Goal: Information Seeking & Learning: Check status

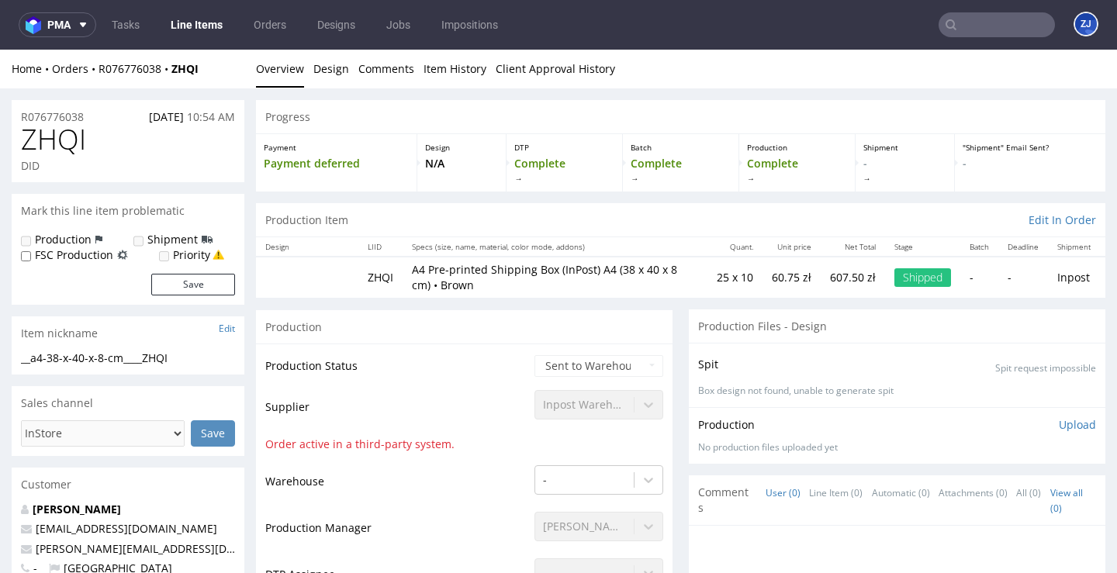
scroll to position [4, 0]
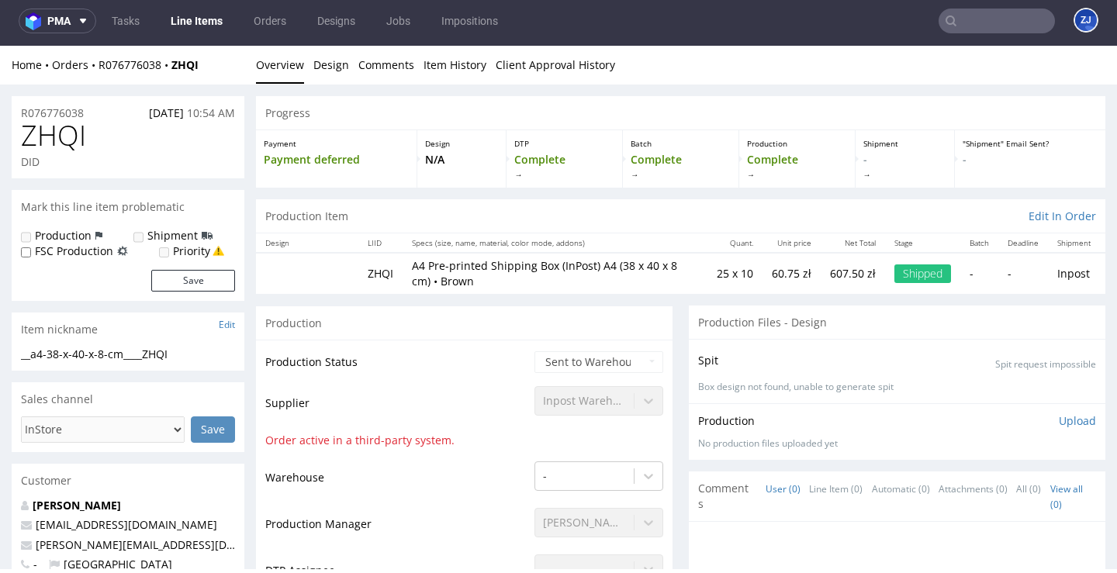
click at [199, 20] on link "Line Items" at bounding box center [196, 21] width 71 height 25
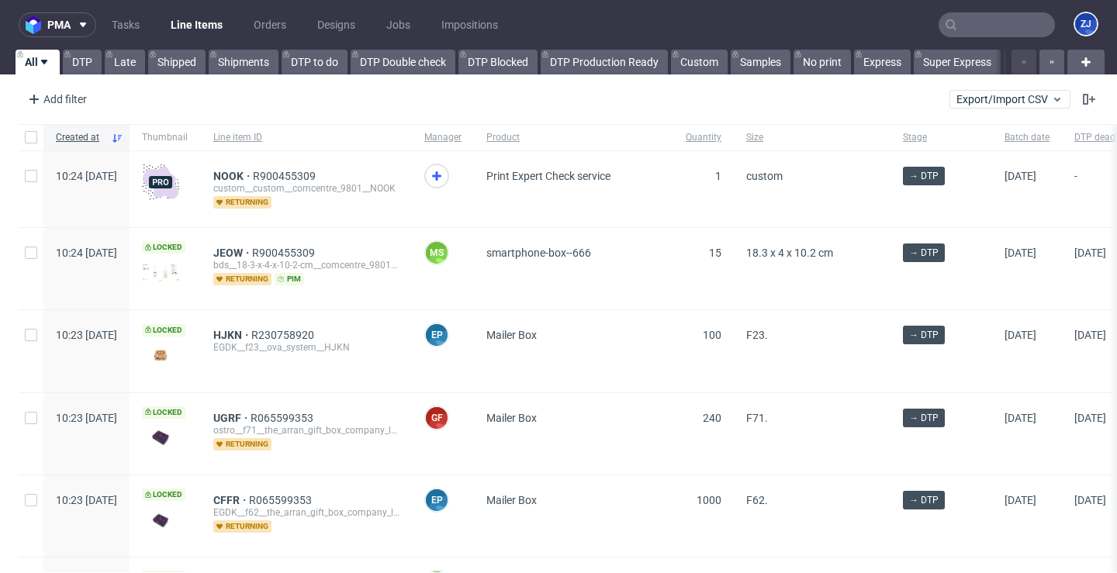
scroll to position [0, 5]
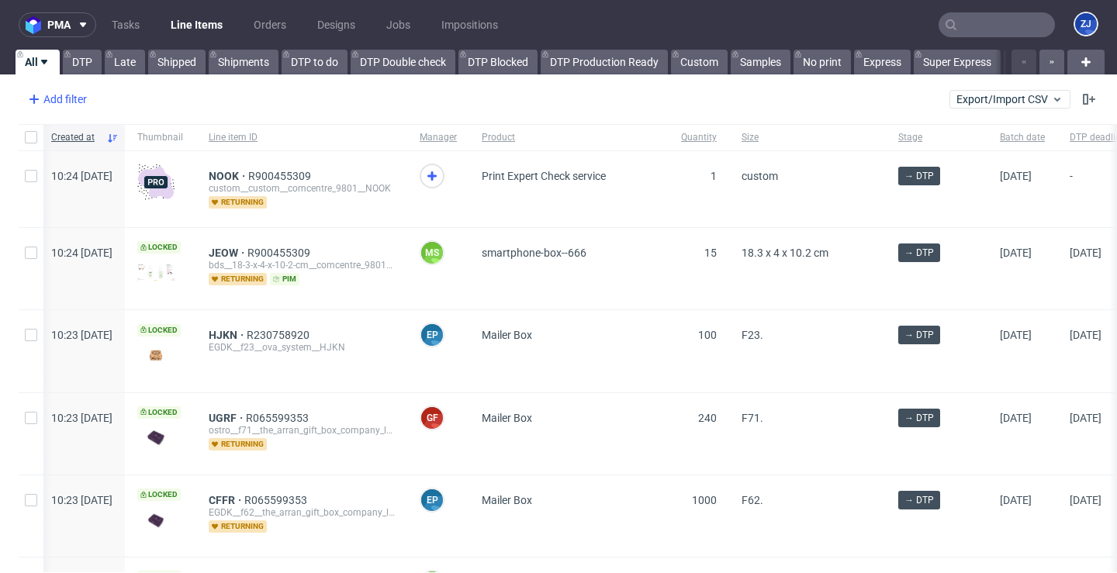
click at [78, 91] on div "Add filter" at bounding box center [56, 99] width 68 height 25
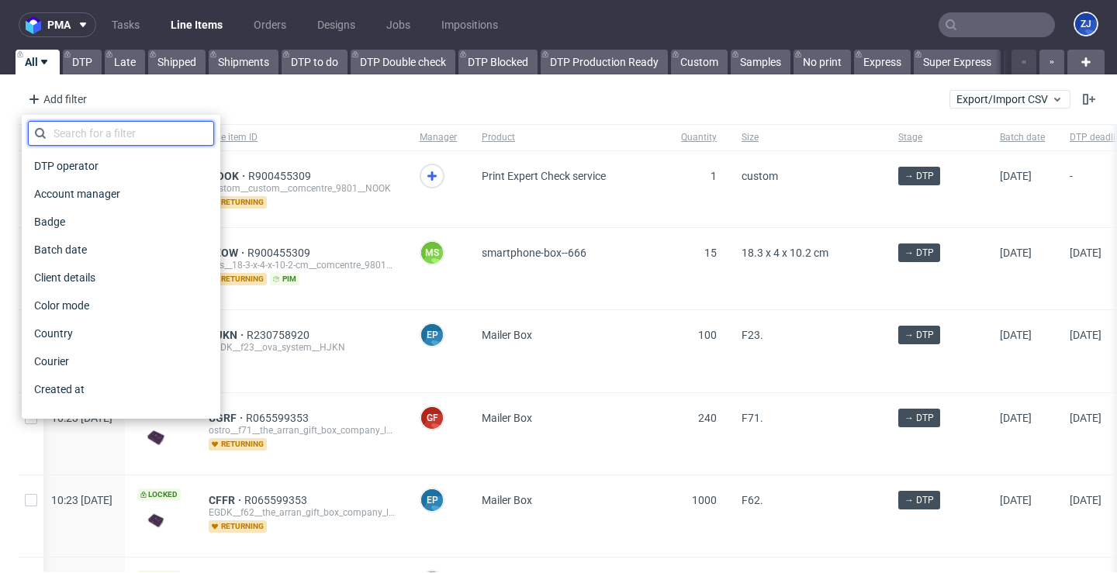
click at [116, 130] on input "text" at bounding box center [121, 133] width 186 height 25
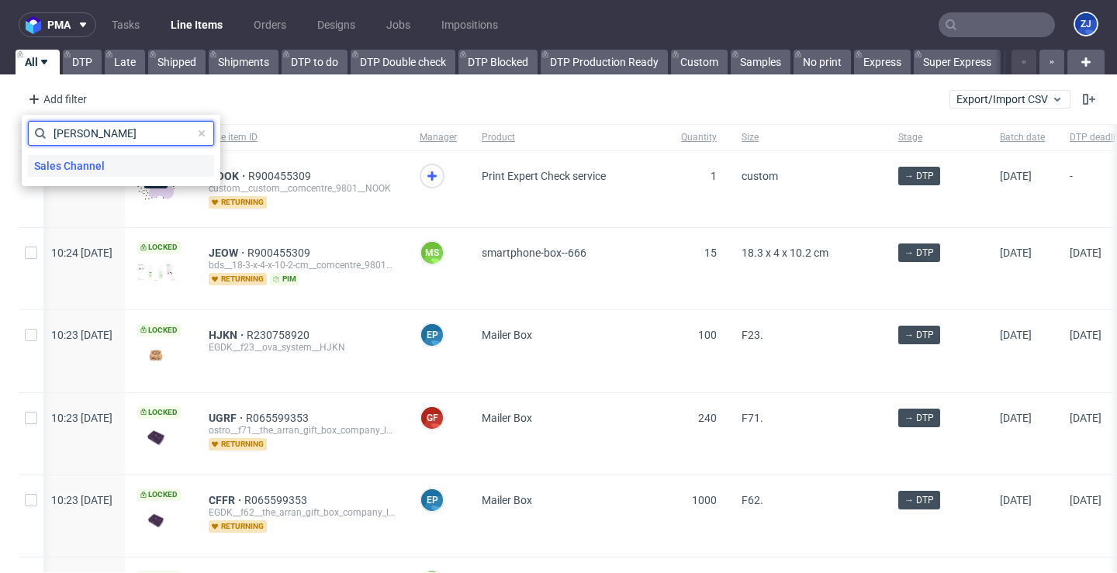
type input "sal"
click at [105, 155] on span "Sales Channel" at bounding box center [69, 166] width 83 height 22
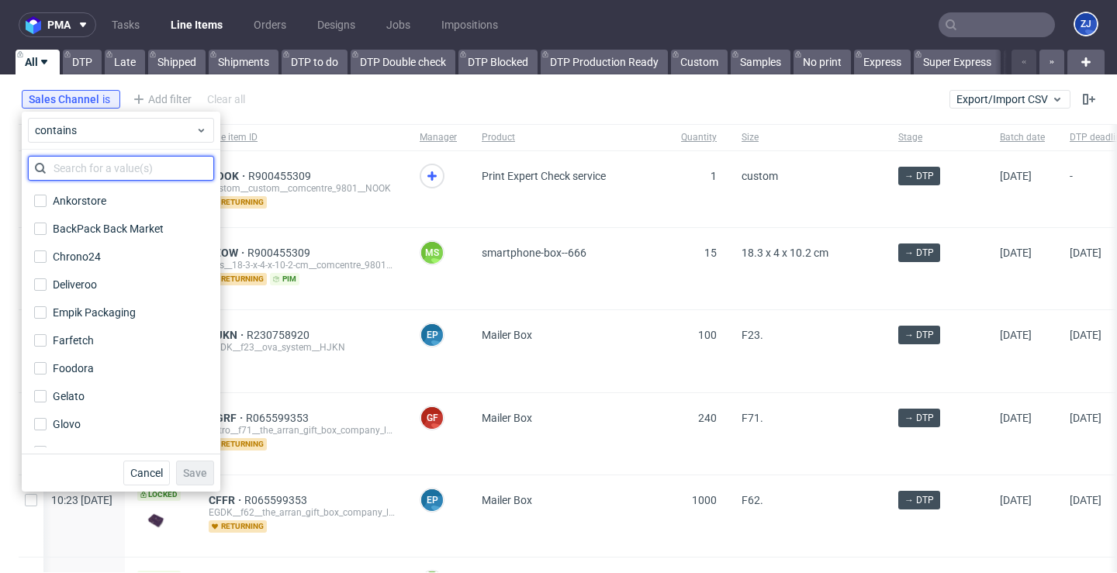
click at [105, 160] on input "text" at bounding box center [121, 168] width 186 height 25
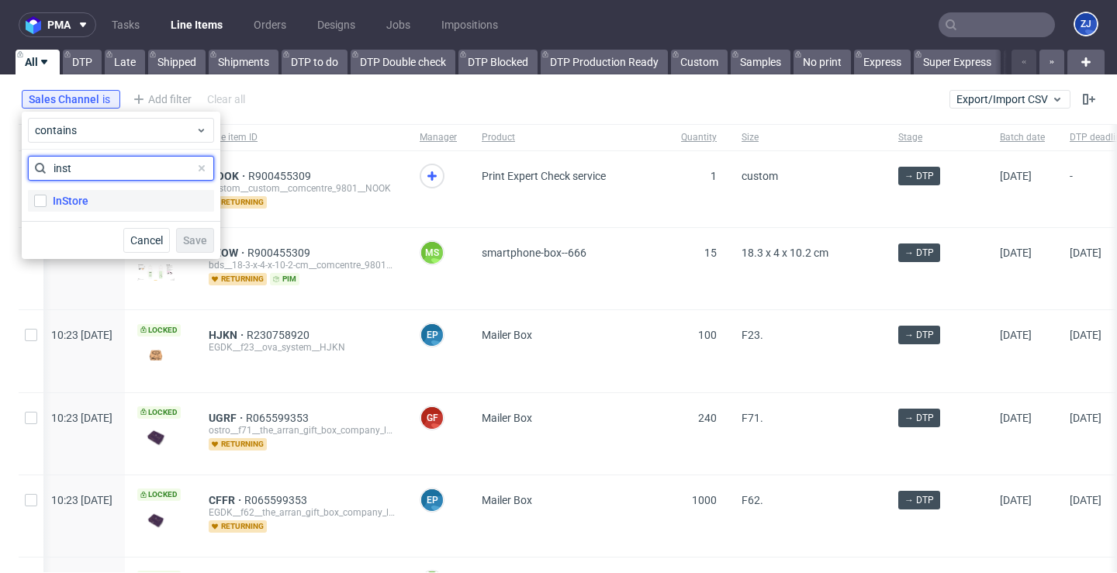
type input "inst"
click at [111, 198] on label "InStore" at bounding box center [121, 201] width 186 height 22
click at [47, 198] on input "InStore" at bounding box center [40, 201] width 12 height 12
checkbox input "true"
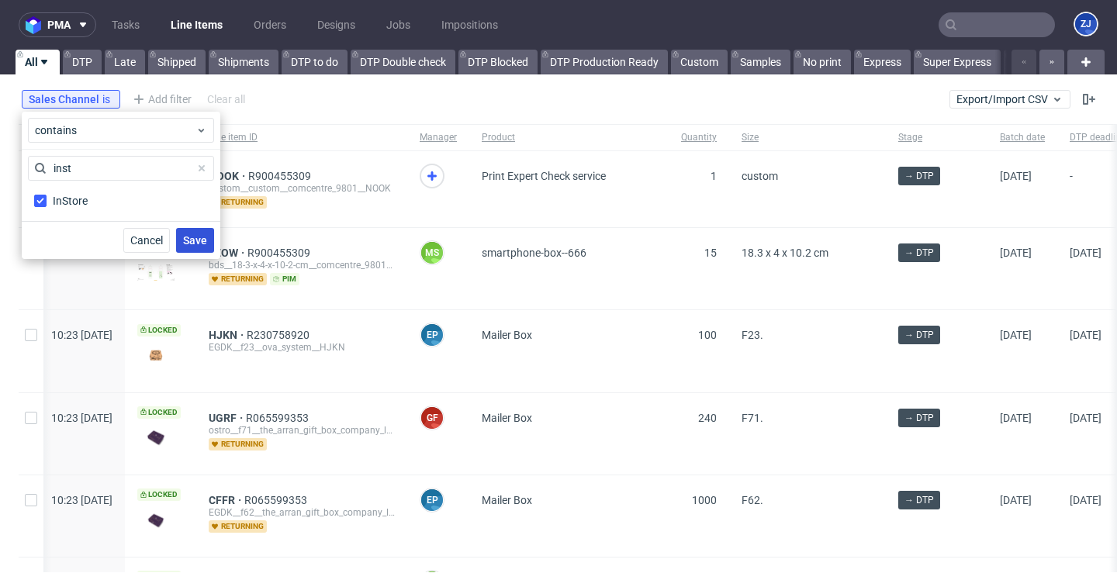
click at [198, 239] on span "Save" at bounding box center [195, 240] width 24 height 11
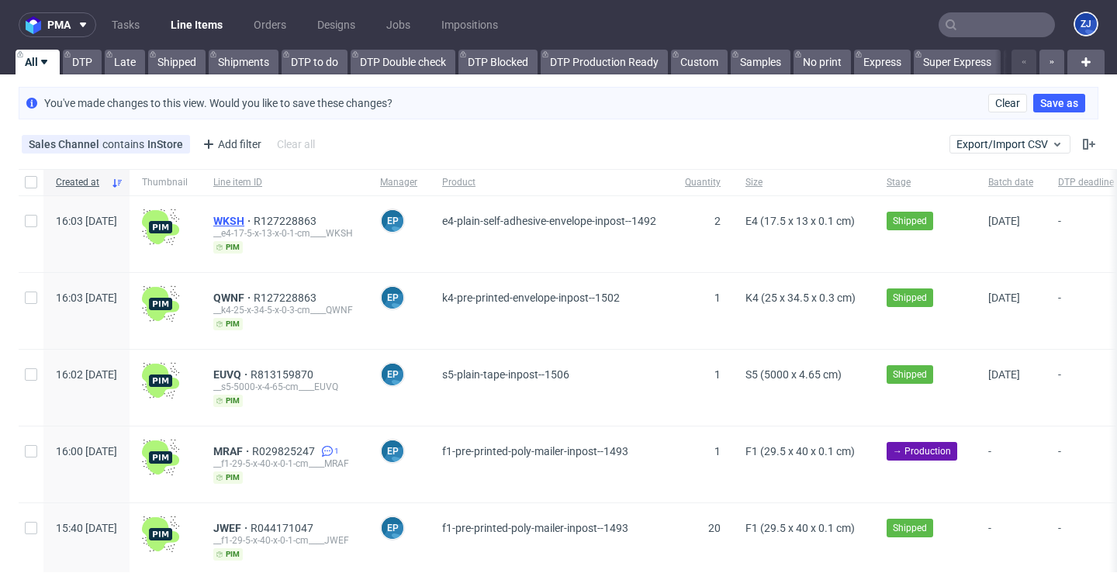
click at [254, 217] on span "WKSH" at bounding box center [233, 221] width 40 height 12
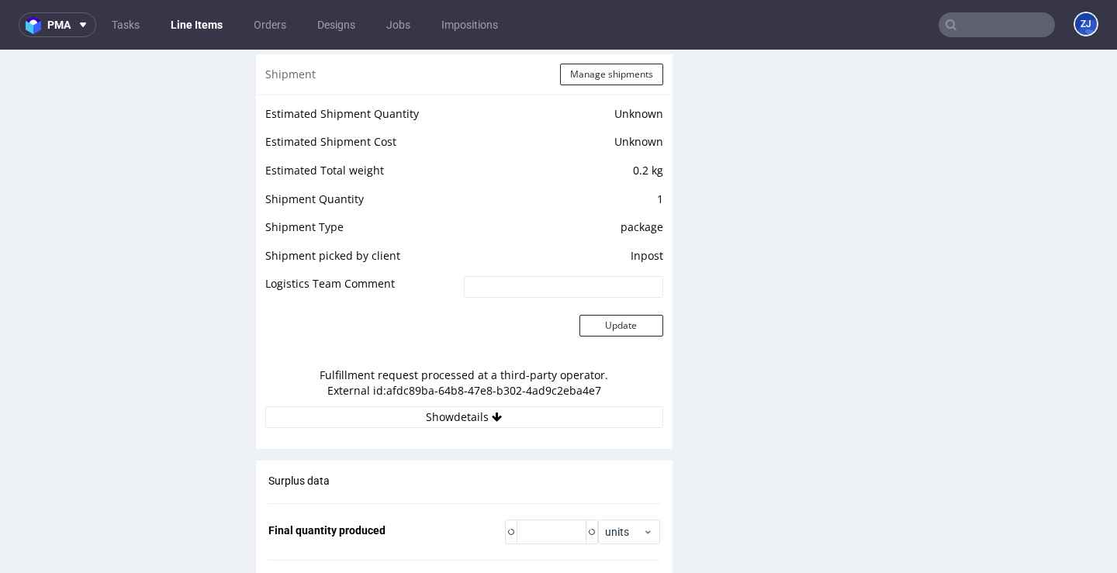
scroll to position [1311, 0]
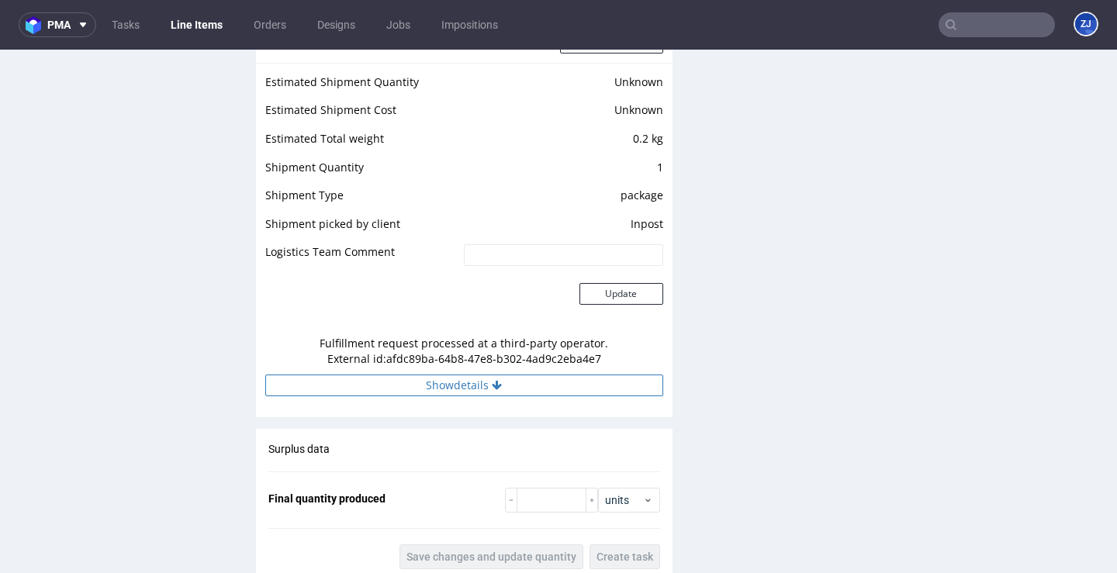
click at [437, 382] on button "Show details" at bounding box center [464, 385] width 398 height 22
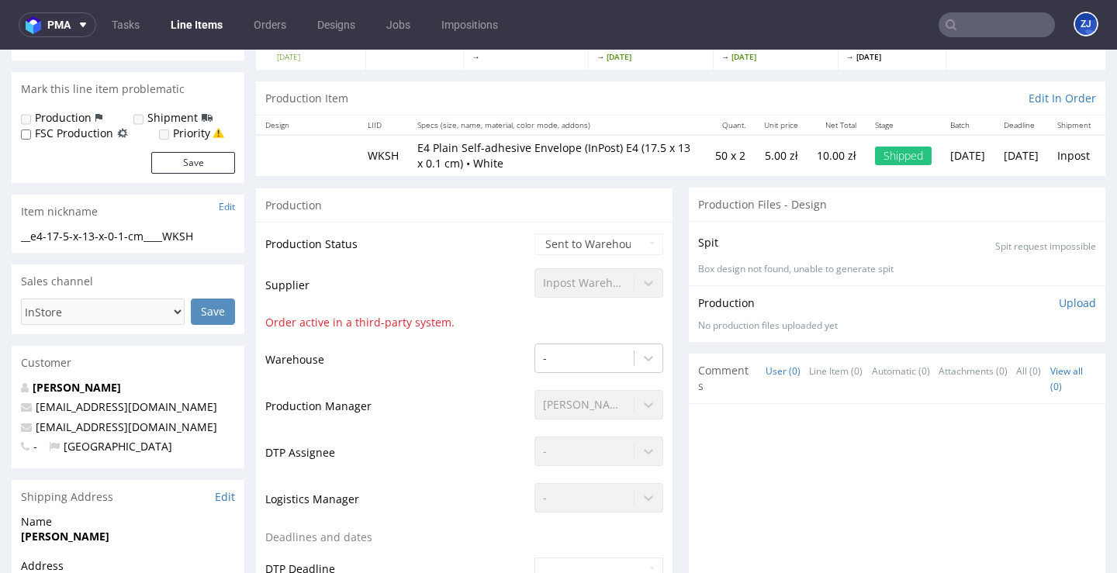
scroll to position [30, 0]
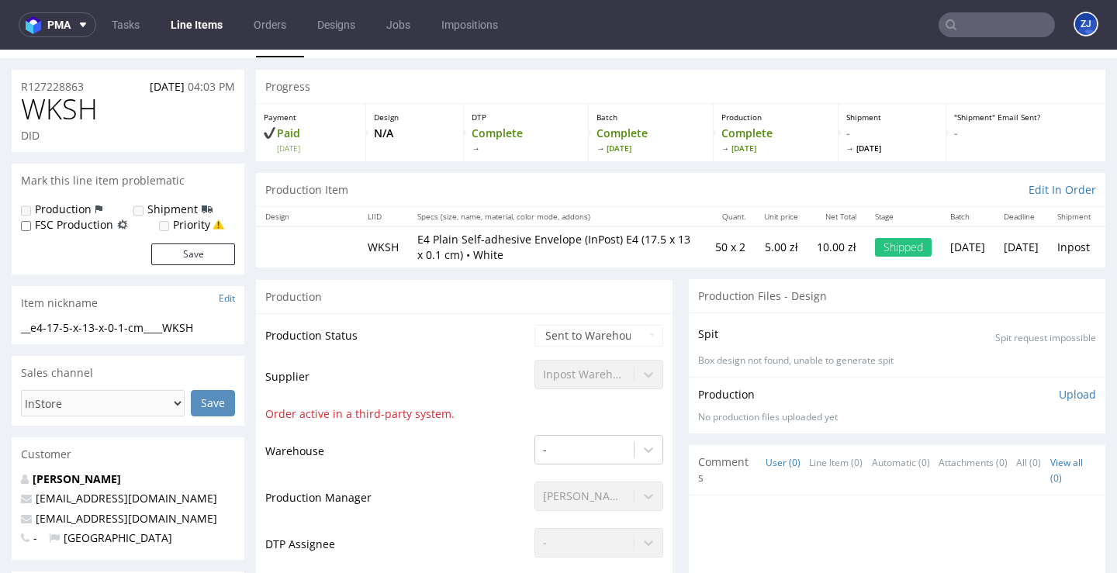
click at [976, 19] on input "text" at bounding box center [996, 24] width 116 height 25
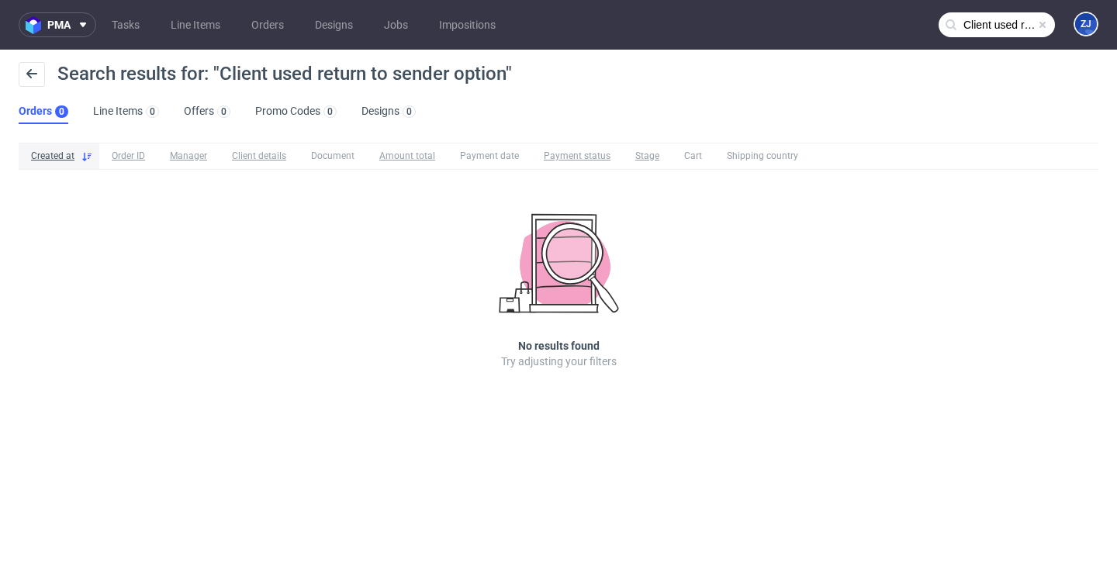
click at [998, 25] on input "Client used return to sender option" at bounding box center [996, 24] width 116 height 25
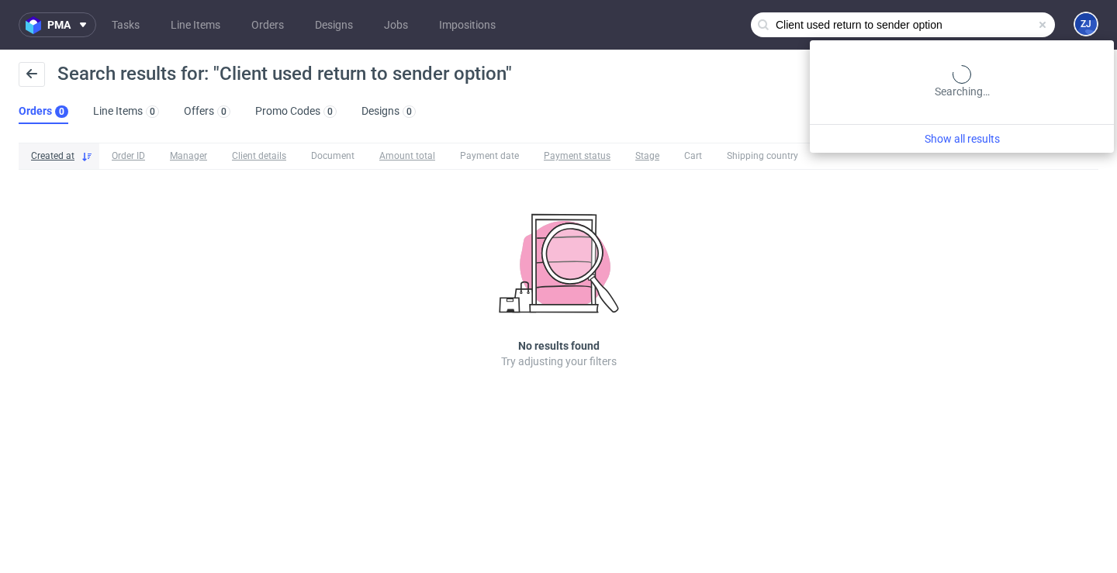
click at [998, 25] on input "Client used return to sender option" at bounding box center [903, 24] width 304 height 25
paste input "EUVQ"
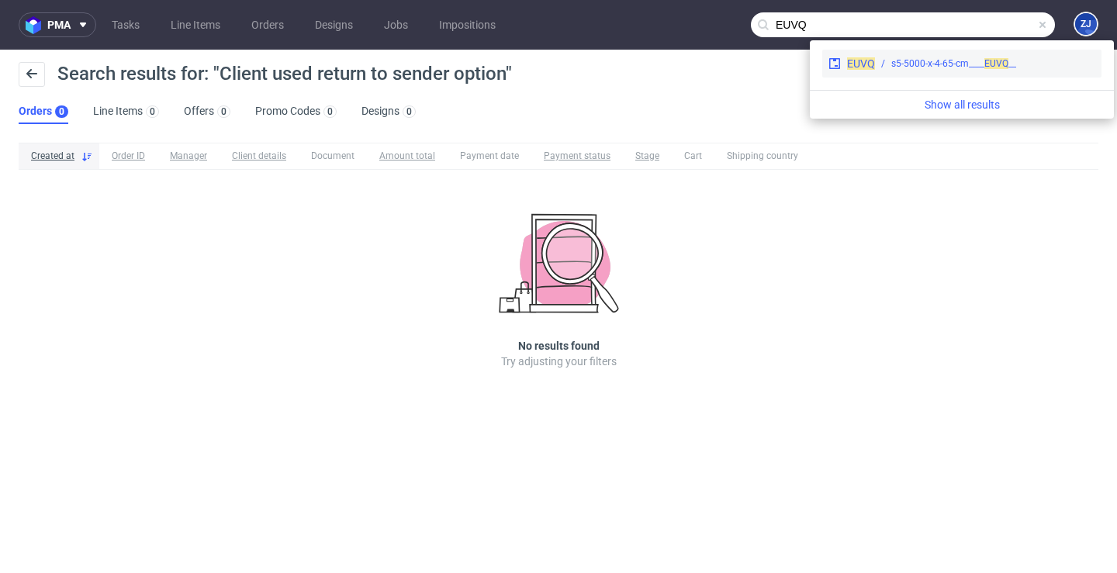
type input "EUVQ"
click at [935, 67] on div "__s5-5000-x-4-65-cm____ EUVQ" at bounding box center [953, 64] width 125 height 14
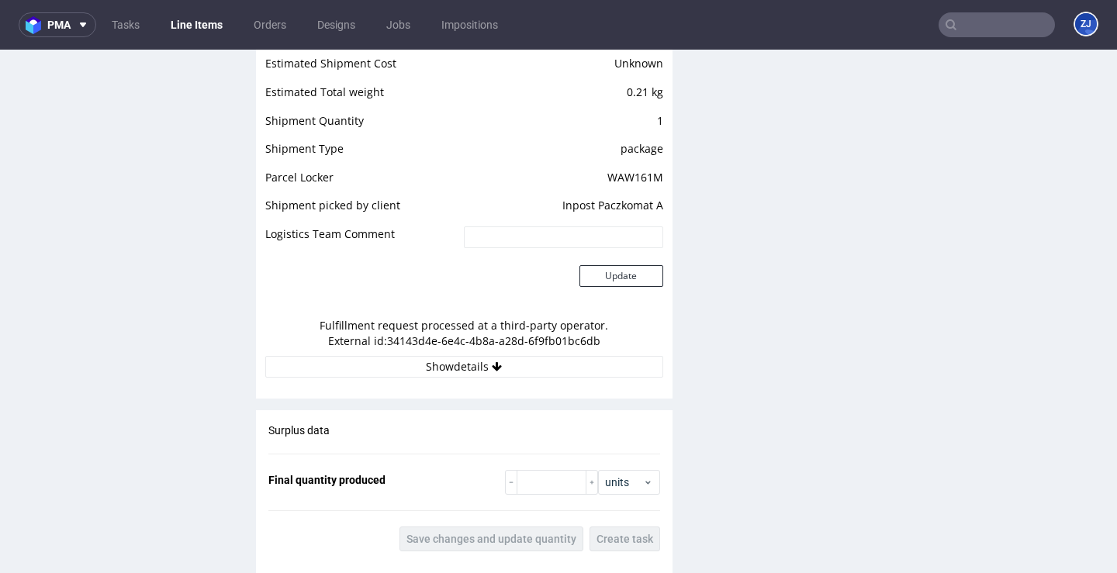
scroll to position [1378, 0]
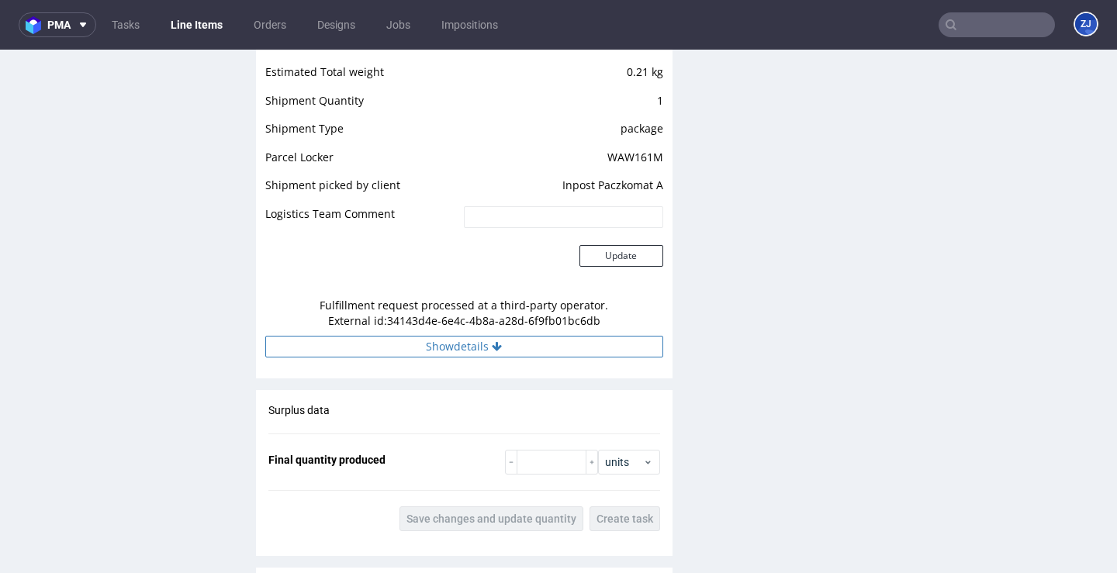
click at [553, 351] on button "Show details" at bounding box center [464, 347] width 398 height 22
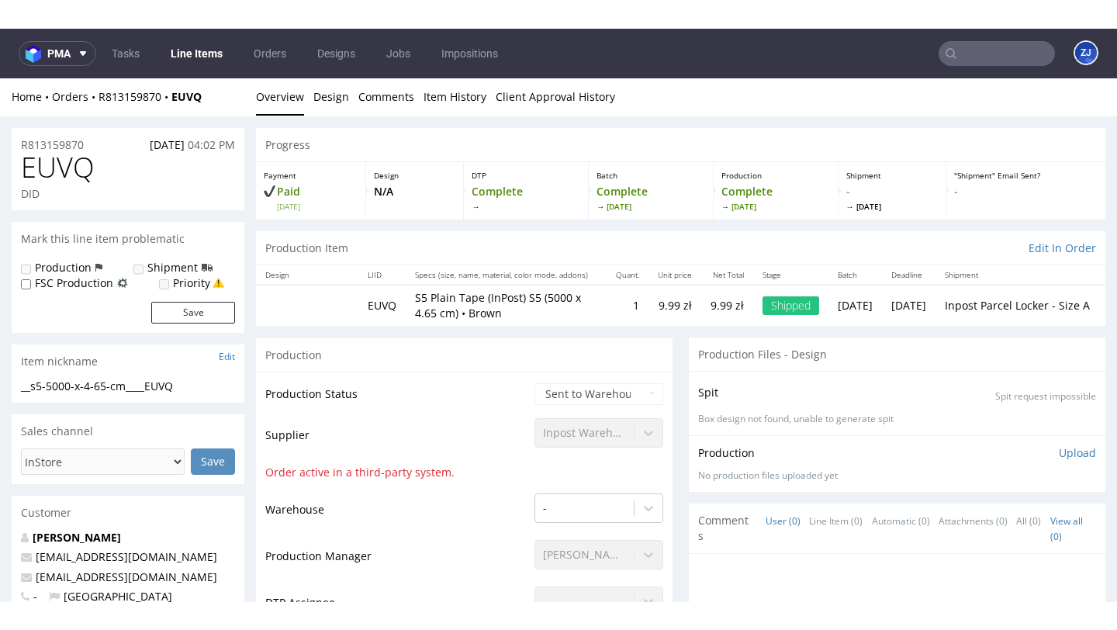
scroll to position [0, 0]
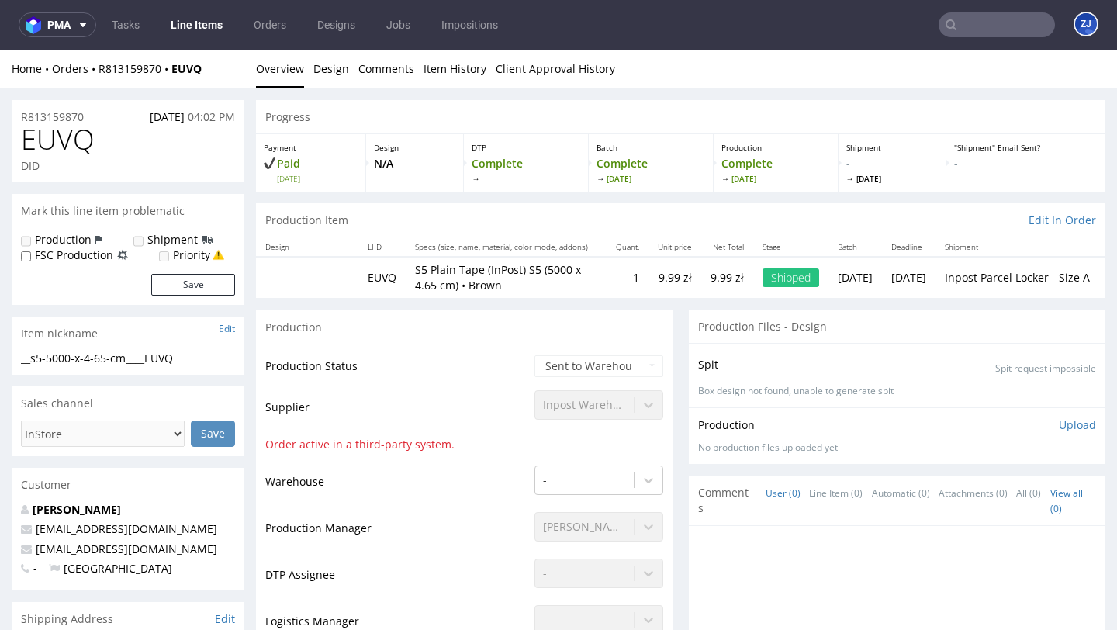
click at [987, 29] on input "text" at bounding box center [996, 24] width 116 height 25
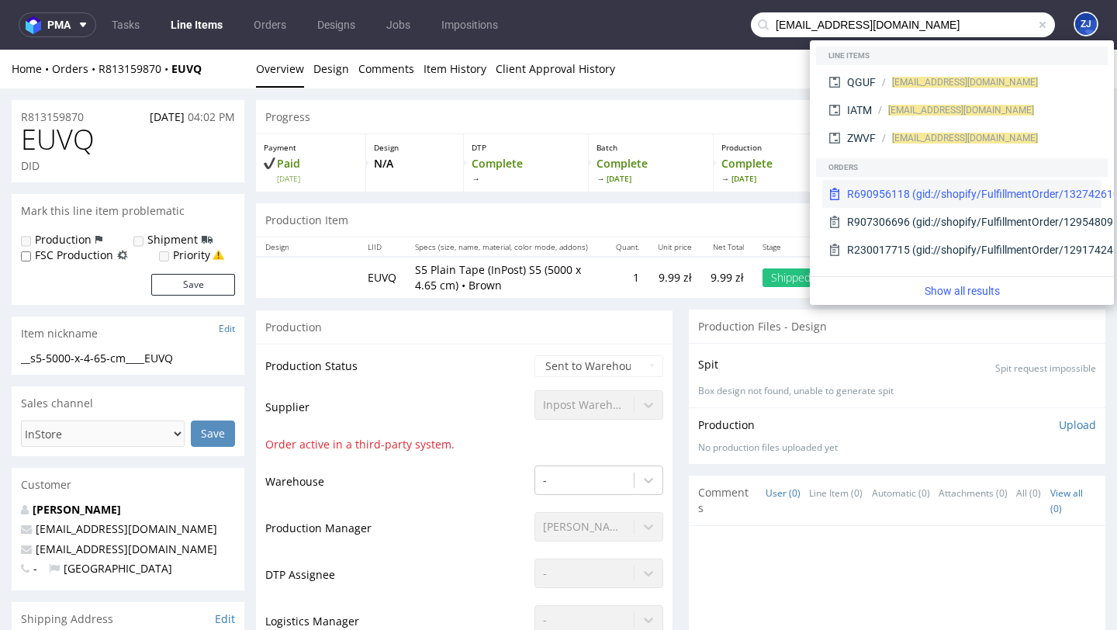
type input "g.bon.cuorediparma@gmail.com"
click at [953, 190] on div "R690956118 (gid://shopify/FulfillmentOrder/13274261094726)" at bounding box center [1000, 194] width 307 height 16
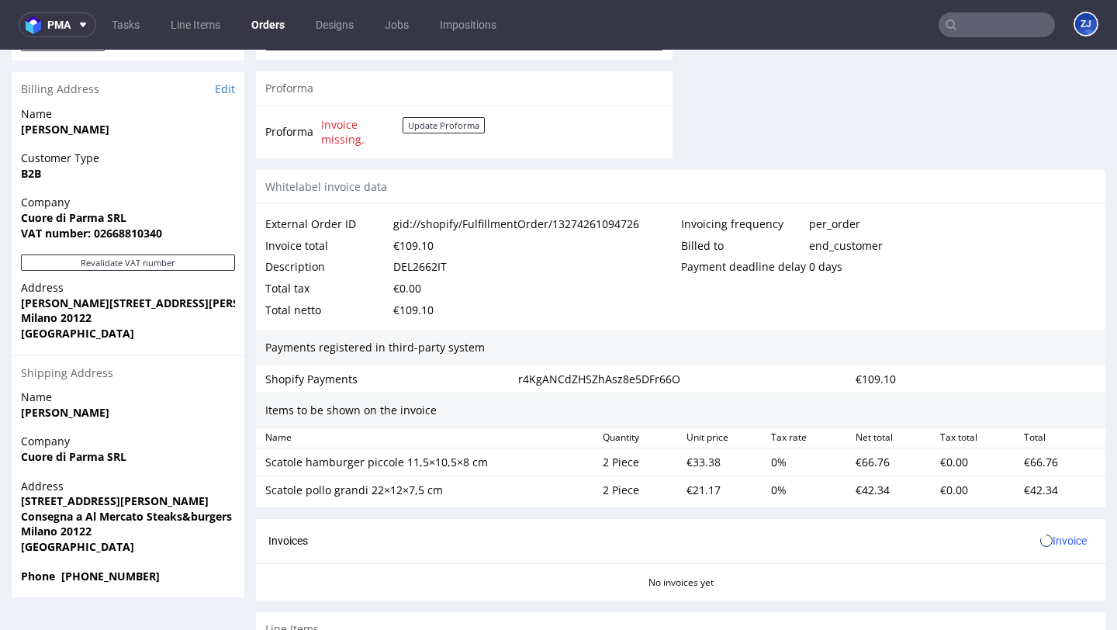
scroll to position [958, 0]
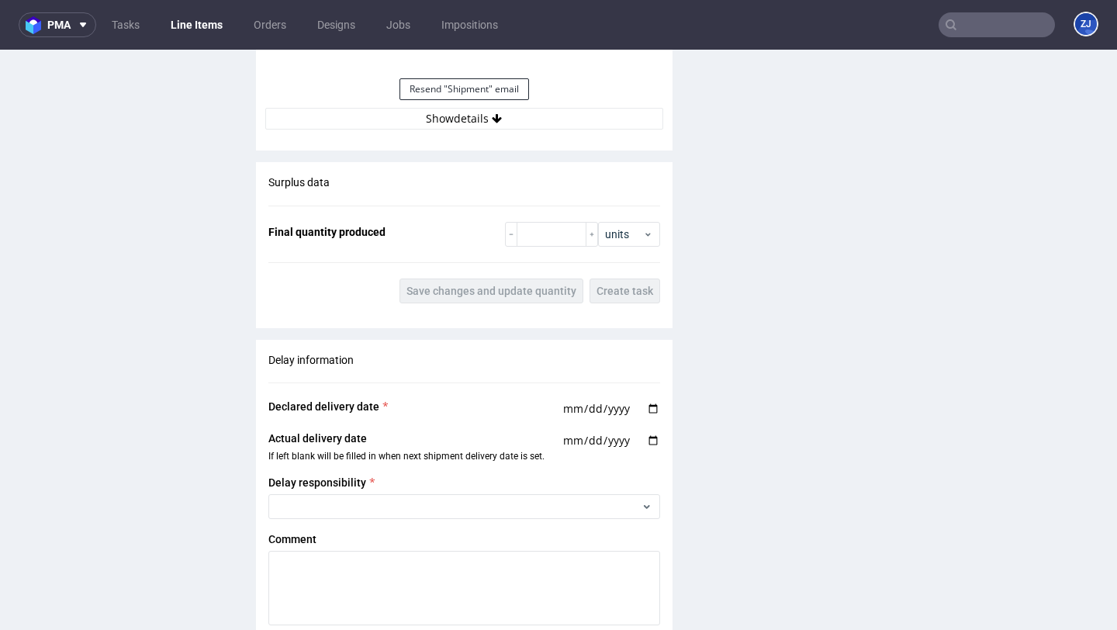
scroll to position [1520, 0]
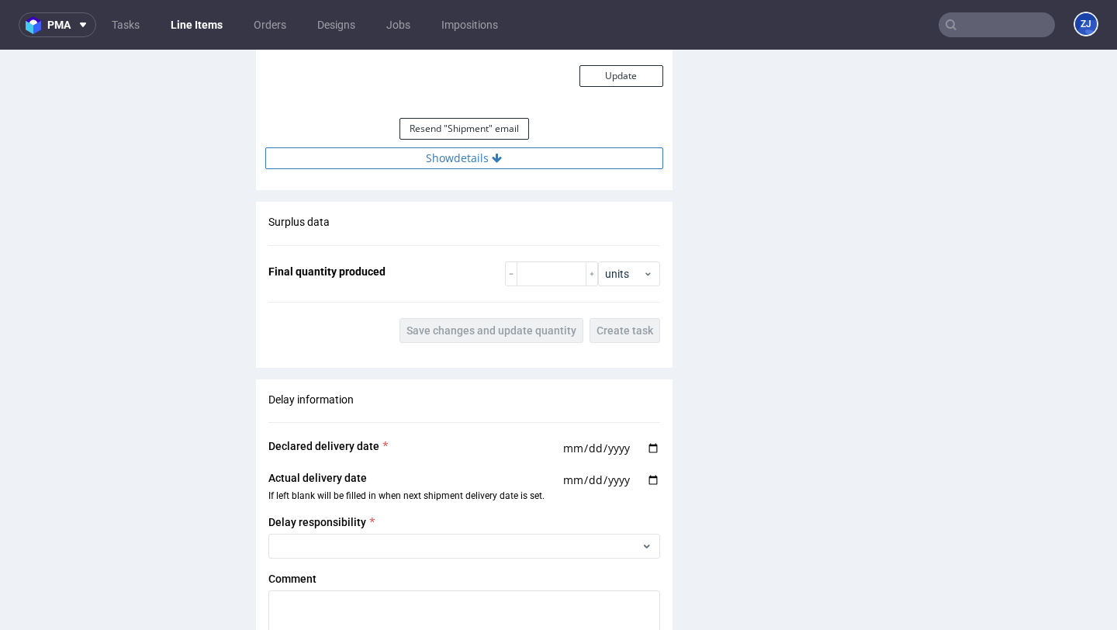
click at [494, 161] on icon at bounding box center [497, 158] width 10 height 11
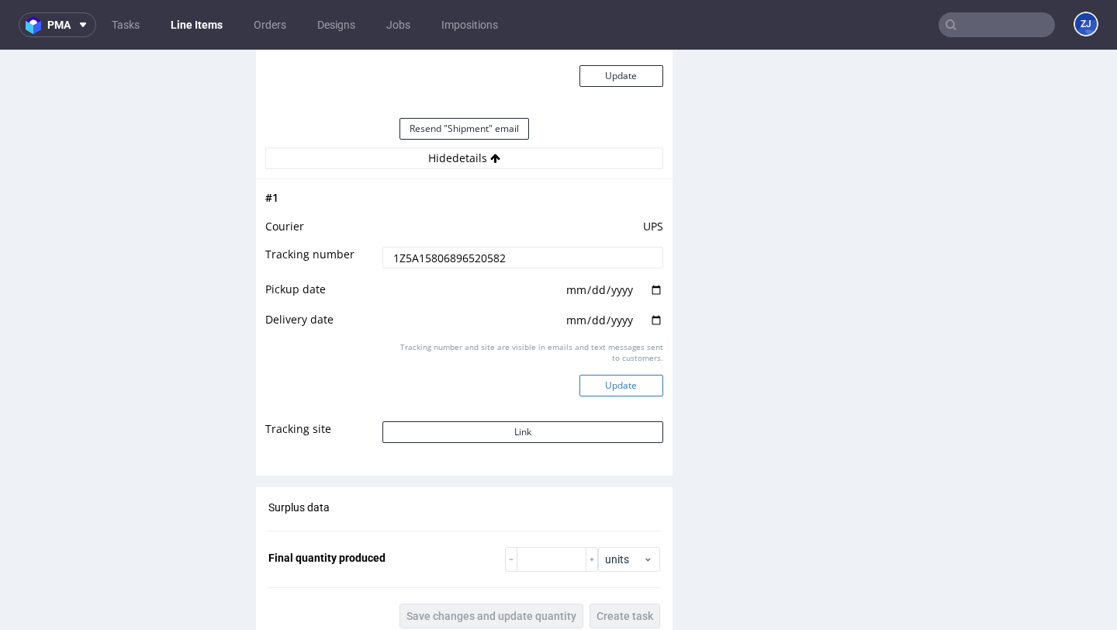
click at [604, 390] on button "Update" at bounding box center [621, 385] width 84 height 22
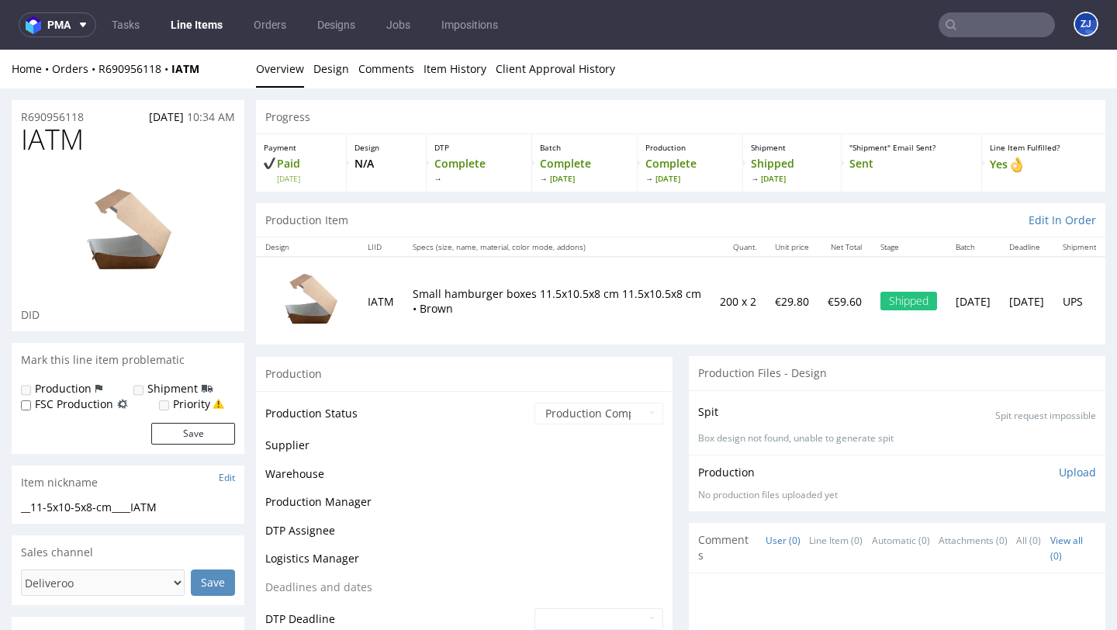
scroll to position [1166, 0]
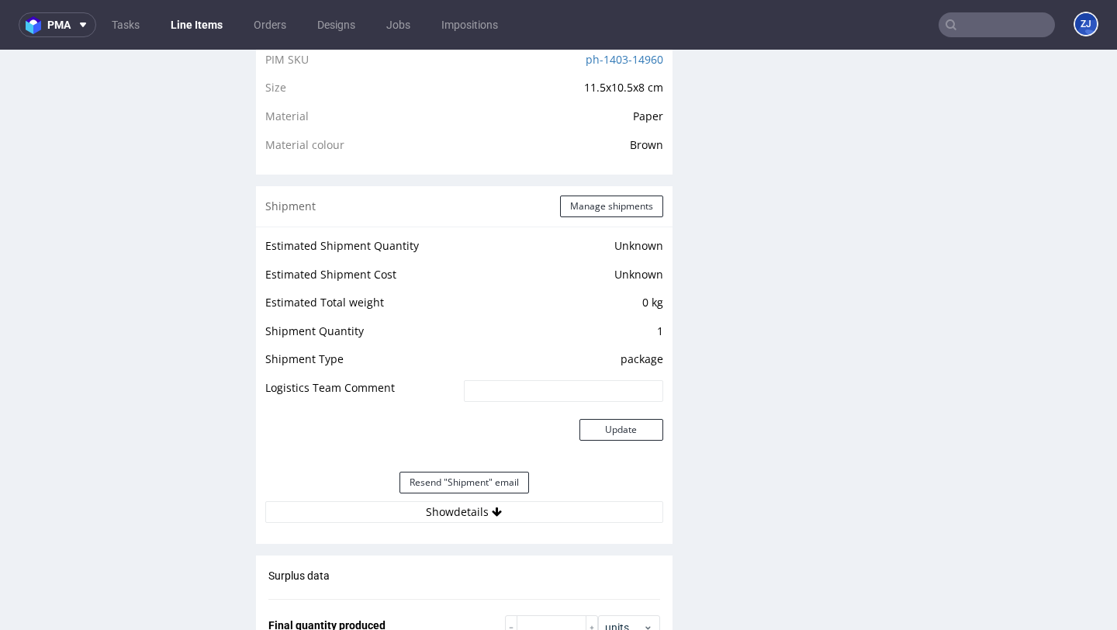
click at [979, 26] on input "text" at bounding box center [996, 24] width 116 height 25
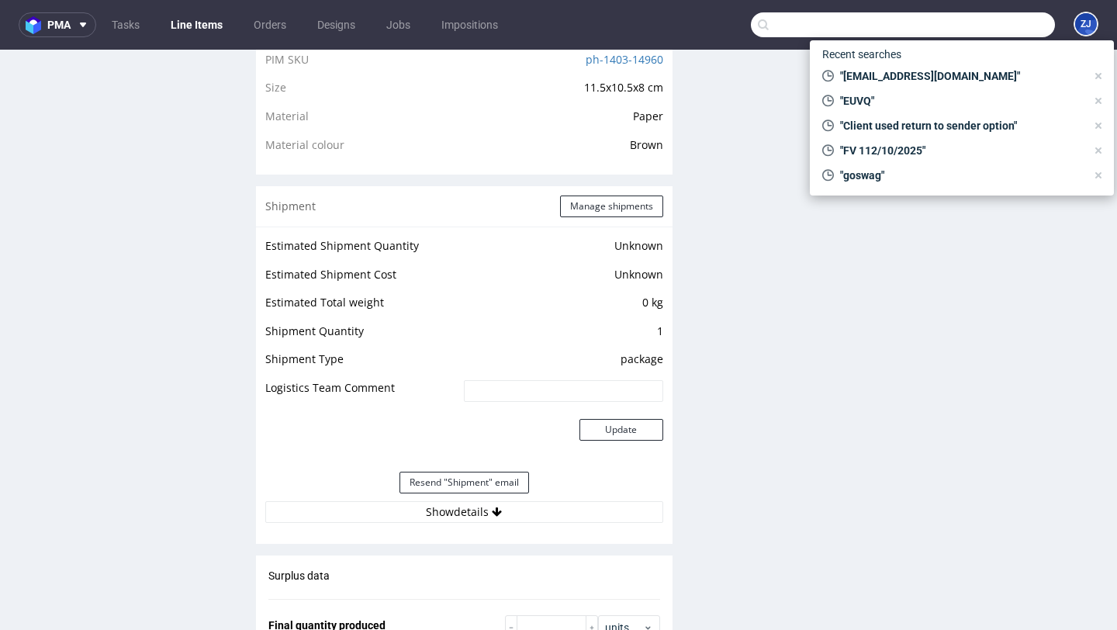
paste input "angelica.he@live.it"
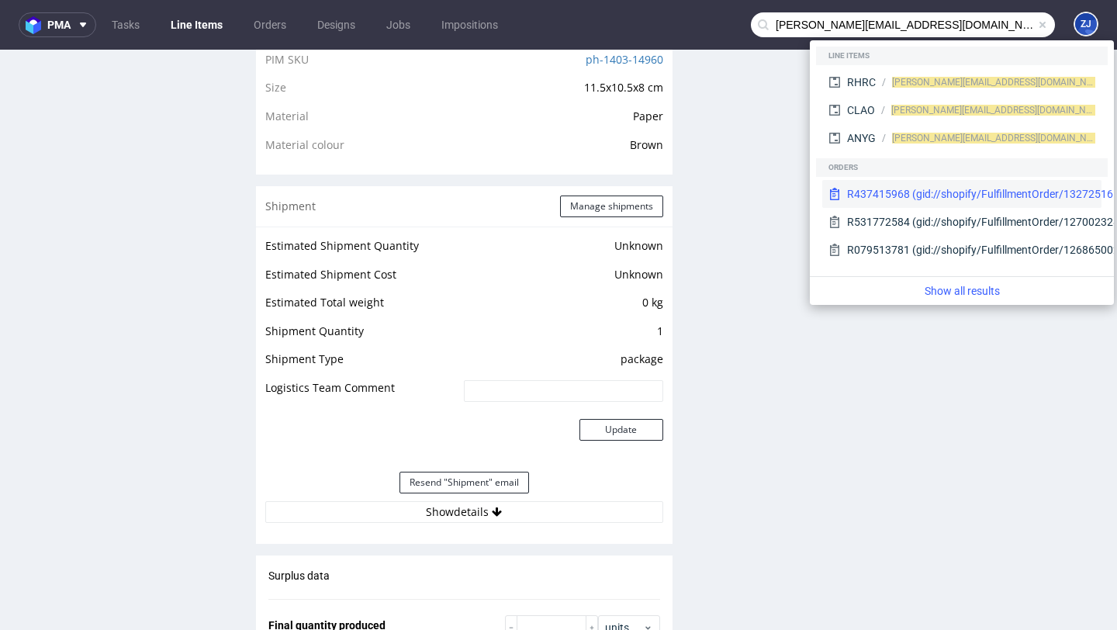
type input "angelica.he@live.it"
click at [917, 195] on div "R437415968 (gid://shopify/FulfillmentOrder/13272516165958)" at bounding box center [1000, 194] width 307 height 16
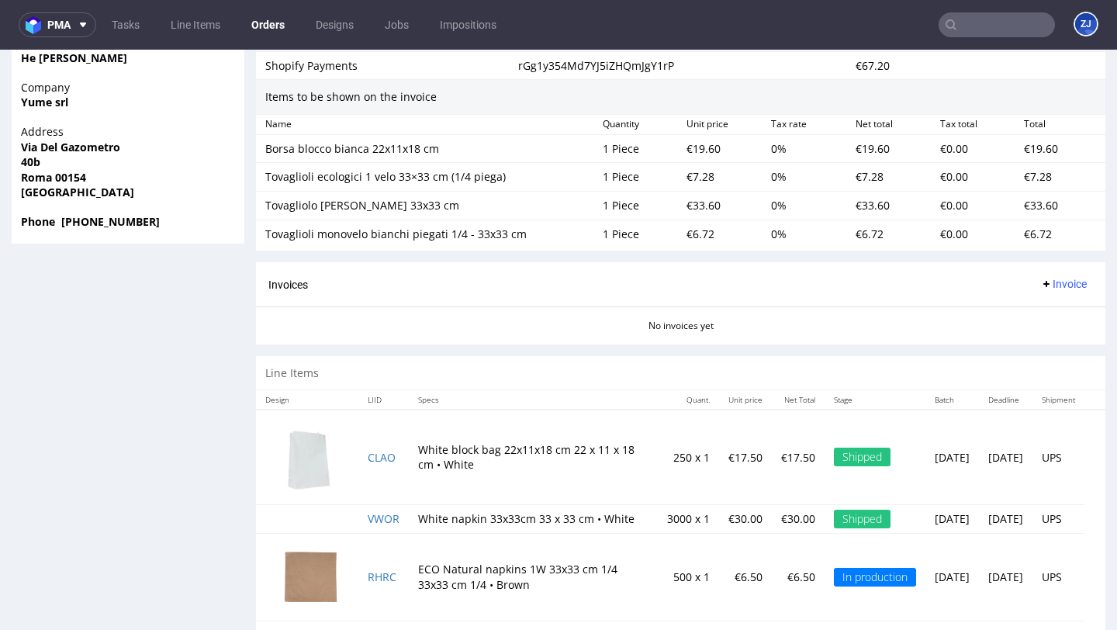
scroll to position [1149, 0]
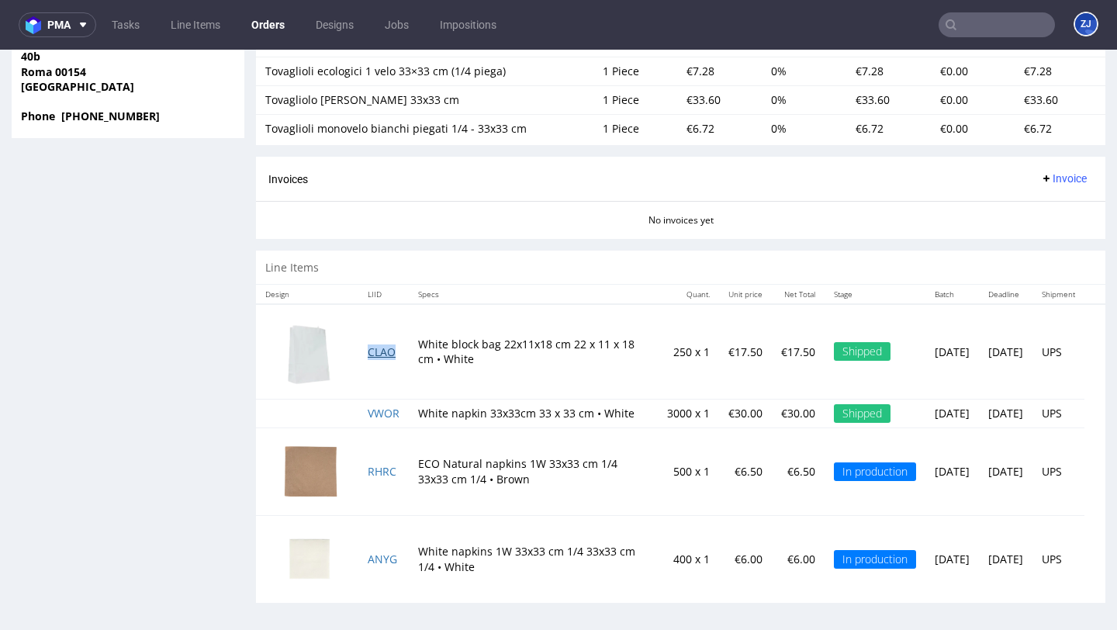
click at [380, 344] on link "CLAO" at bounding box center [382, 351] width 28 height 15
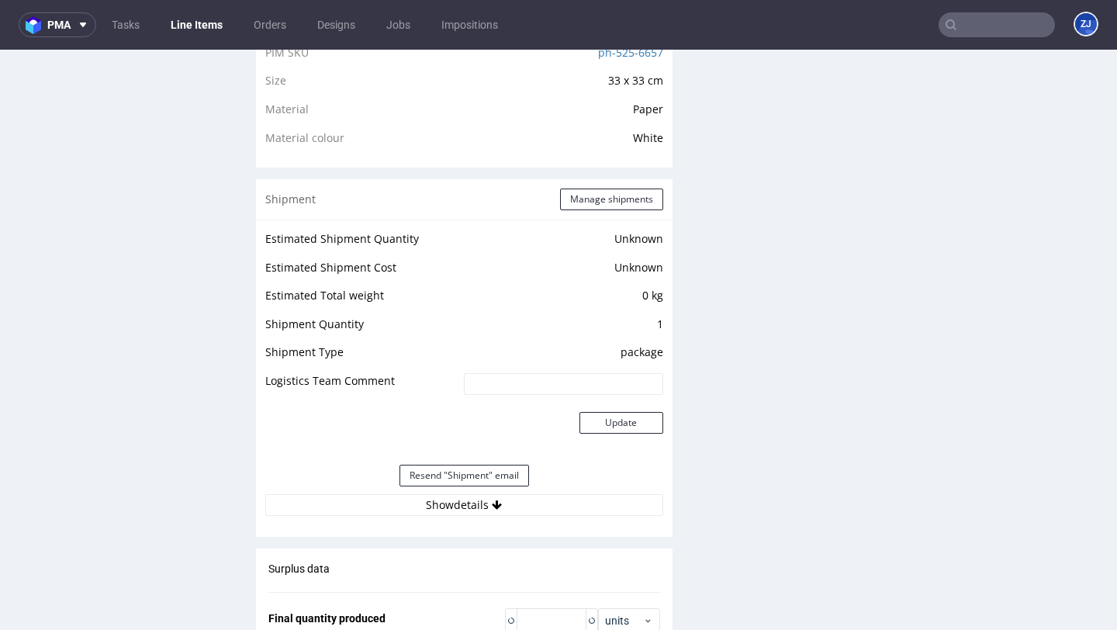
scroll to position [1493, 0]
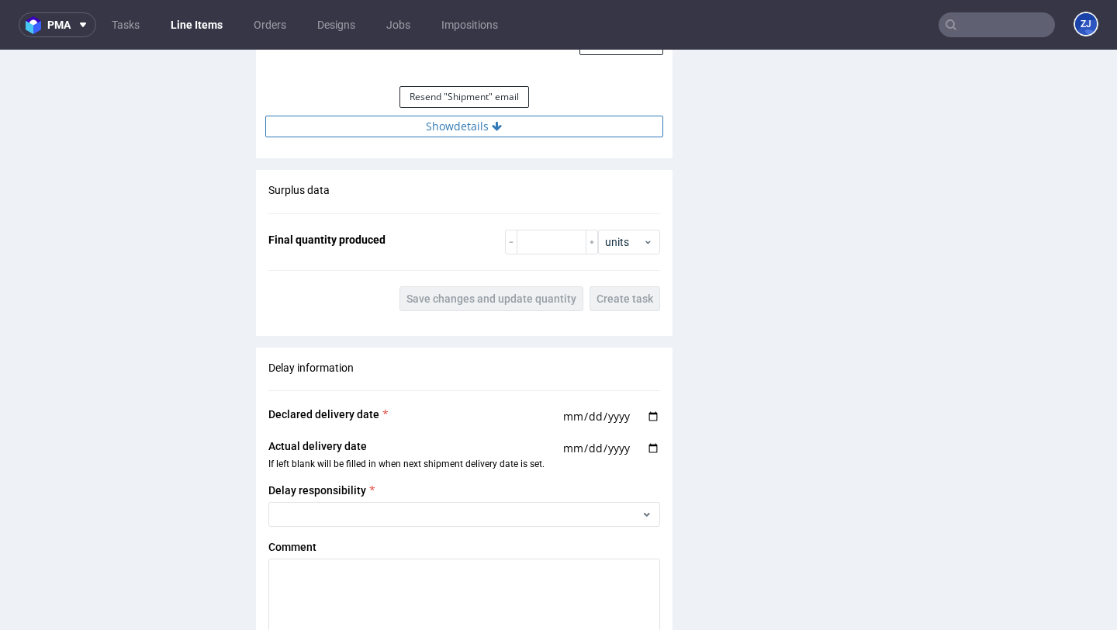
click at [513, 128] on button "Show details" at bounding box center [464, 127] width 398 height 22
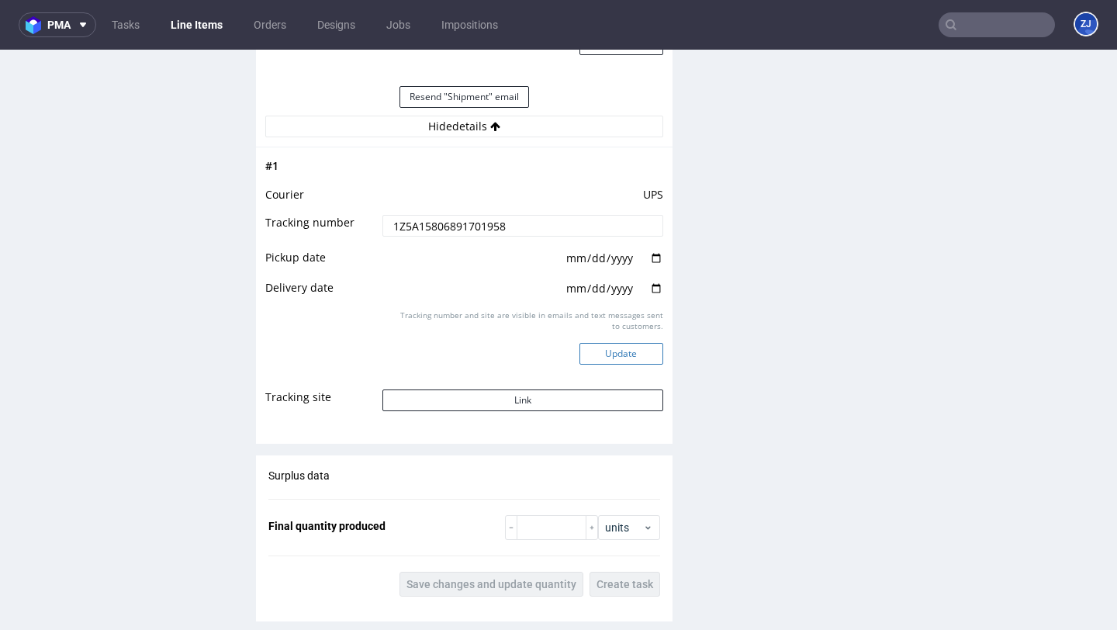
click at [604, 351] on button "Update" at bounding box center [621, 354] width 84 height 22
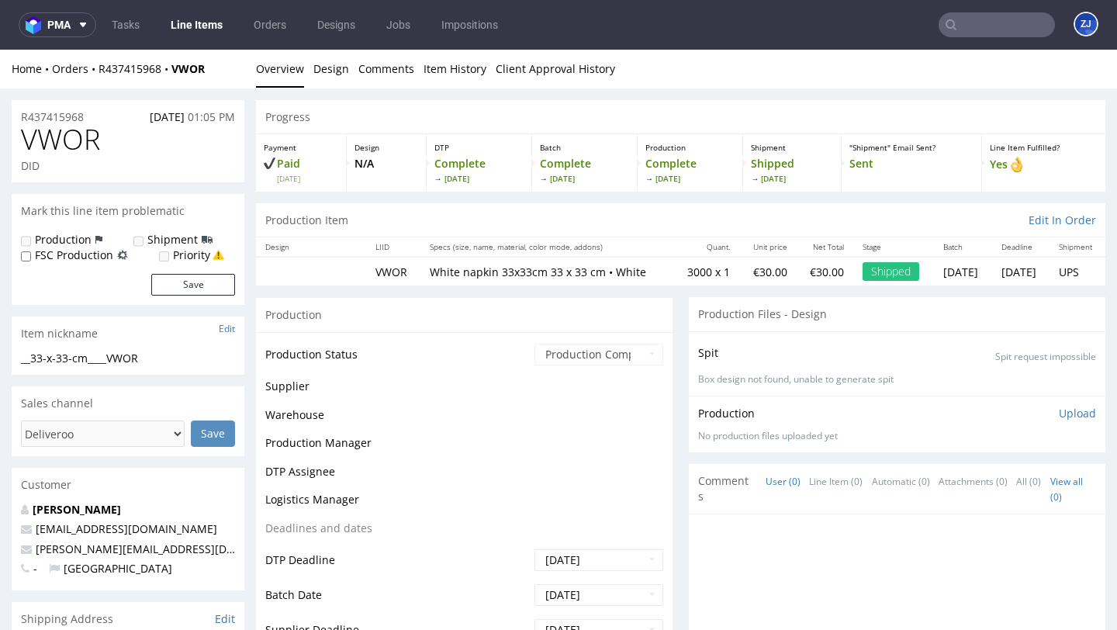
scroll to position [1289, 0]
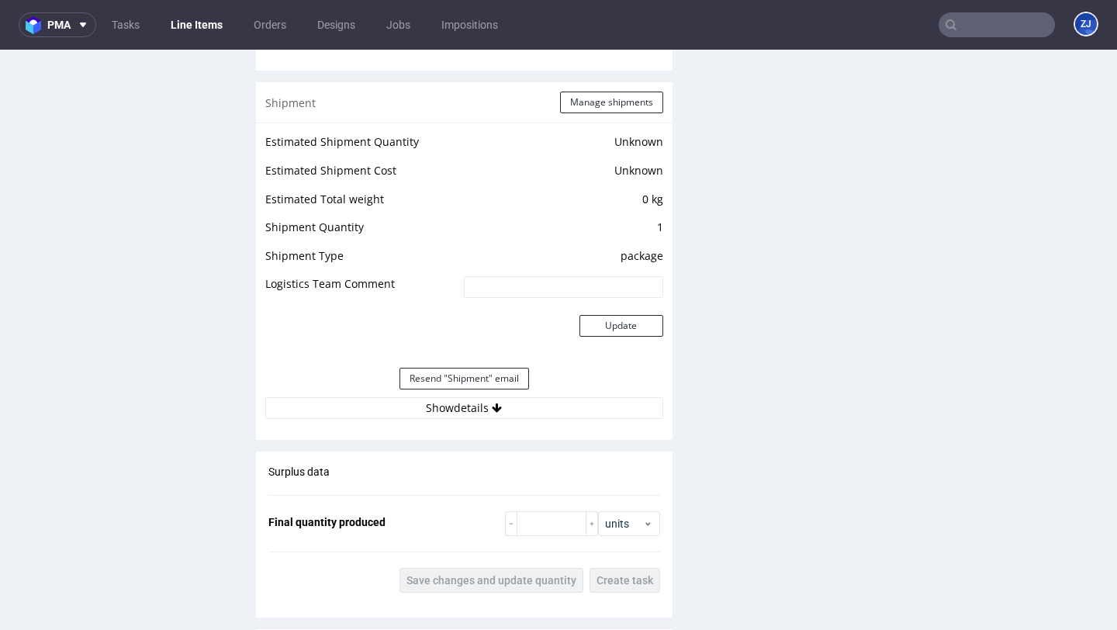
scroll to position [1272, 0]
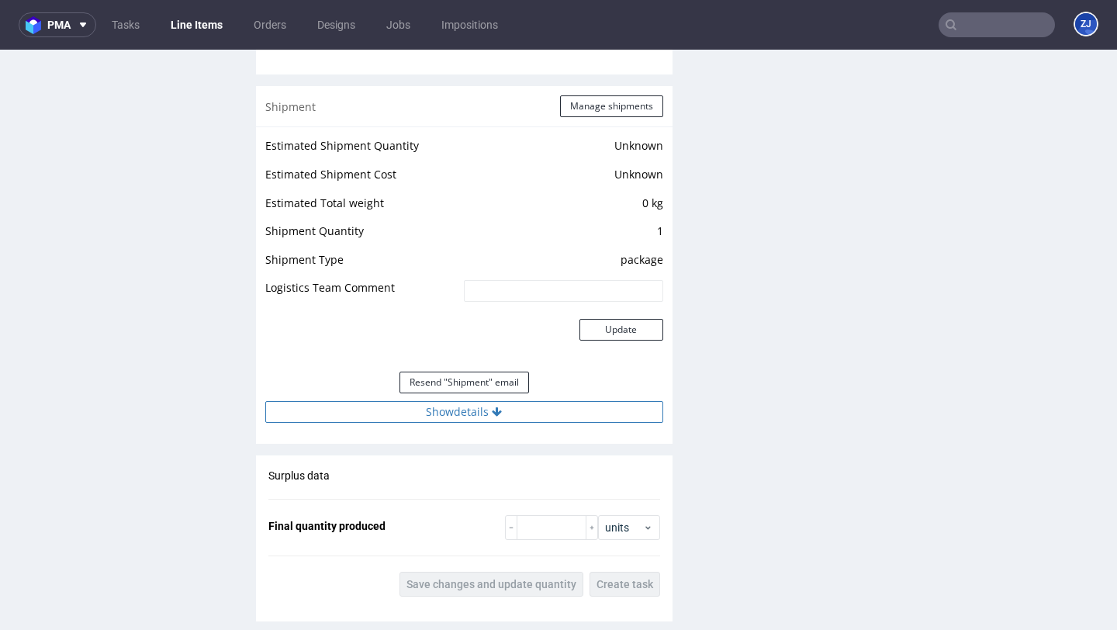
click at [561, 409] on button "Show details" at bounding box center [464, 412] width 398 height 22
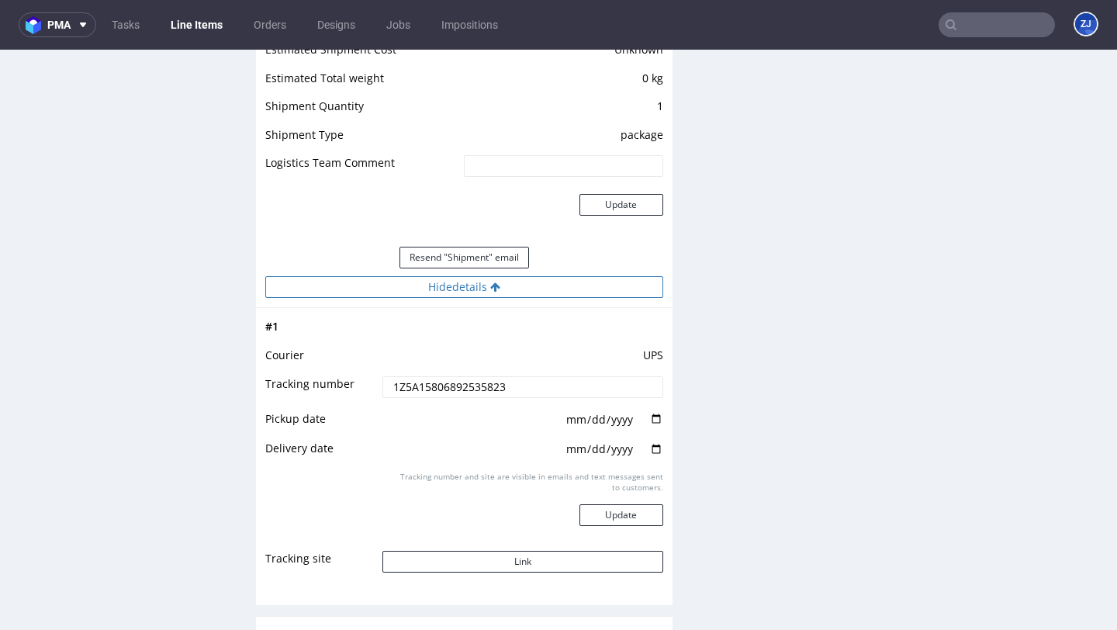
scroll to position [1589, 0]
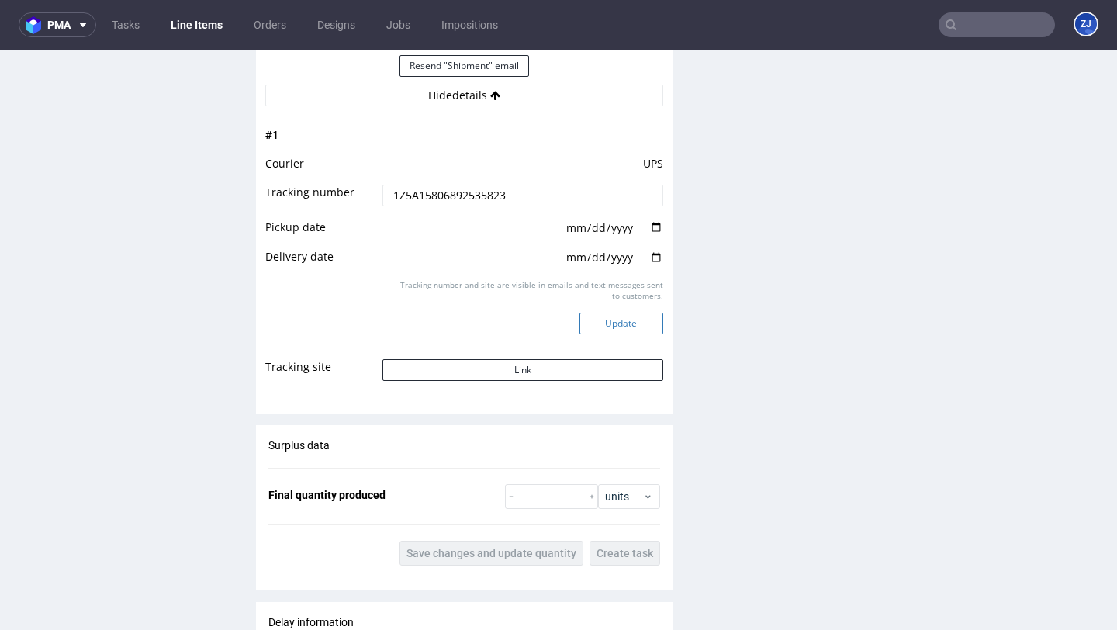
click at [618, 326] on button "Update" at bounding box center [621, 323] width 84 height 22
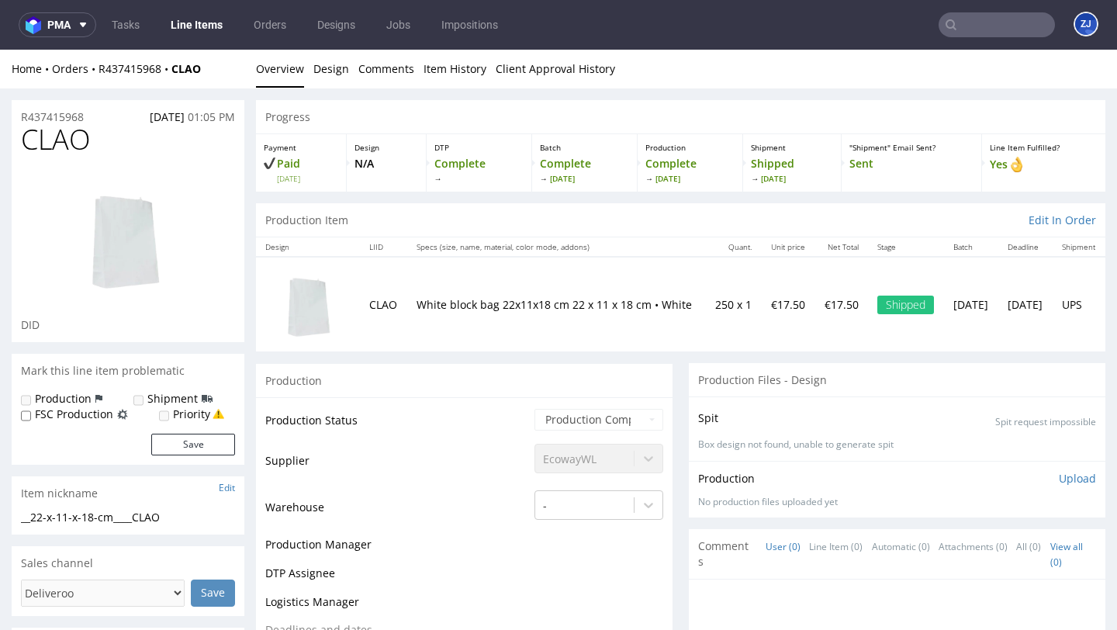
scroll to position [1300, 0]
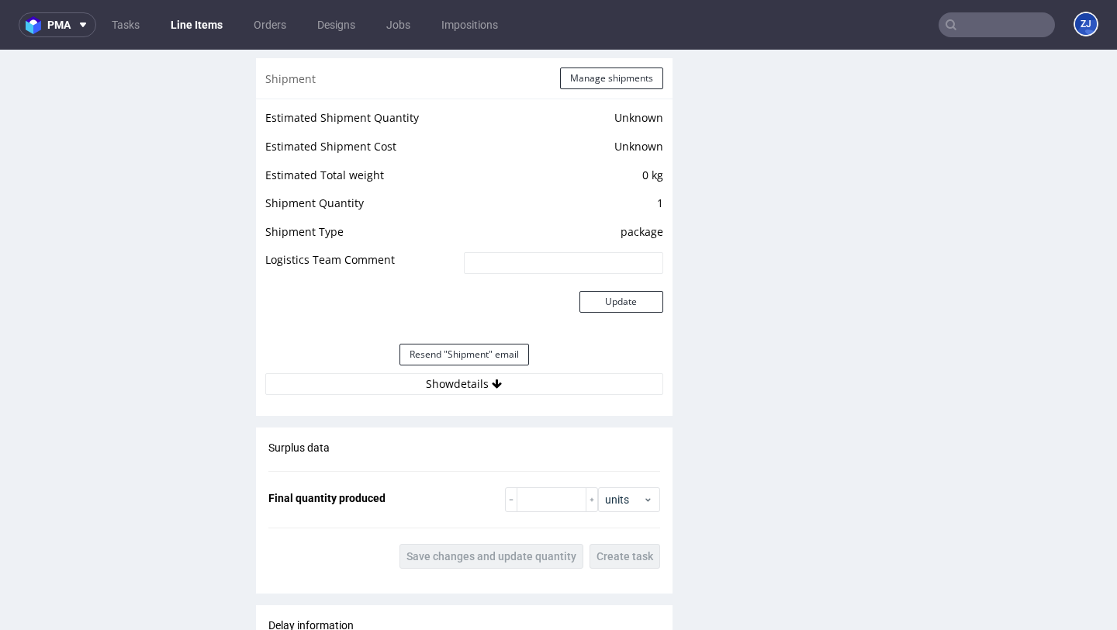
click at [976, 21] on input "text" at bounding box center [996, 24] width 116 height 25
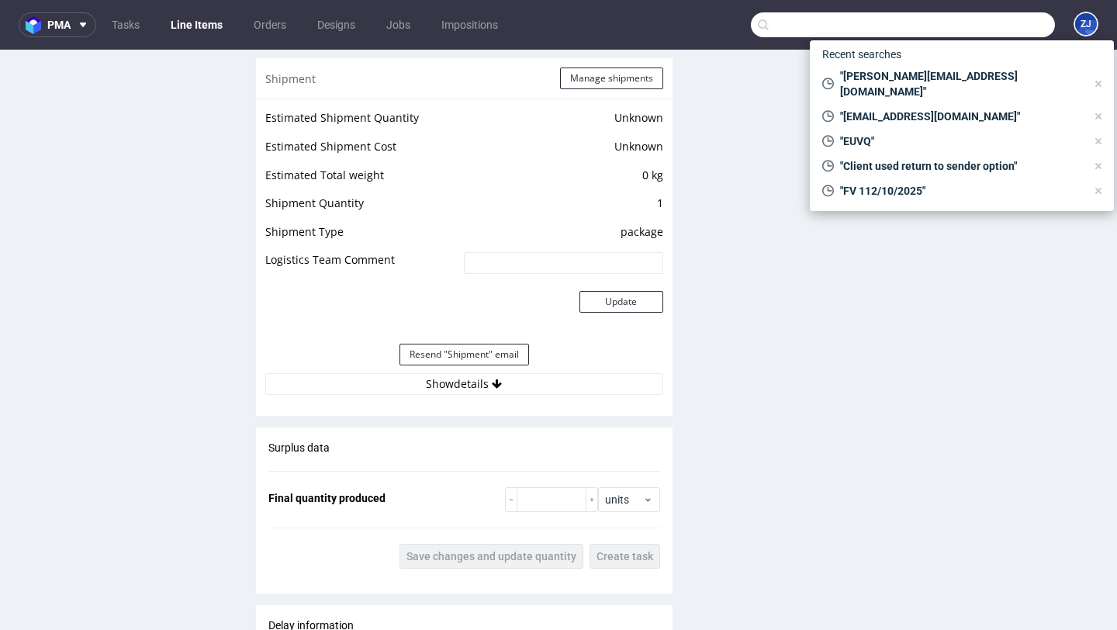
paste input "nacar.vittorio95@gmail.com"
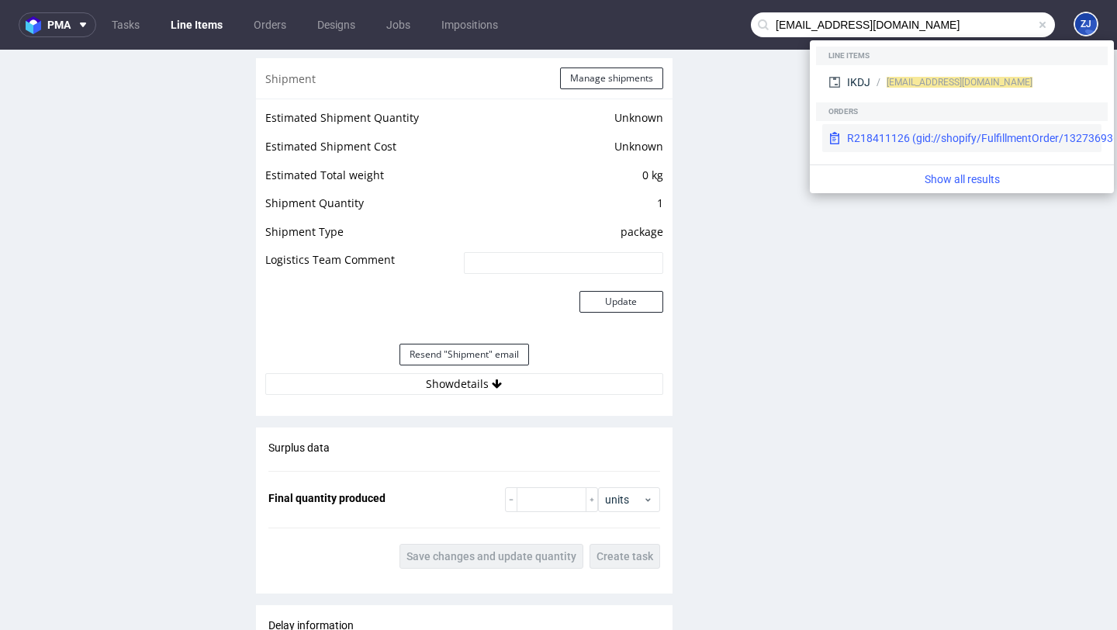
type input "nacar.vittorio95@gmail.com"
click at [926, 138] on div "R218411126 (gid://shopify/FulfillmentOrder/13273693651270)" at bounding box center [1000, 138] width 307 height 16
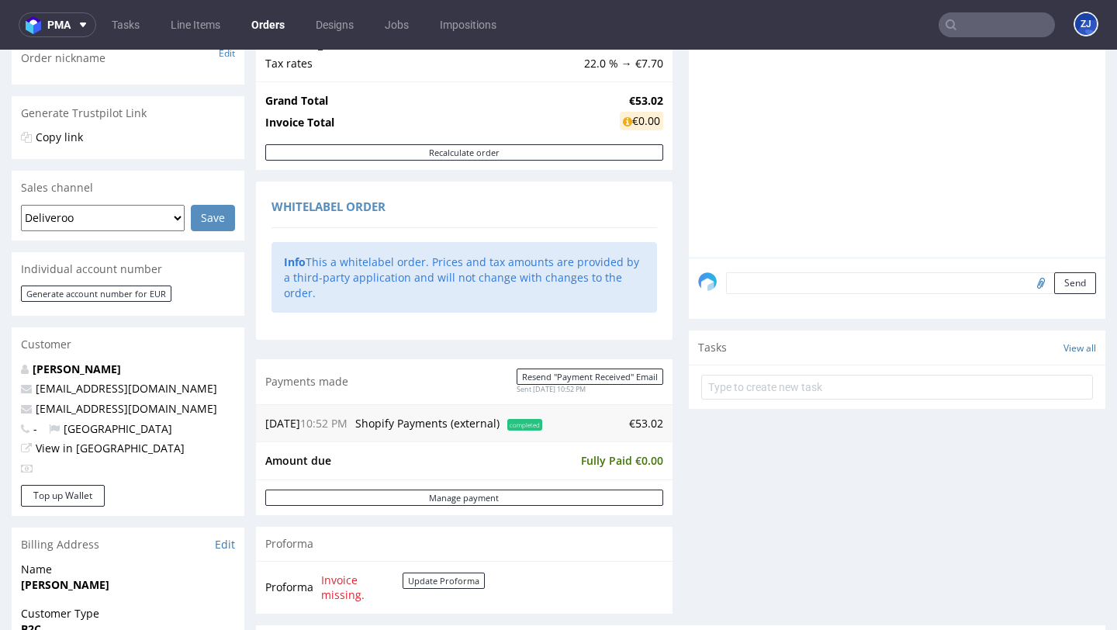
scroll to position [852, 0]
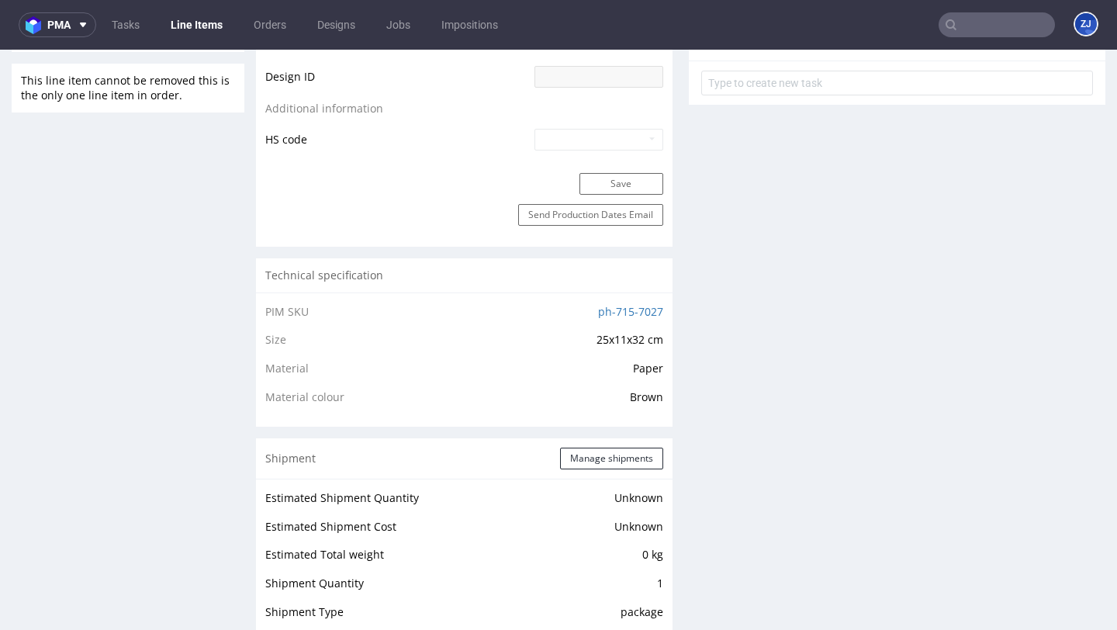
scroll to position [1330, 0]
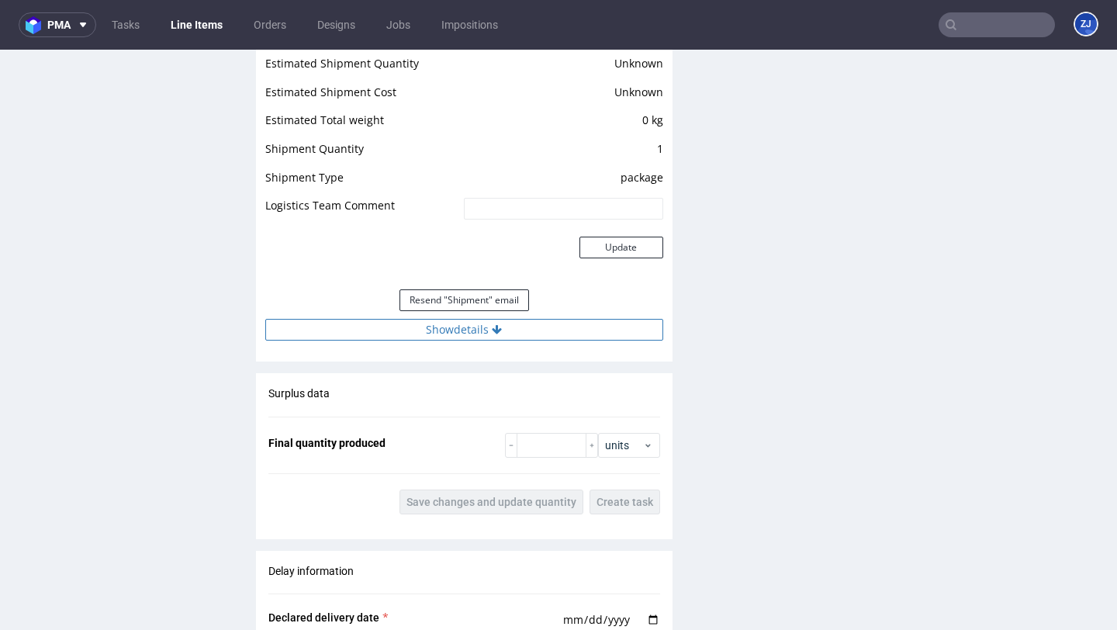
click at [488, 330] on button "Show details" at bounding box center [464, 330] width 398 height 22
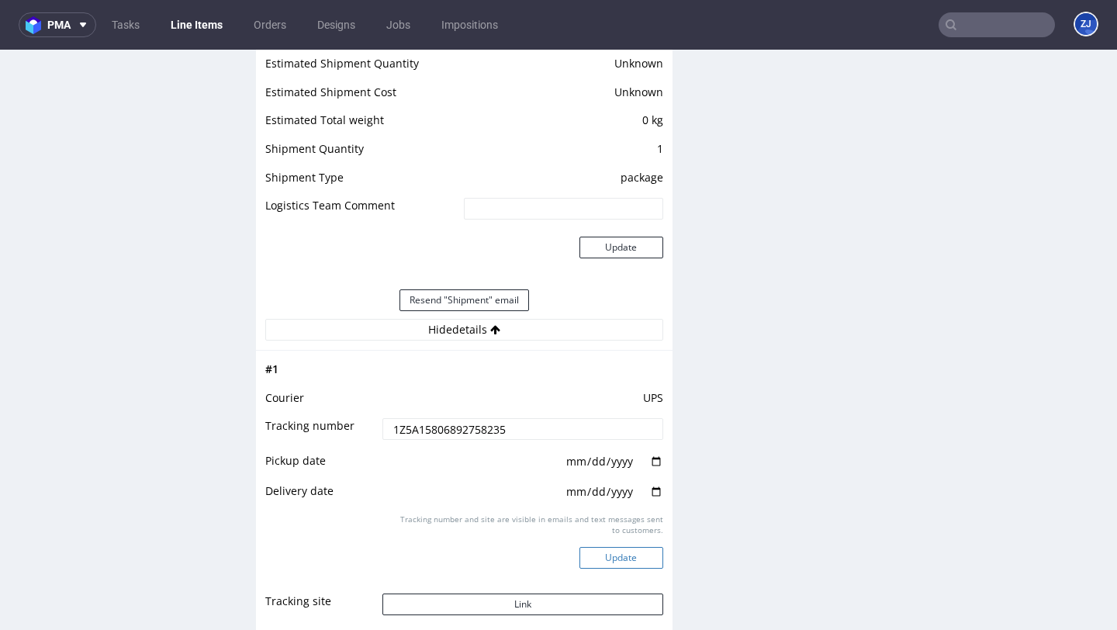
click at [606, 550] on button "Update" at bounding box center [621, 558] width 84 height 22
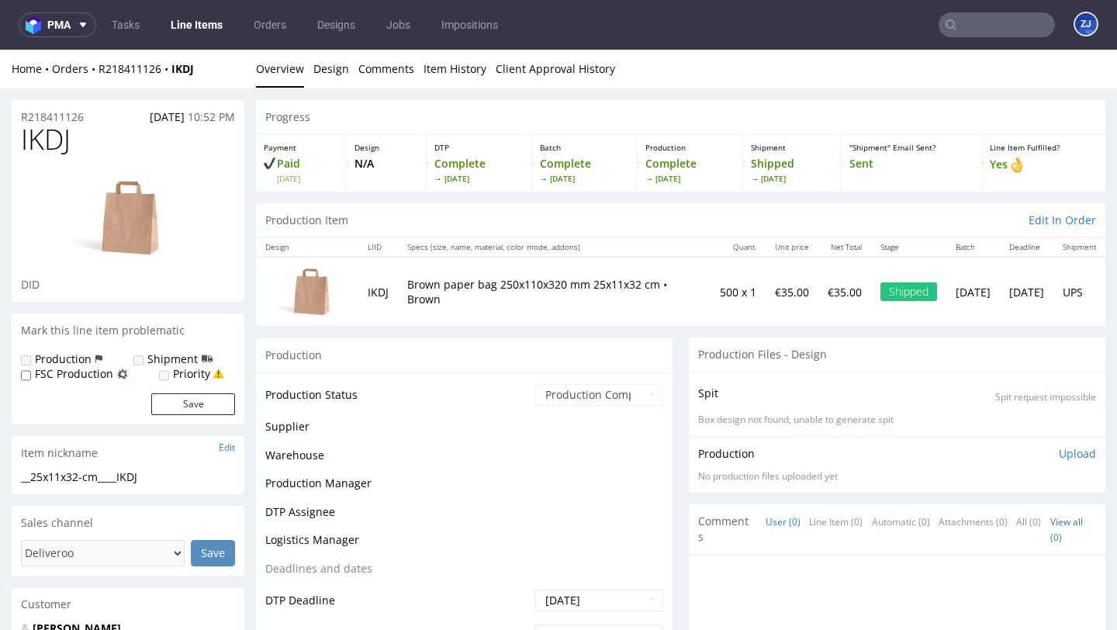
scroll to position [1122, 0]
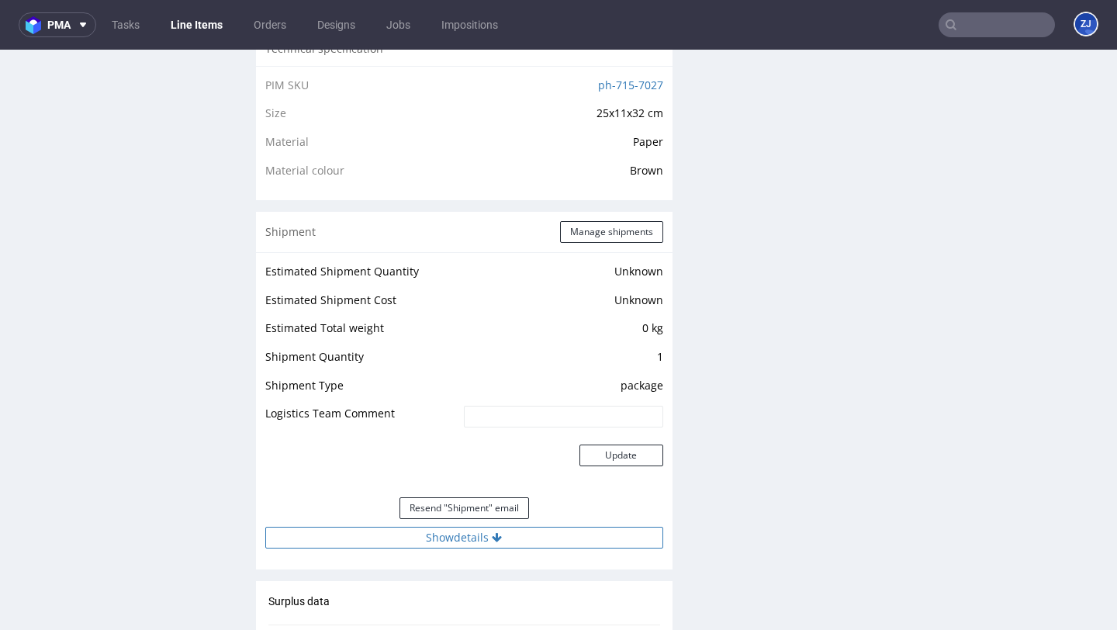
click at [574, 542] on button "Show details" at bounding box center [464, 537] width 398 height 22
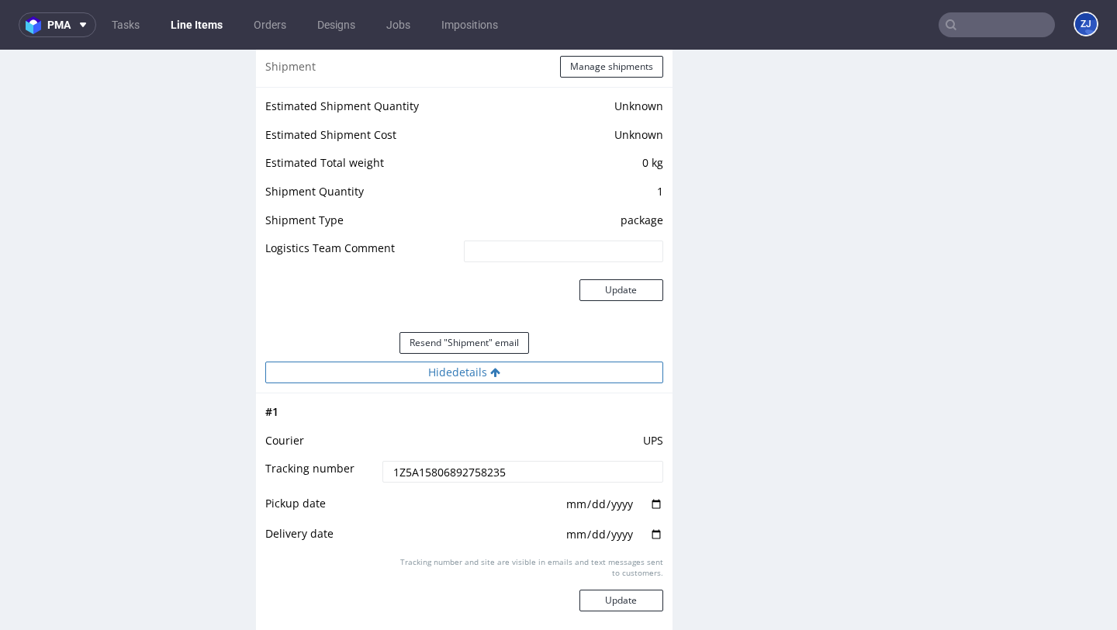
scroll to position [1527, 0]
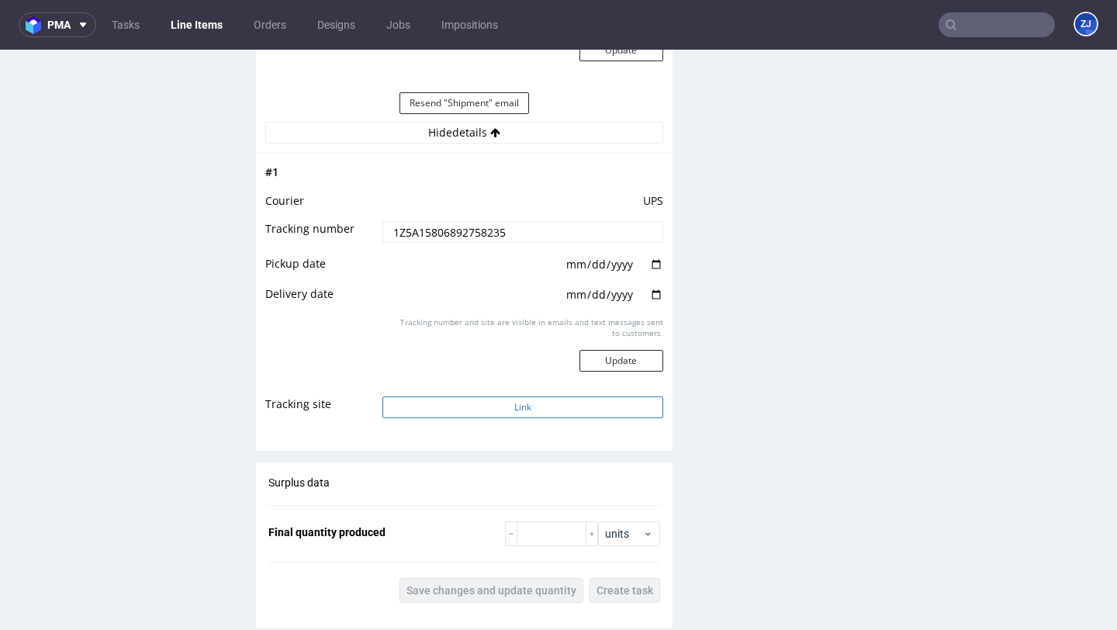
click at [575, 409] on button "Link" at bounding box center [522, 407] width 280 height 22
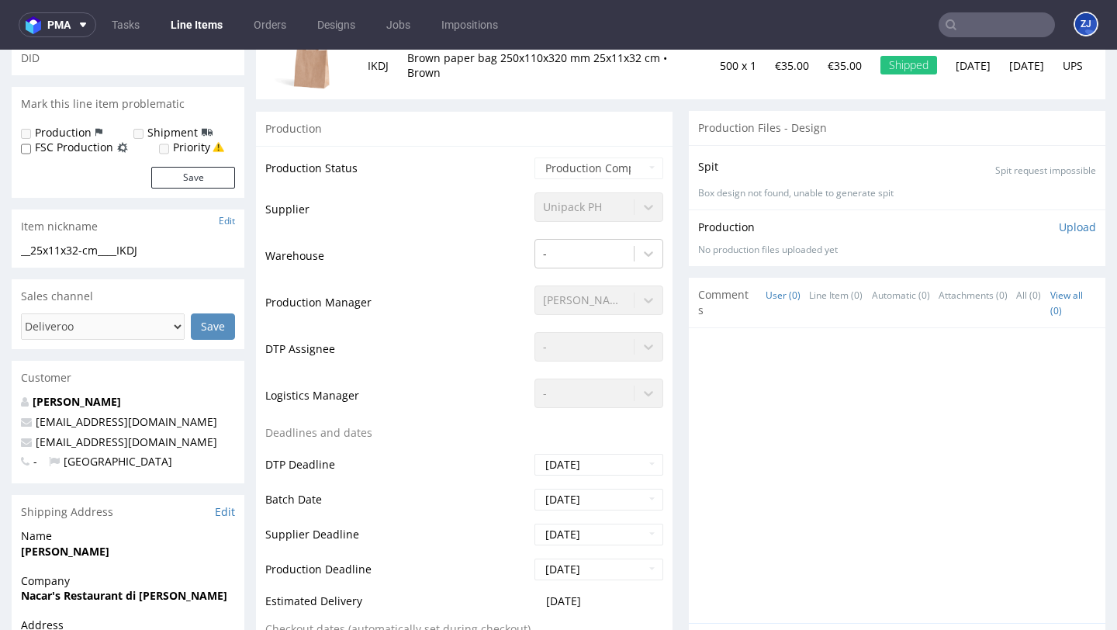
scroll to position [0, 0]
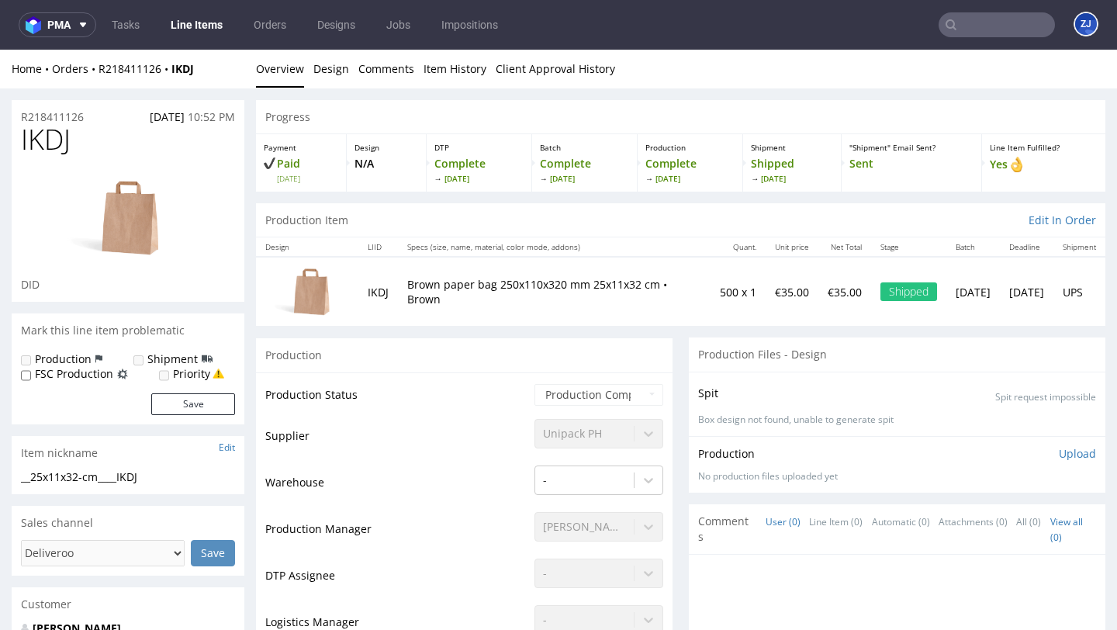
click at [991, 27] on input "text" at bounding box center [996, 24] width 116 height 25
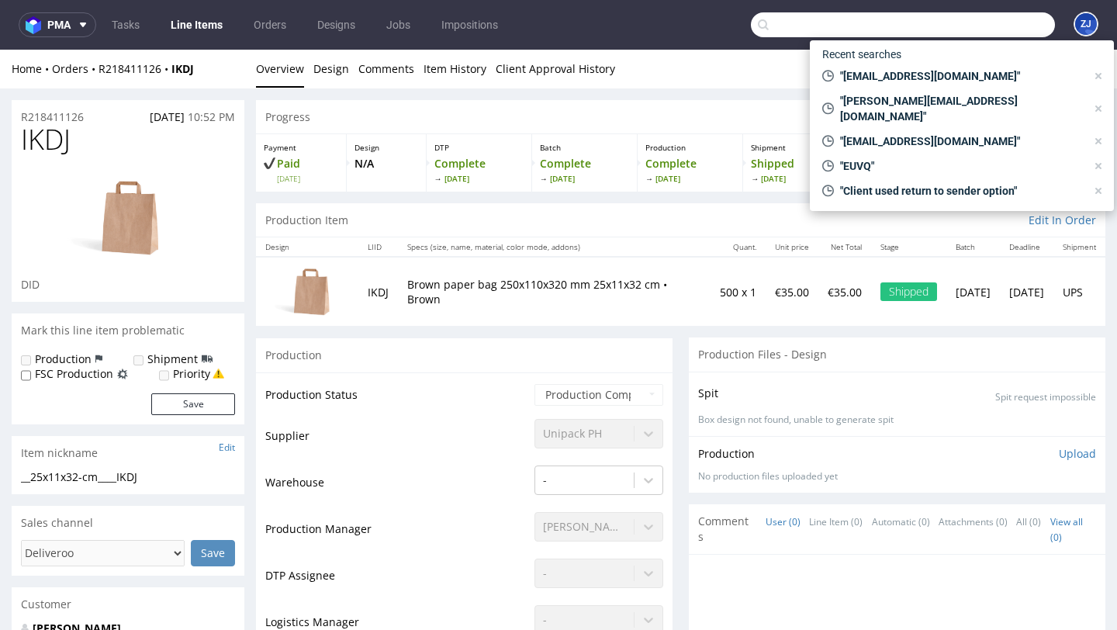
paste input "nacar.vittorio95@gmail.com"
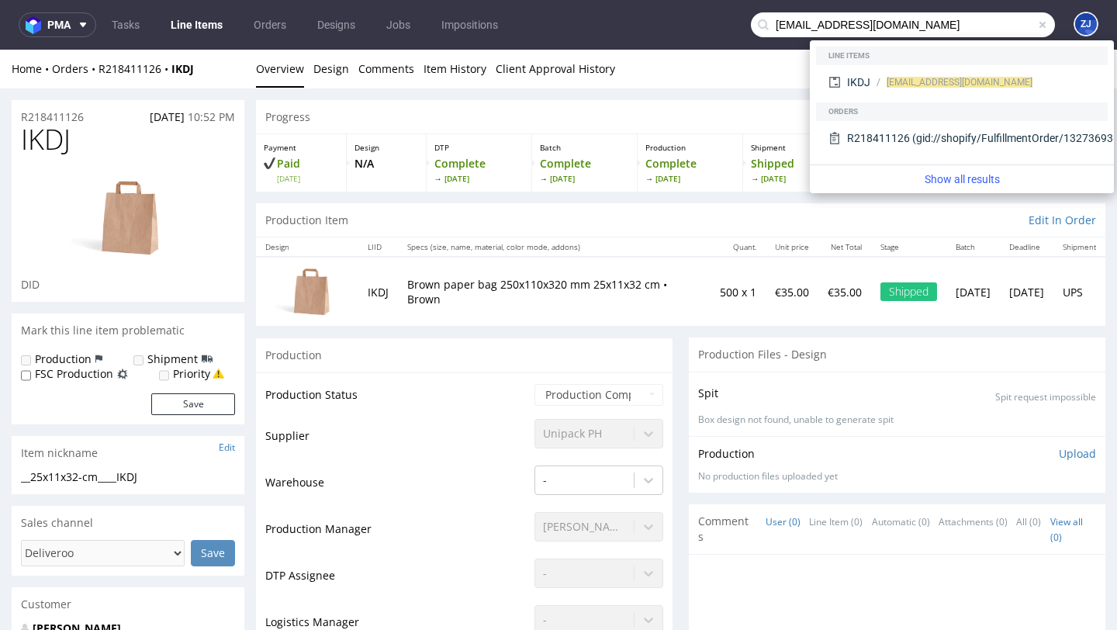
click at [518, 359] on div "Production" at bounding box center [464, 354] width 416 height 35
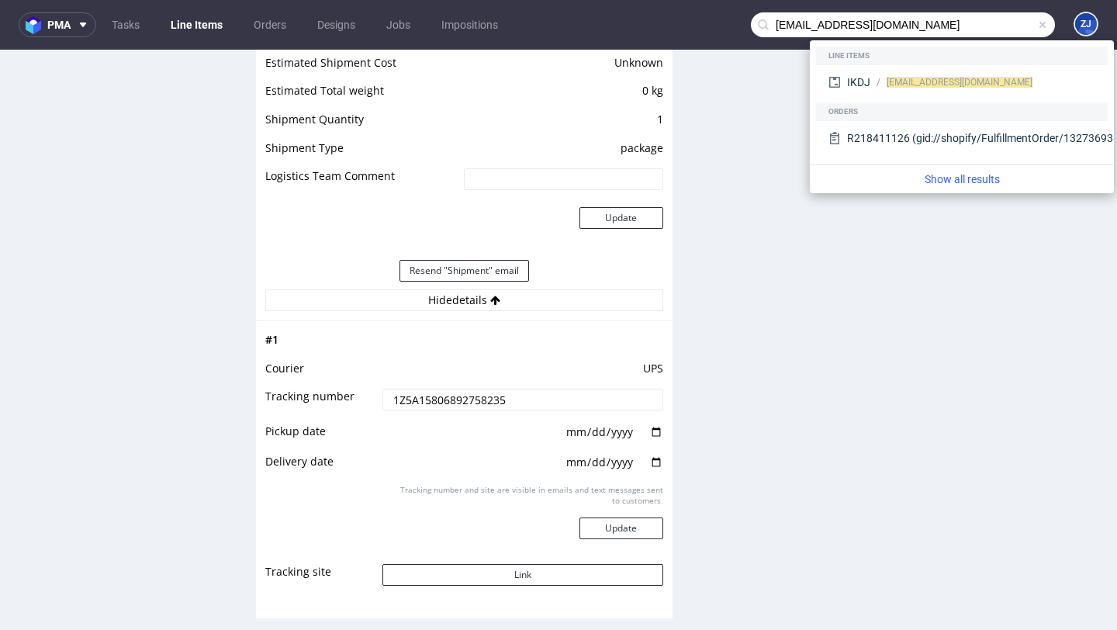
scroll to position [1365, 0]
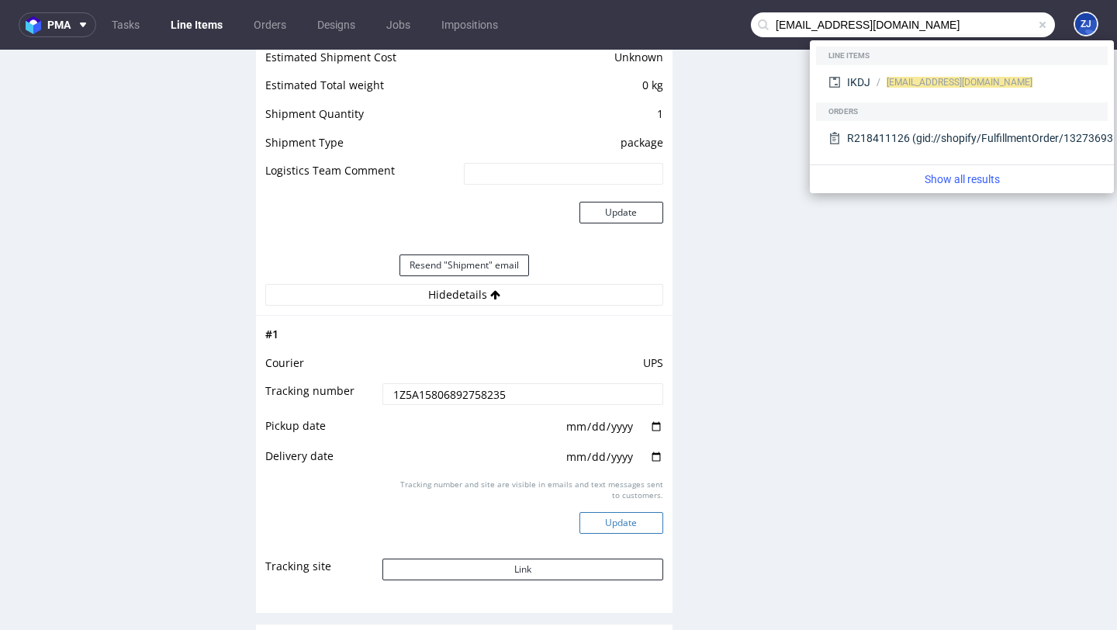
click at [586, 530] on button "Update" at bounding box center [621, 523] width 84 height 22
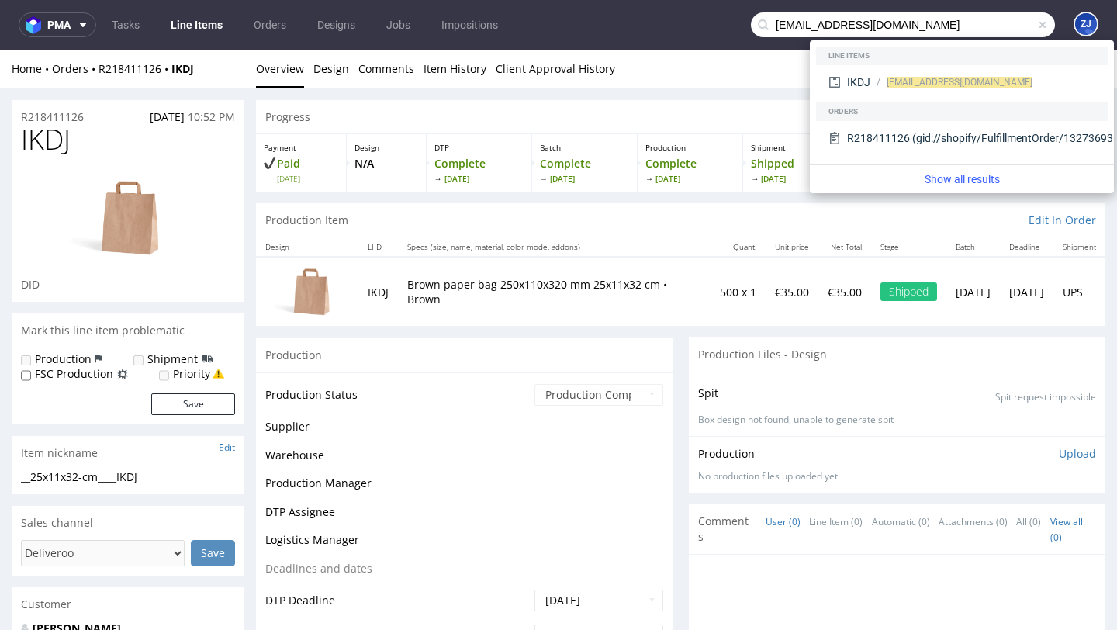
scroll to position [1122, 0]
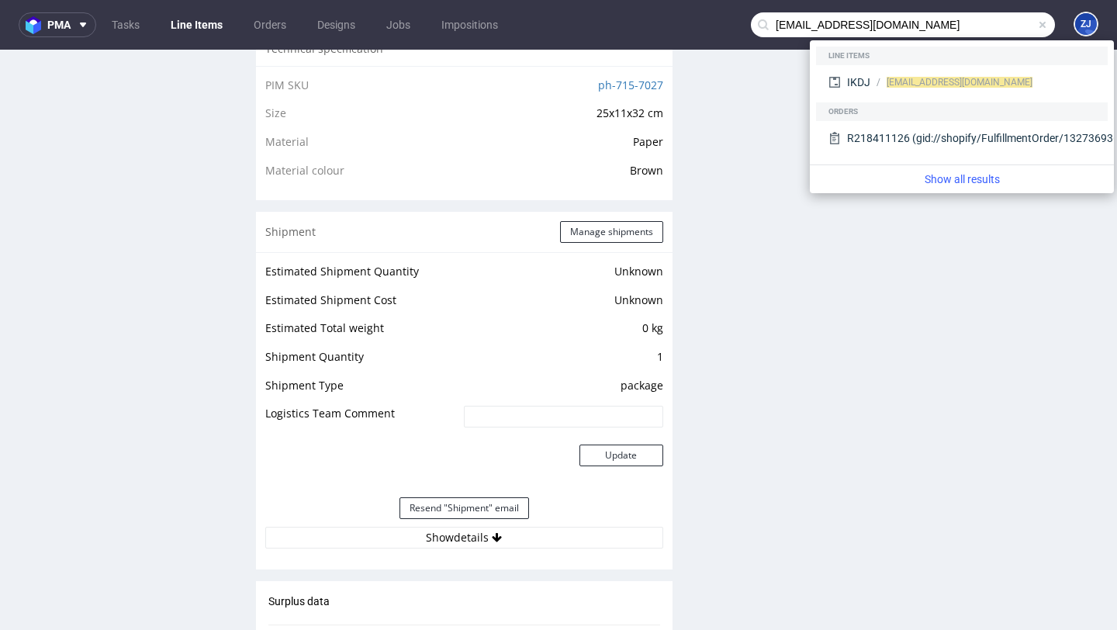
click at [975, 26] on input "nacar.vittorio95@gmail.com" at bounding box center [903, 24] width 304 height 25
paste input "polastriandrea"
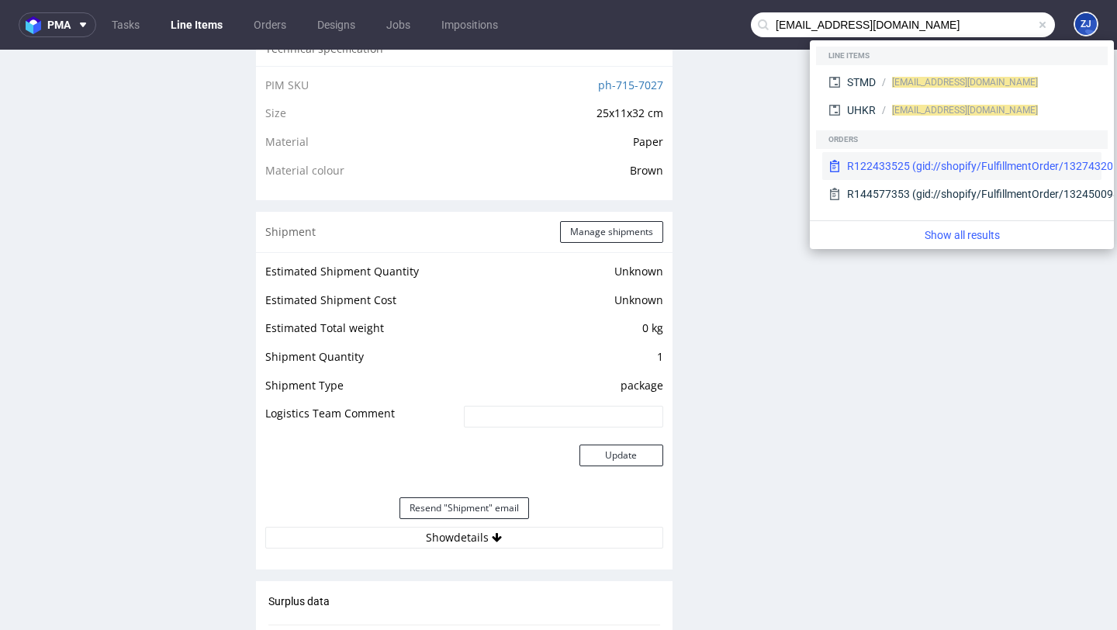
type input "polastriandrea@gmail.com"
click at [920, 169] on div "R122433525 (gid://shopify/FulfillmentOrder/13274320535878)" at bounding box center [1000, 166] width 307 height 16
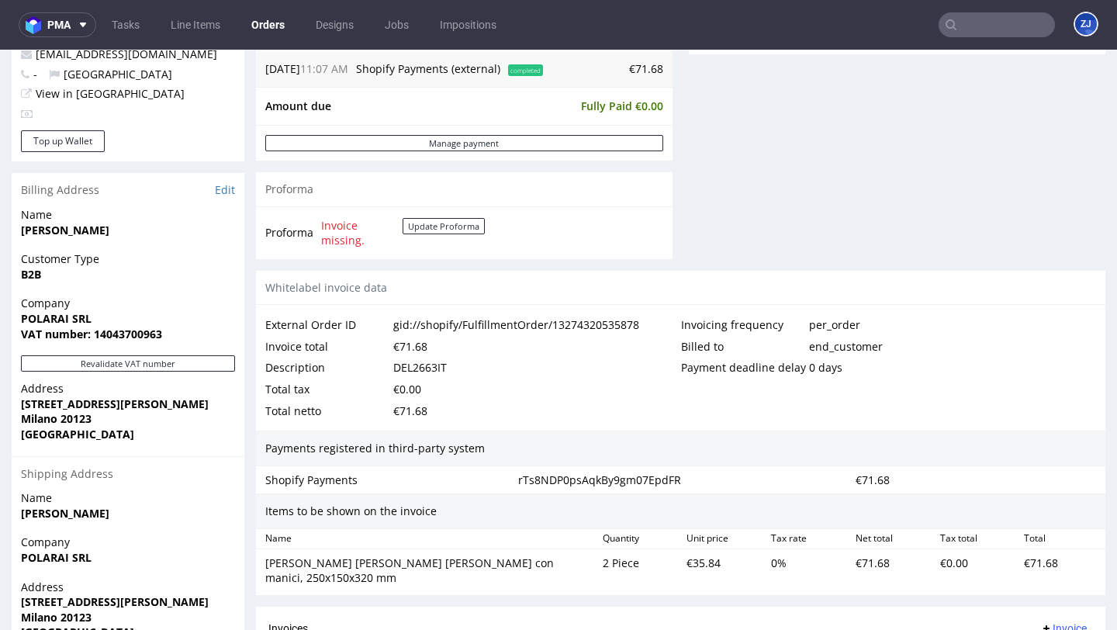
scroll to position [823, 0]
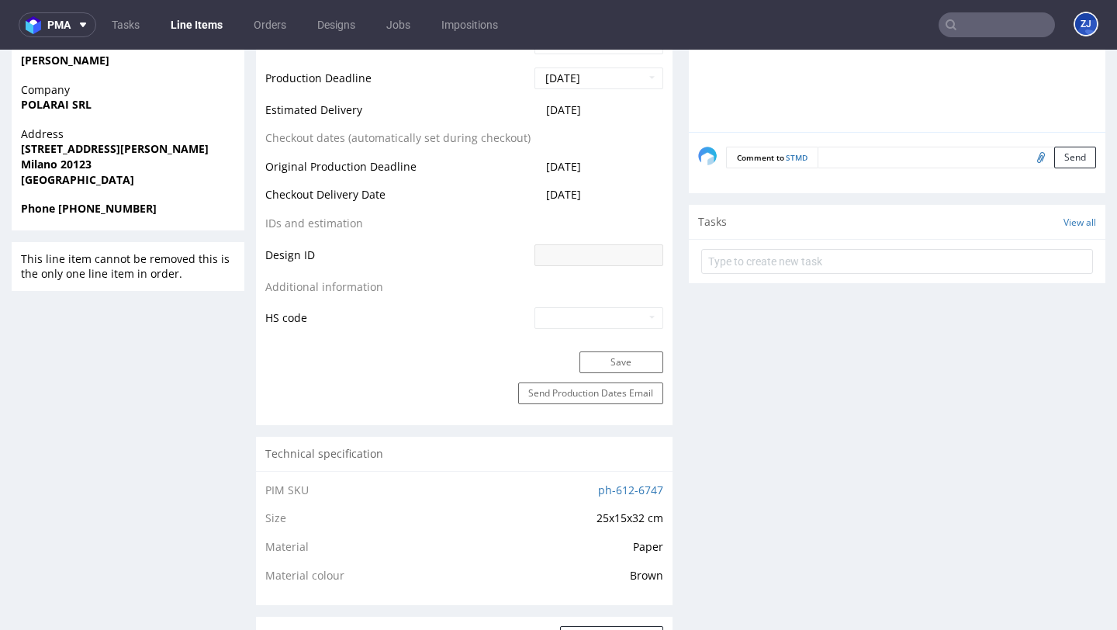
scroll to position [1148, 0]
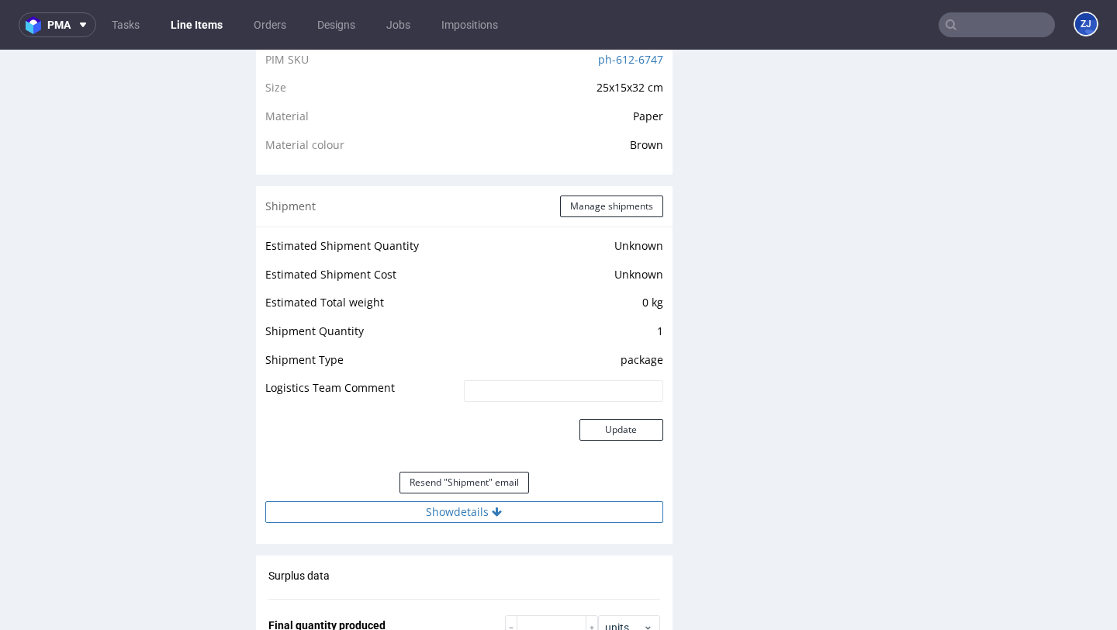
click at [444, 513] on button "Show details" at bounding box center [464, 512] width 398 height 22
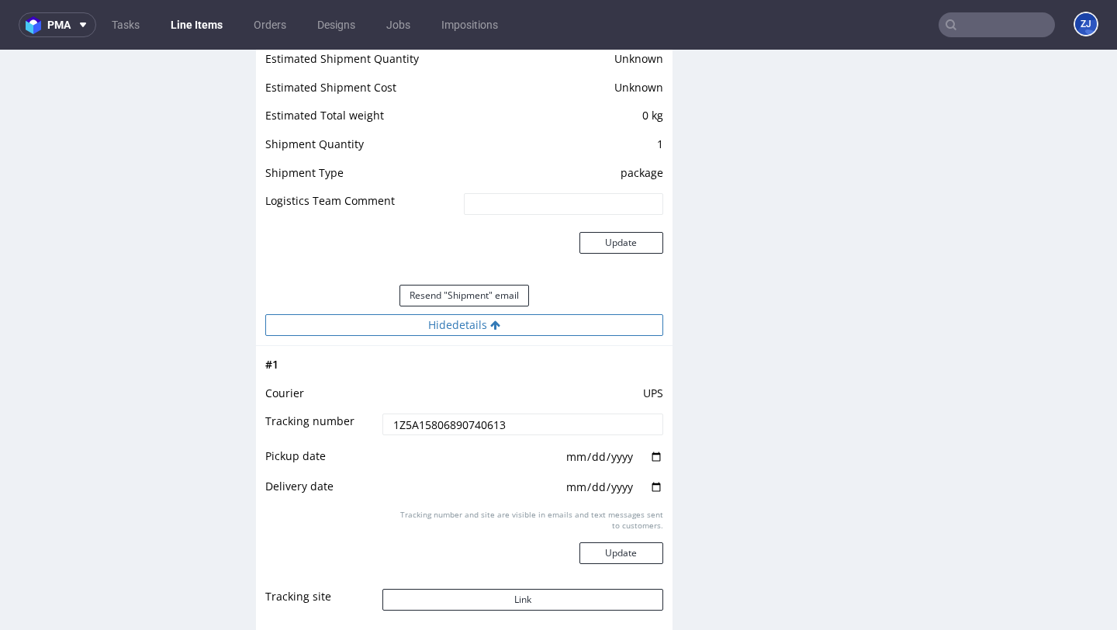
scroll to position [1333, 0]
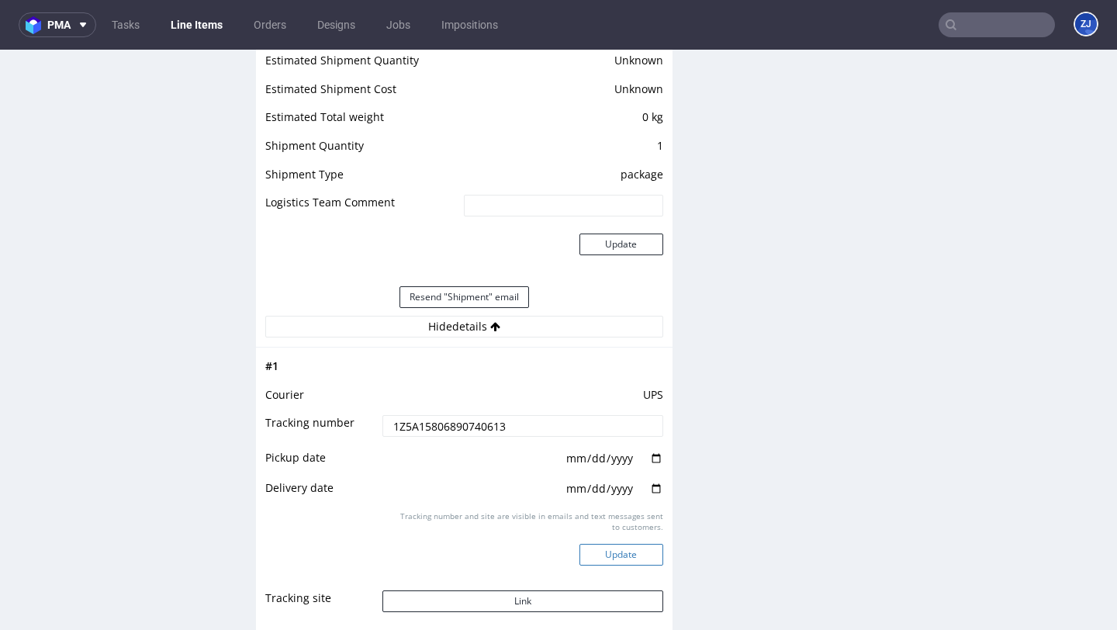
click at [585, 552] on button "Update" at bounding box center [621, 555] width 84 height 22
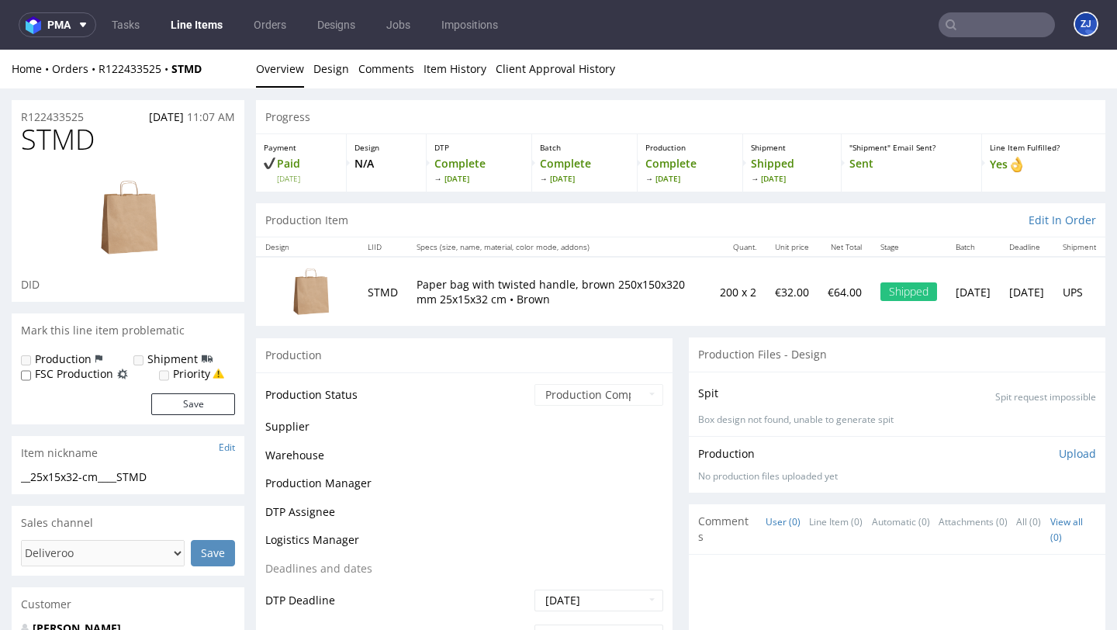
scroll to position [1122, 0]
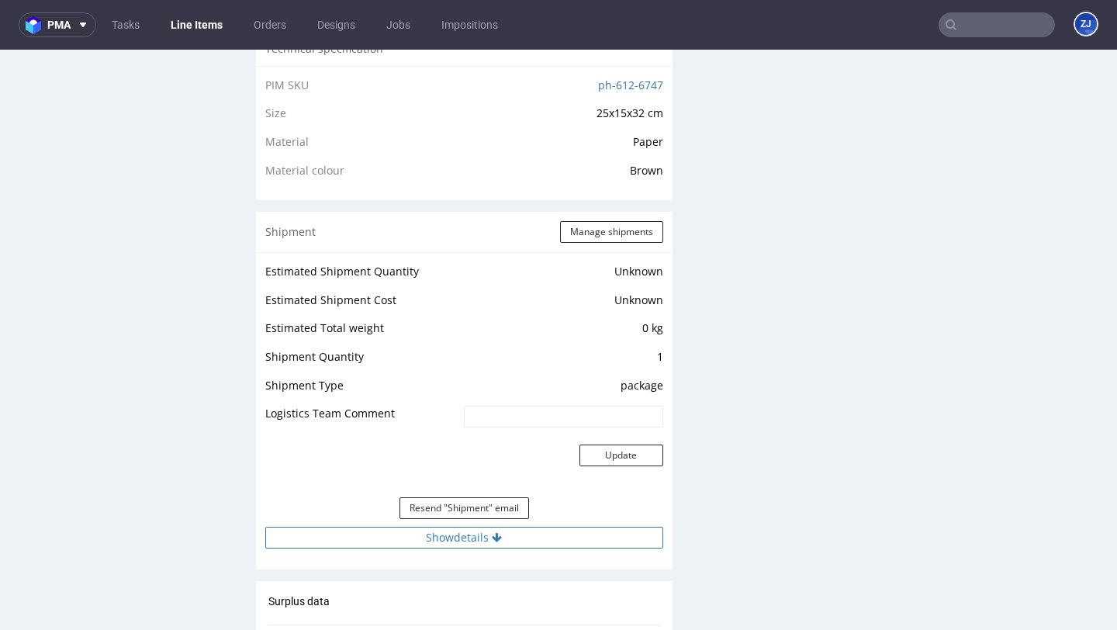
click at [537, 531] on button "Show details" at bounding box center [464, 537] width 398 height 22
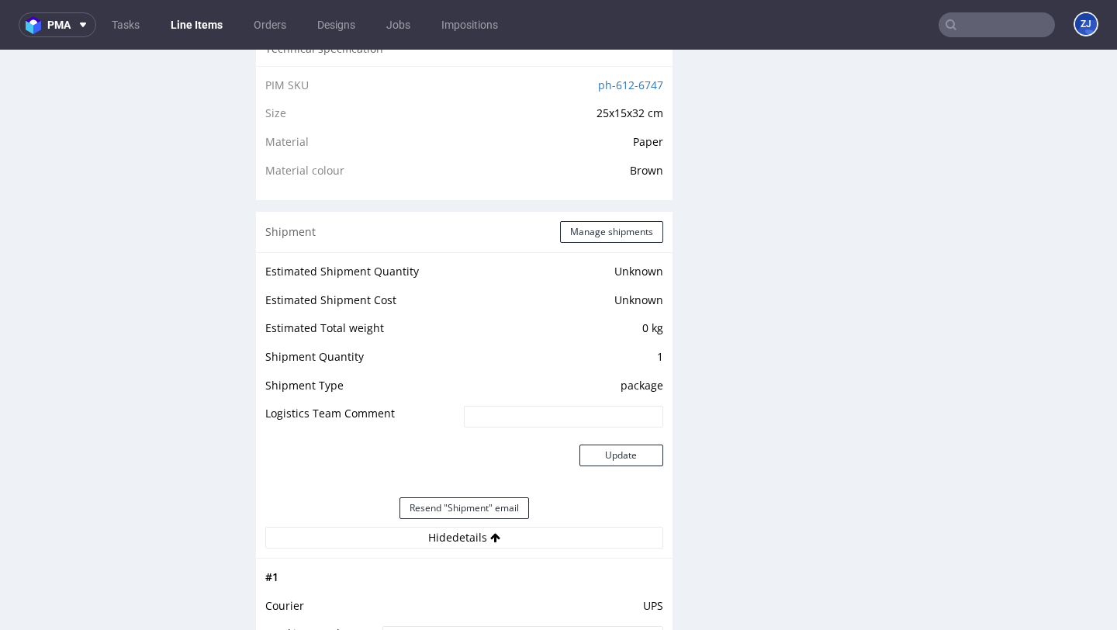
scroll to position [1327, 0]
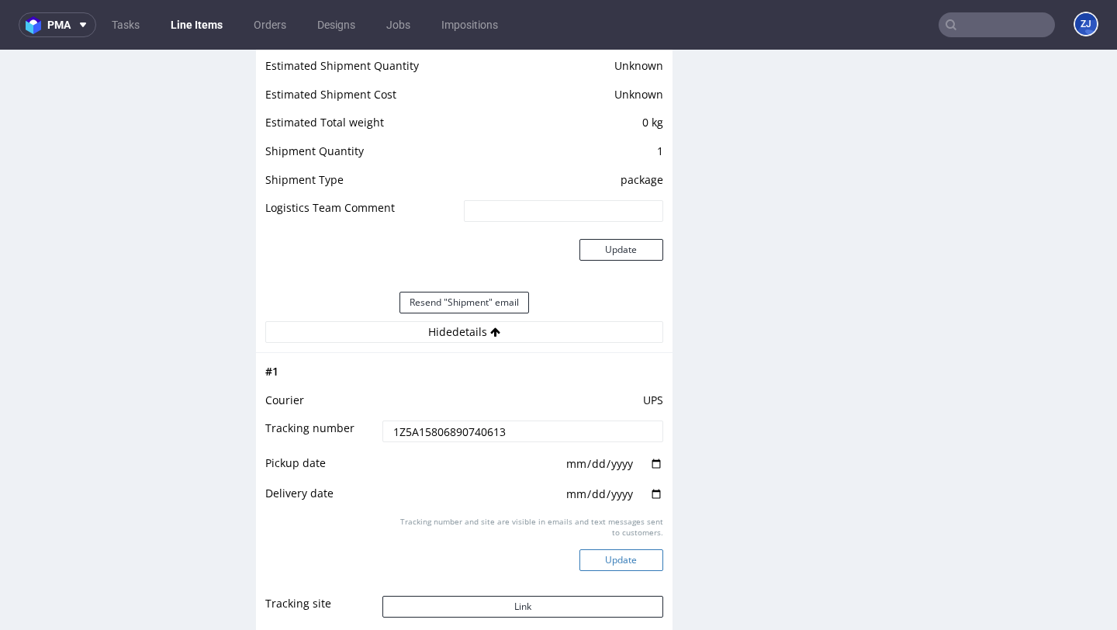
click at [613, 556] on button "Update" at bounding box center [621, 560] width 84 height 22
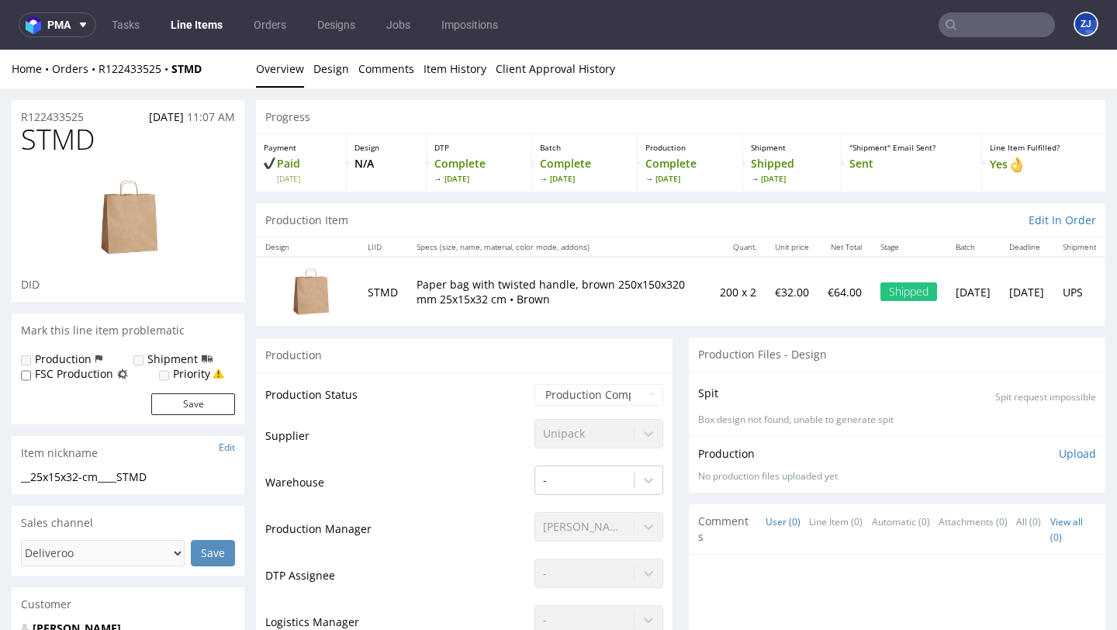
scroll to position [1122, 0]
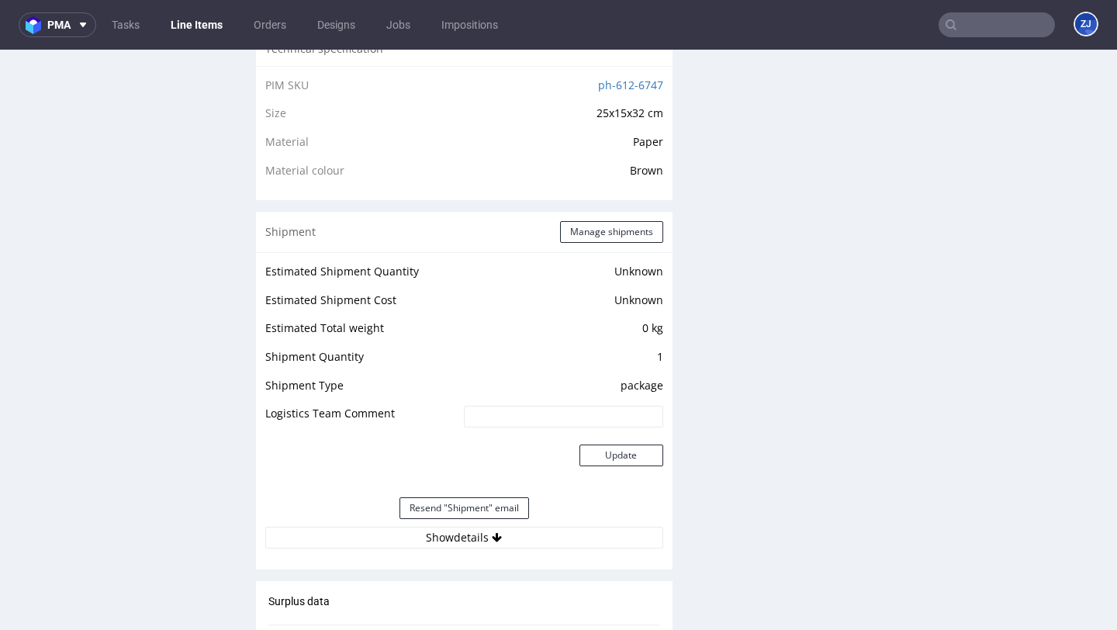
click at [973, 29] on input "text" at bounding box center [996, 24] width 116 height 25
paste input "bombayspice.venice@gmail.com"
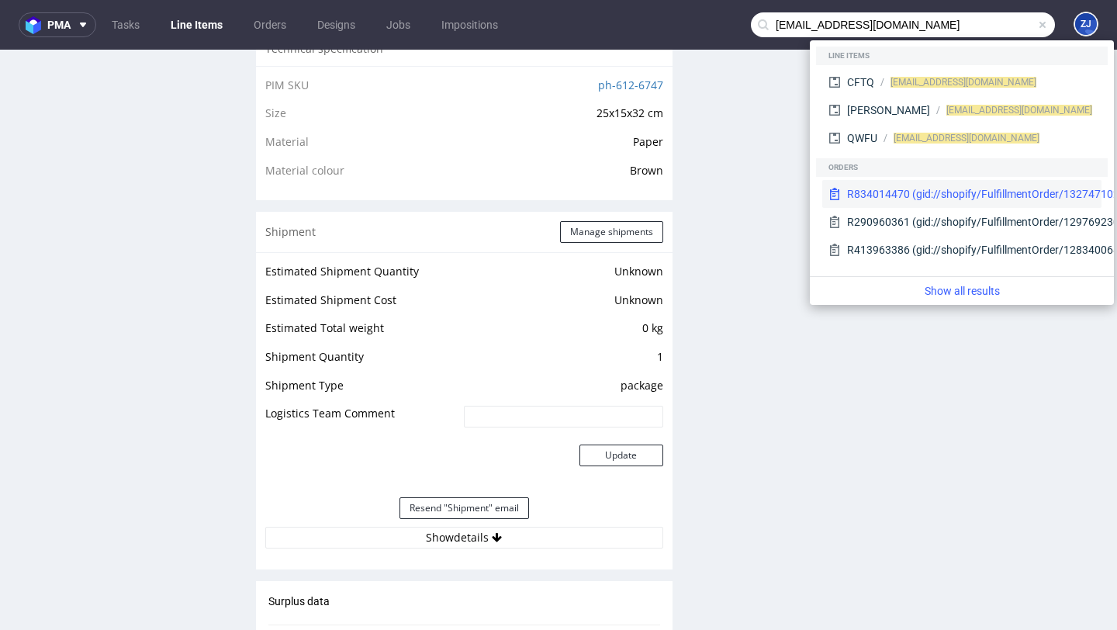
type input "bombayspice.venice@gmail.com"
click at [908, 201] on div "R834014470 (gid://shopify/FulfillmentOrder/13274710278470)" at bounding box center [1000, 194] width 307 height 16
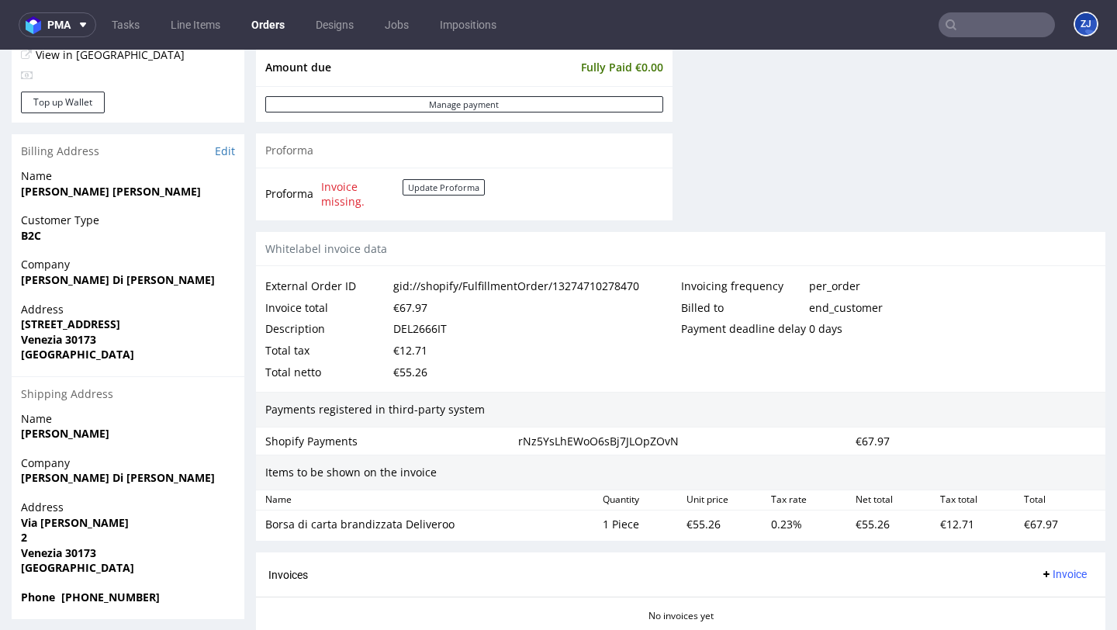
scroll to position [795, 0]
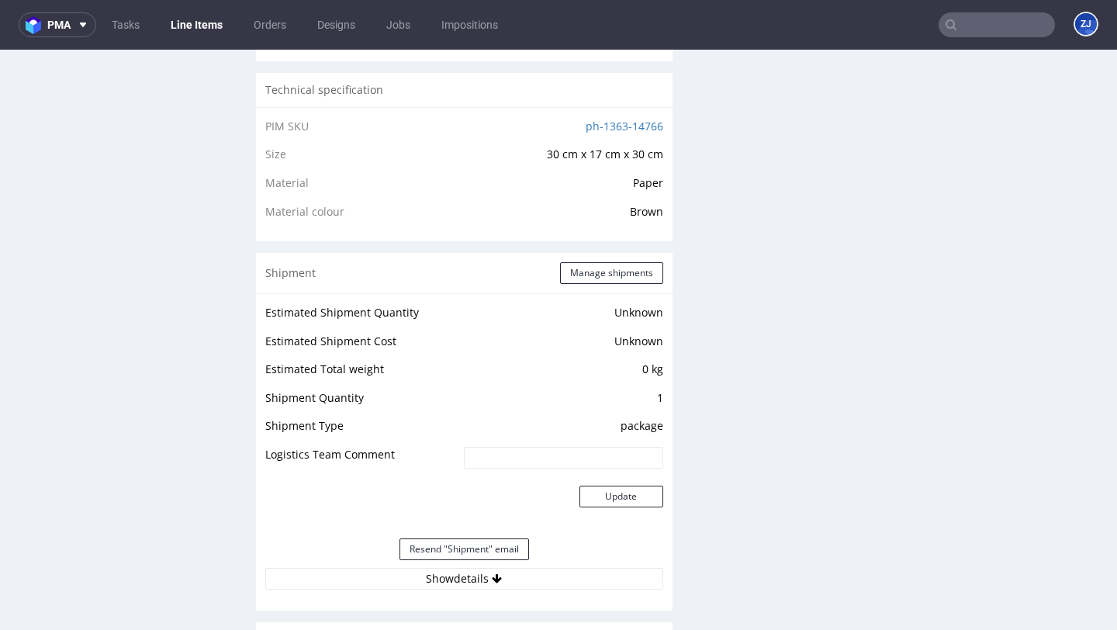
scroll to position [1496, 0]
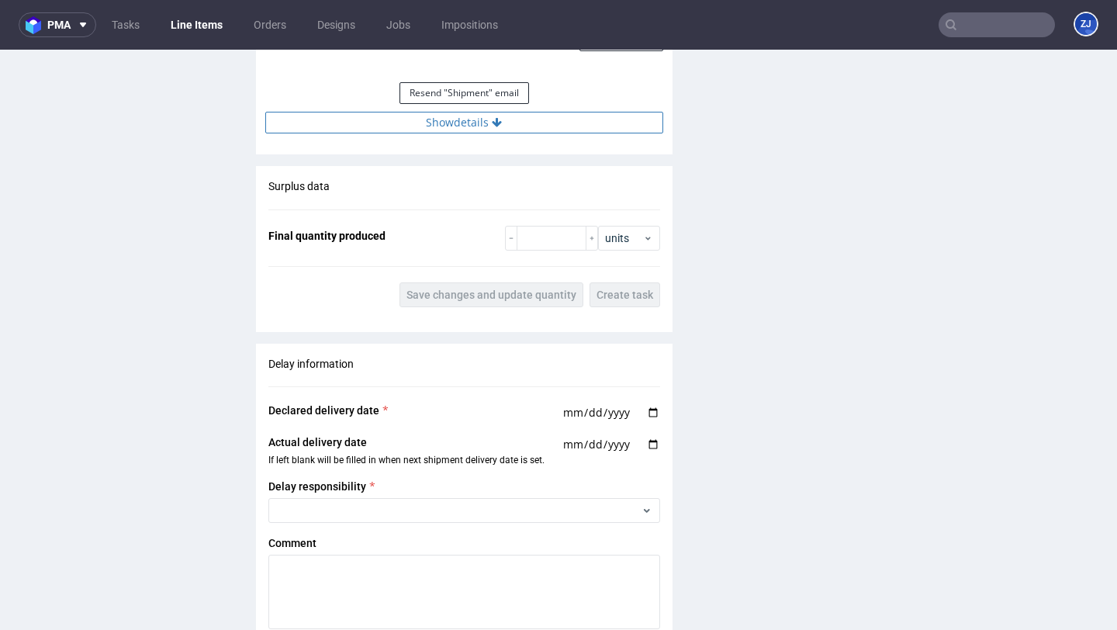
click at [537, 133] on button "Show details" at bounding box center [464, 123] width 398 height 22
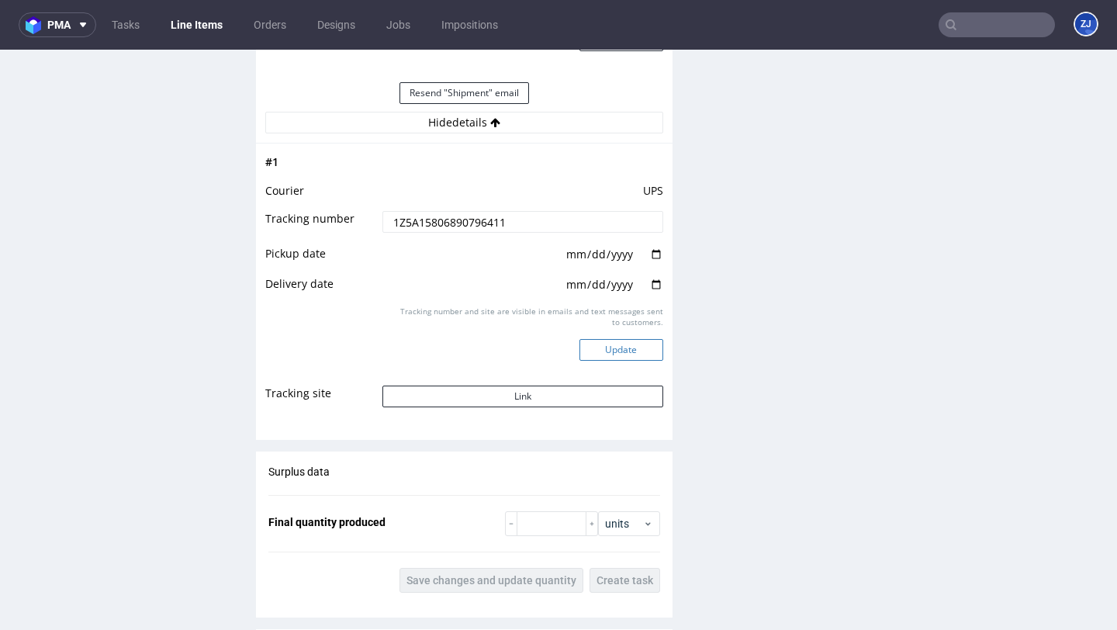
click at [616, 356] on button "Update" at bounding box center [621, 350] width 84 height 22
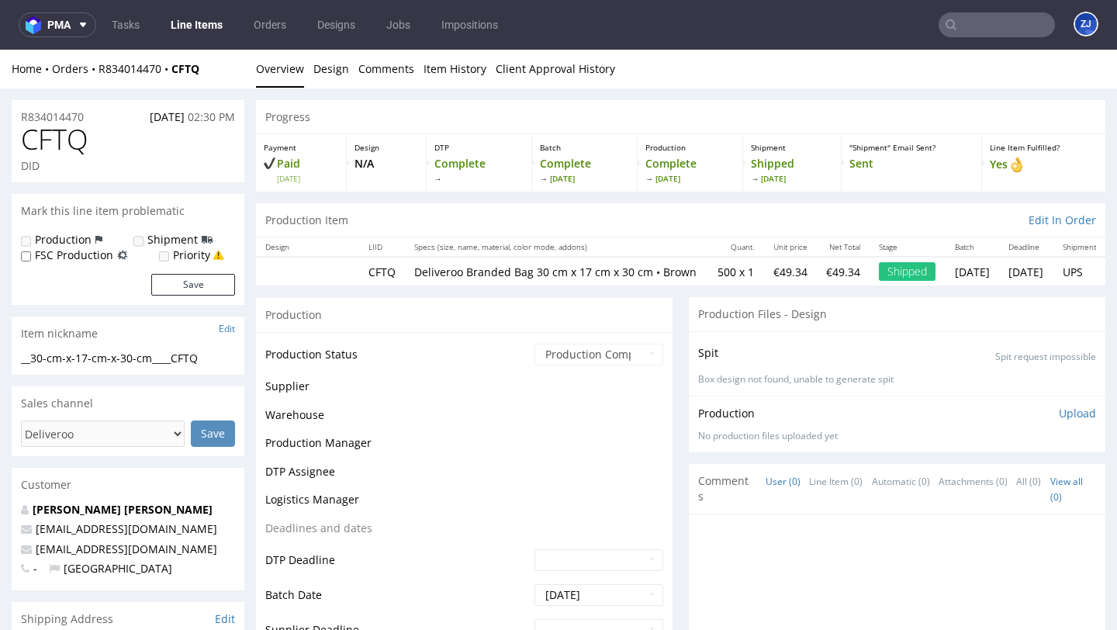
scroll to position [1093, 0]
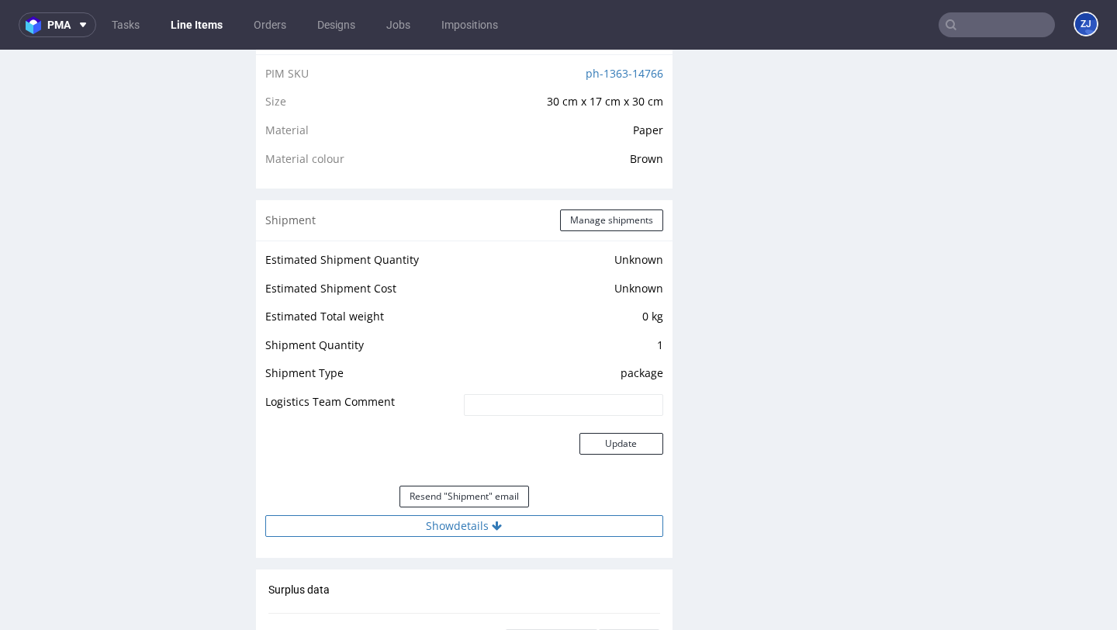
click at [548, 537] on button "Show details" at bounding box center [464, 526] width 398 height 22
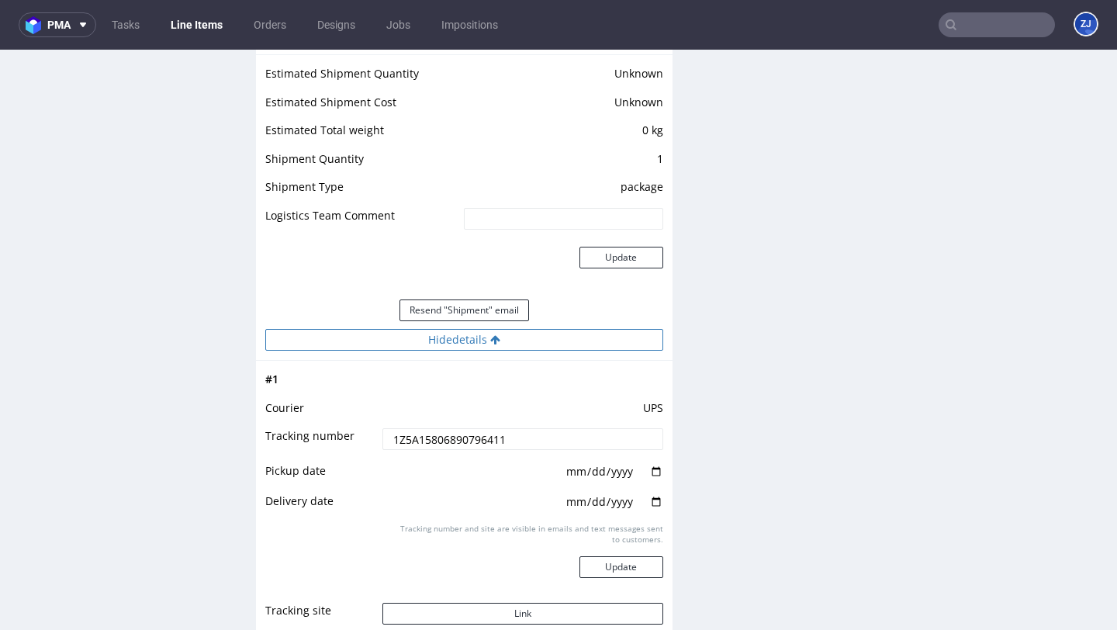
scroll to position [1281, 0]
click at [595, 575] on button "Update" at bounding box center [621, 565] width 84 height 22
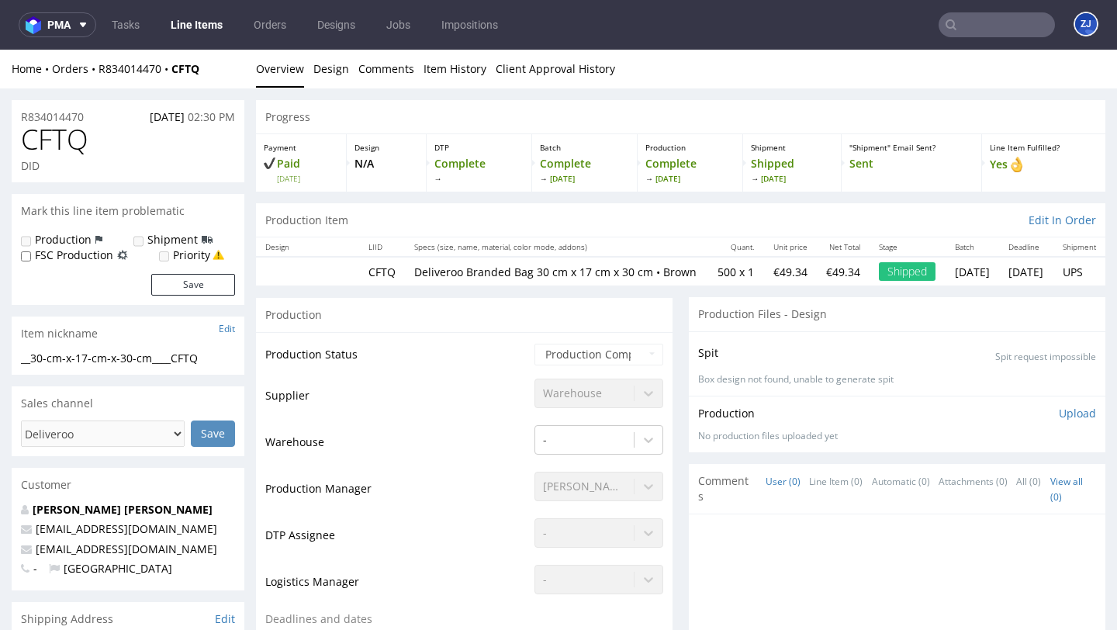
scroll to position [1093, 0]
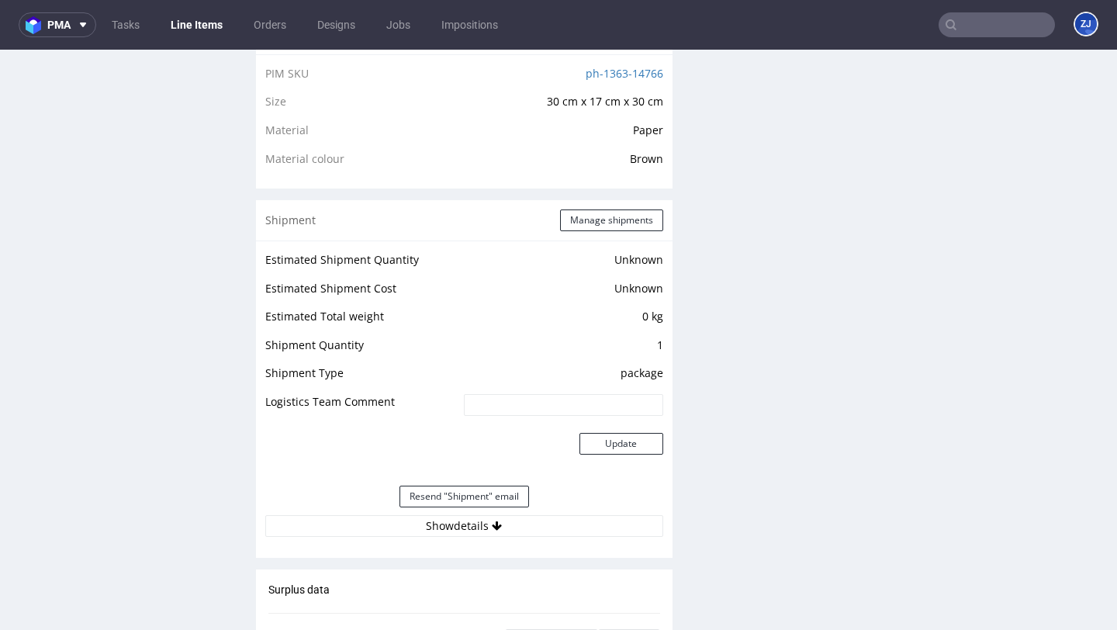
click at [962, 22] on input "text" at bounding box center [996, 24] width 116 height 25
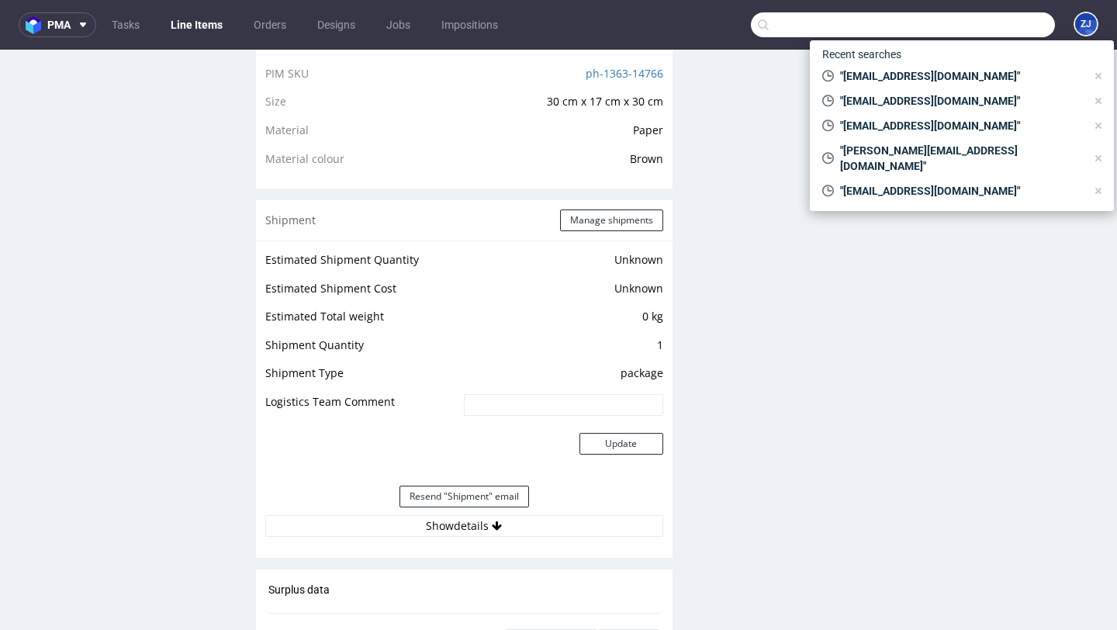
paste input "luciayu92@gmail.com"
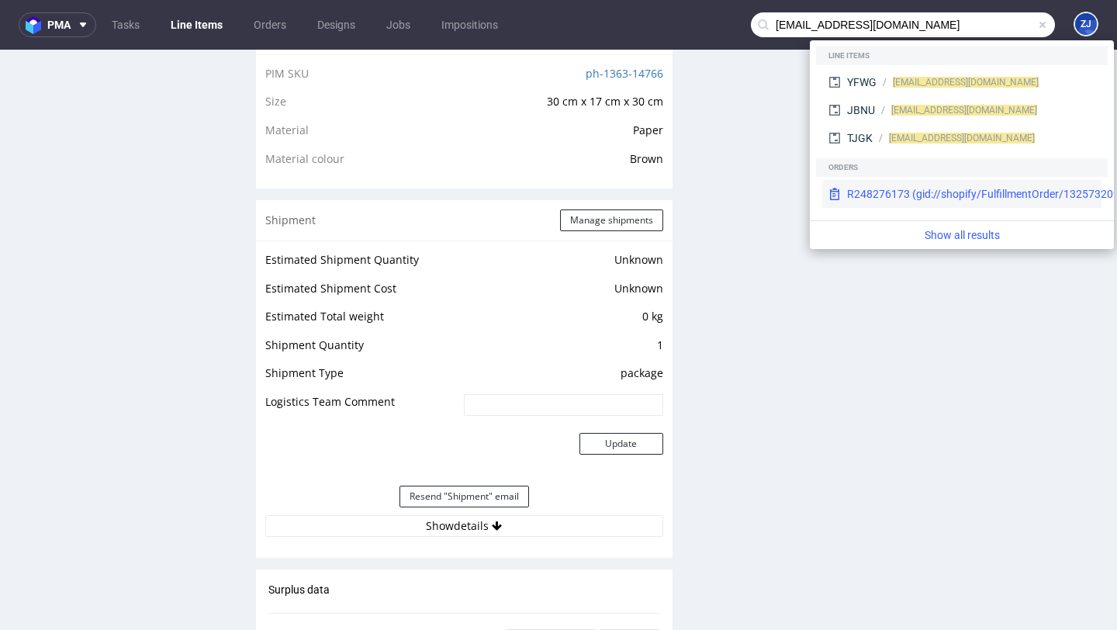
type input "luciayu92@gmail.com"
click at [930, 199] on div "R248276173 (gid://shopify/FulfillmentOrder/13257320956230)" at bounding box center [1000, 194] width 307 height 16
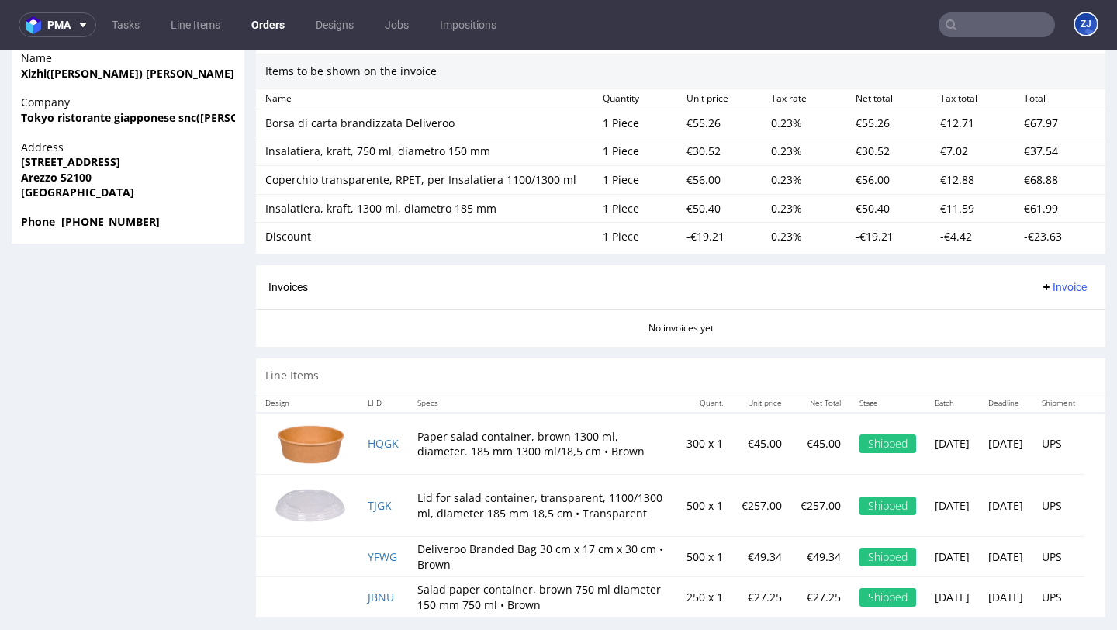
scroll to position [1072, 0]
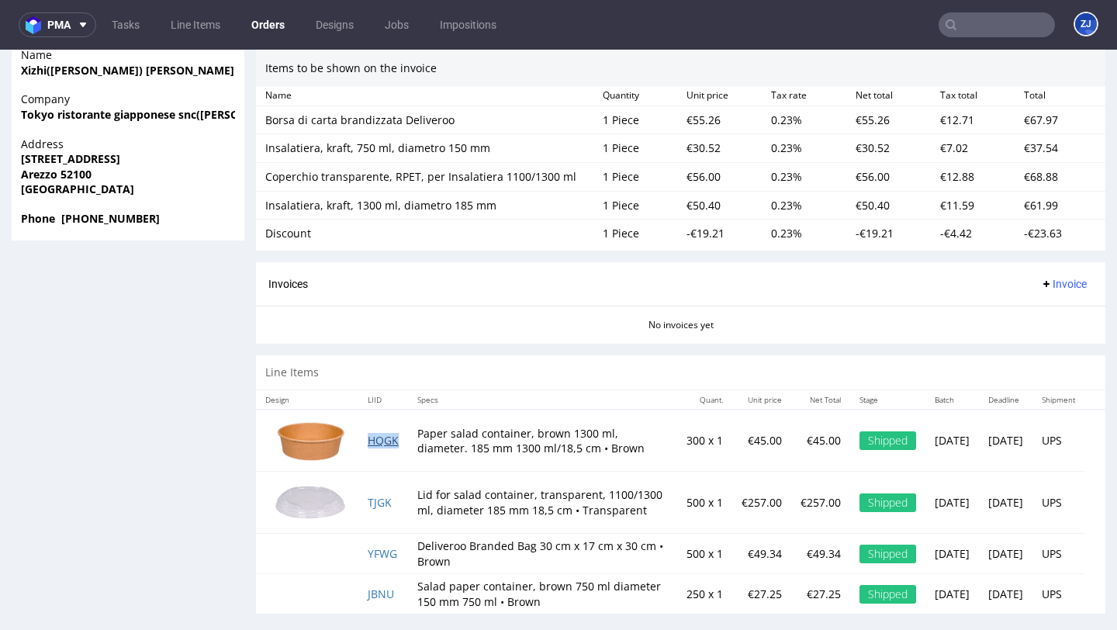
click at [374, 433] on link "HQGK" at bounding box center [383, 440] width 31 height 15
click at [378, 495] on link "TJGK" at bounding box center [380, 502] width 24 height 15
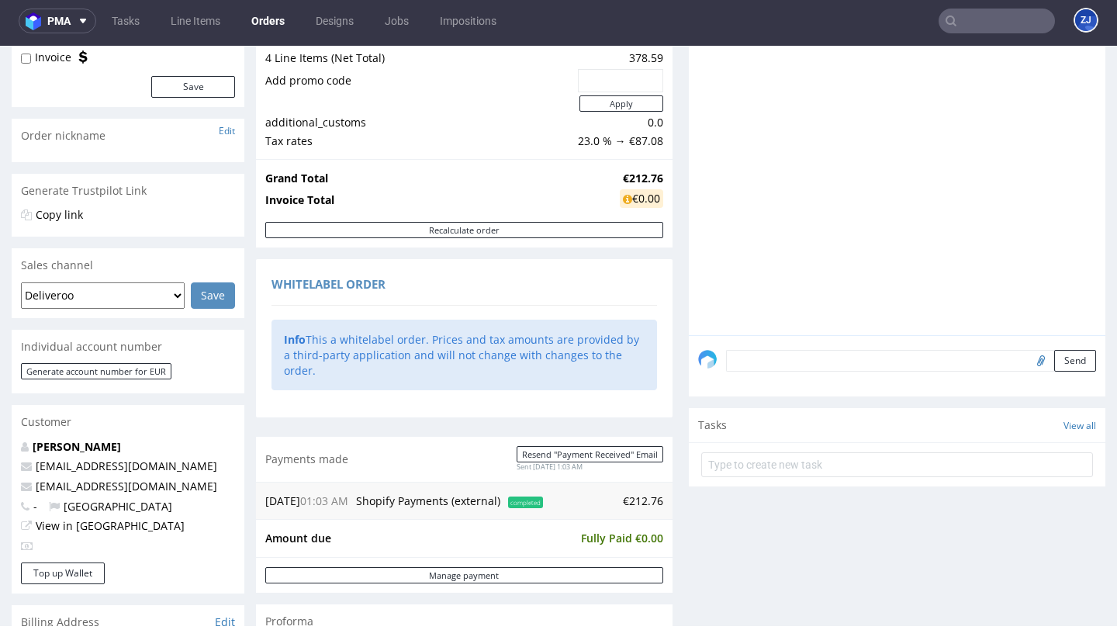
scroll to position [0, 0]
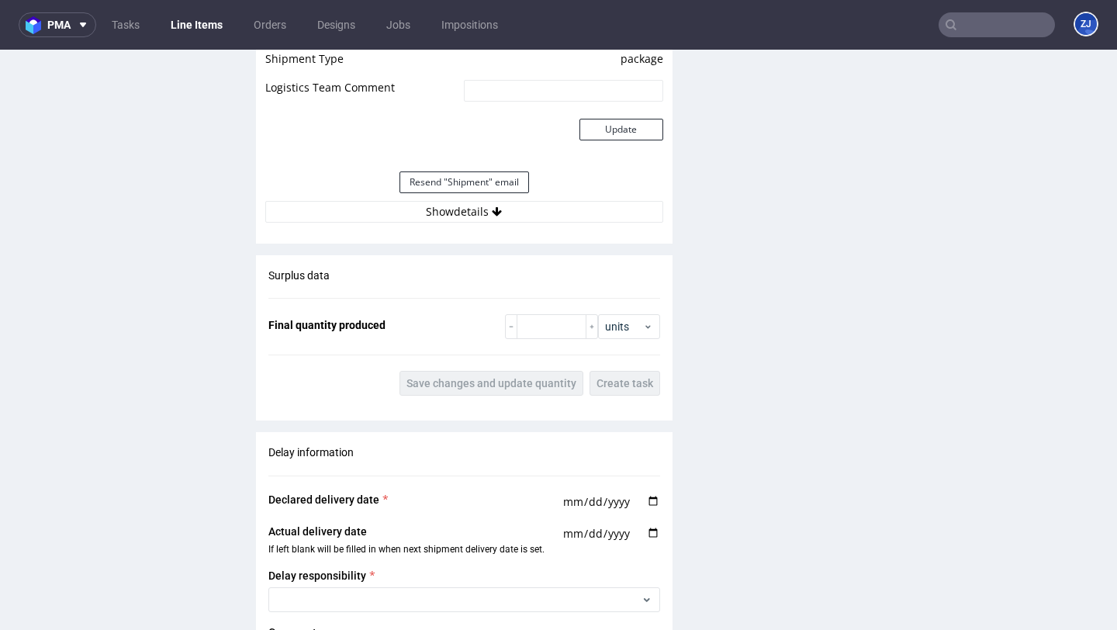
scroll to position [1442, 0]
click at [536, 202] on button "Show details" at bounding box center [464, 210] width 398 height 22
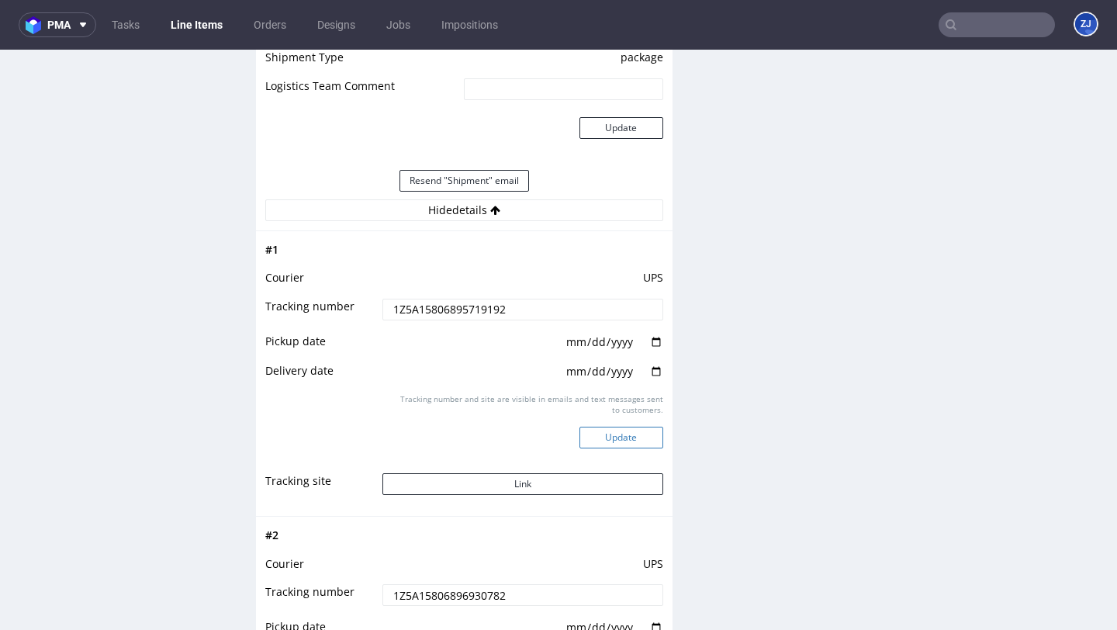
click at [600, 433] on button "Update" at bounding box center [621, 437] width 84 height 22
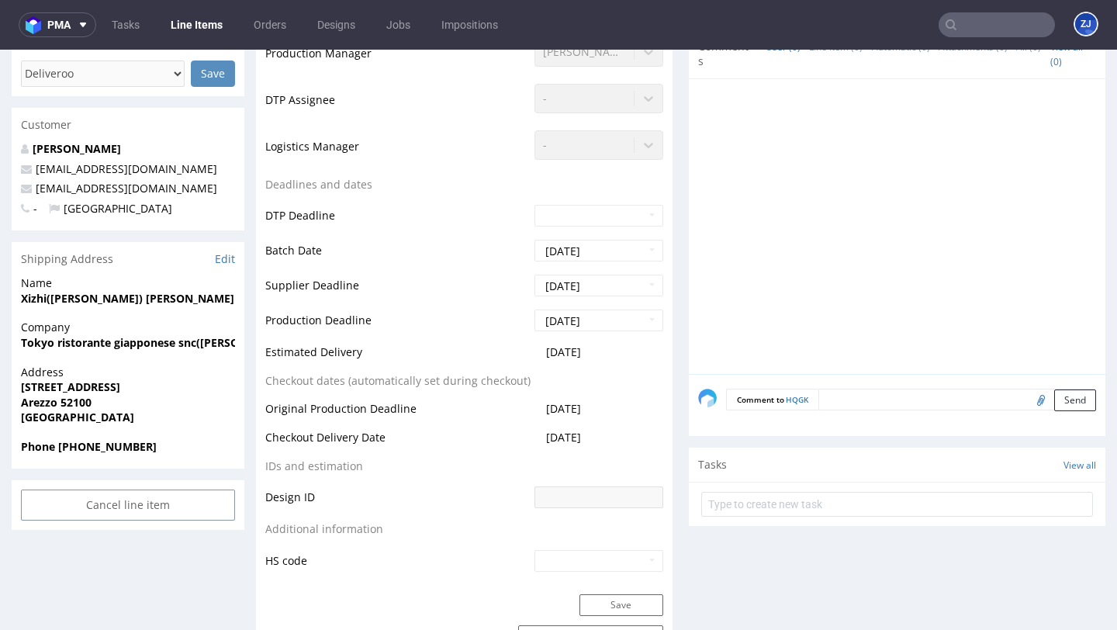
scroll to position [0, 0]
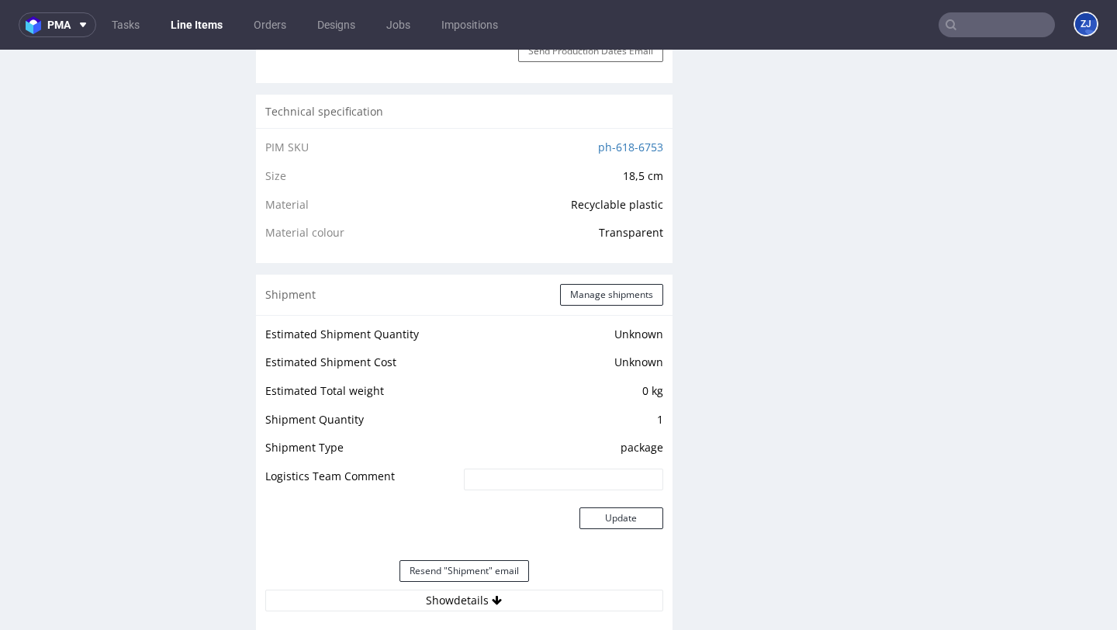
scroll to position [1444, 0]
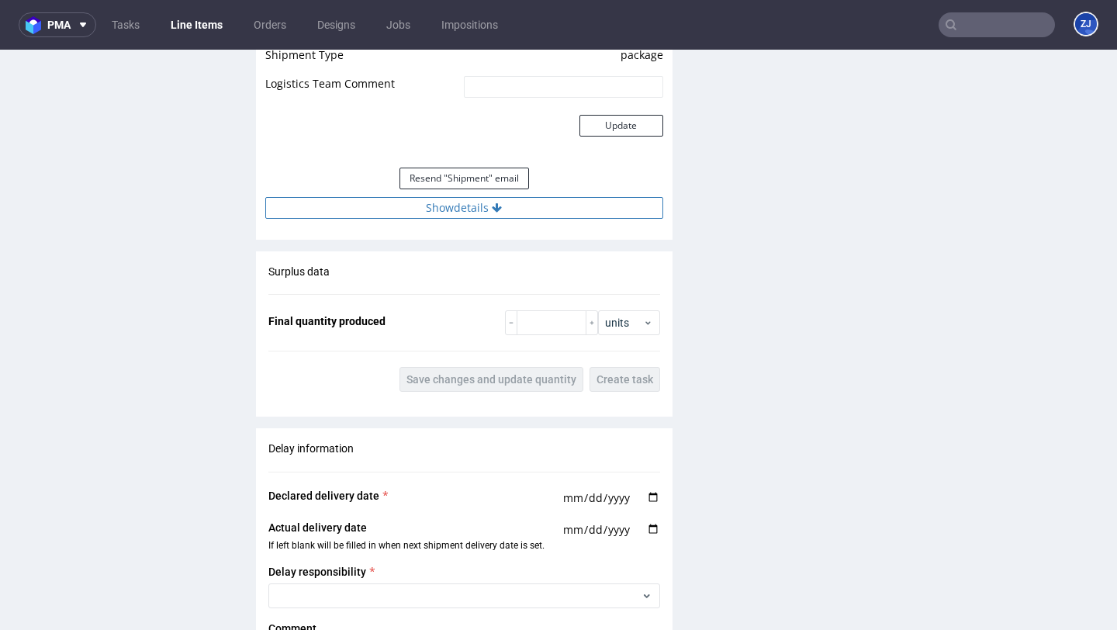
click at [523, 216] on button "Show details" at bounding box center [464, 208] width 398 height 22
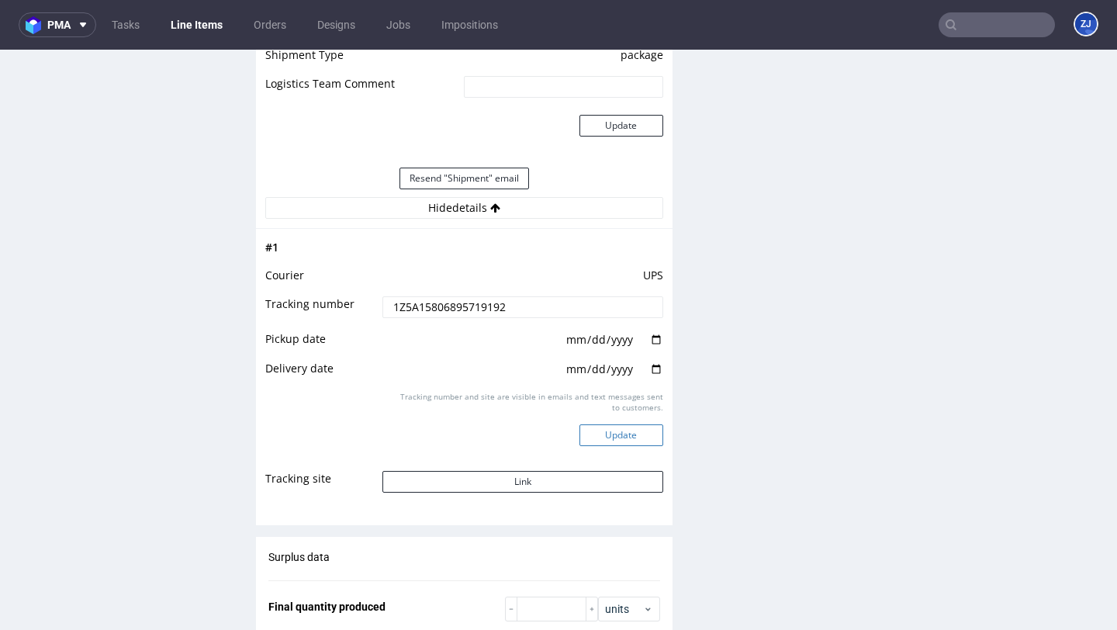
click at [613, 440] on button "Update" at bounding box center [621, 435] width 84 height 22
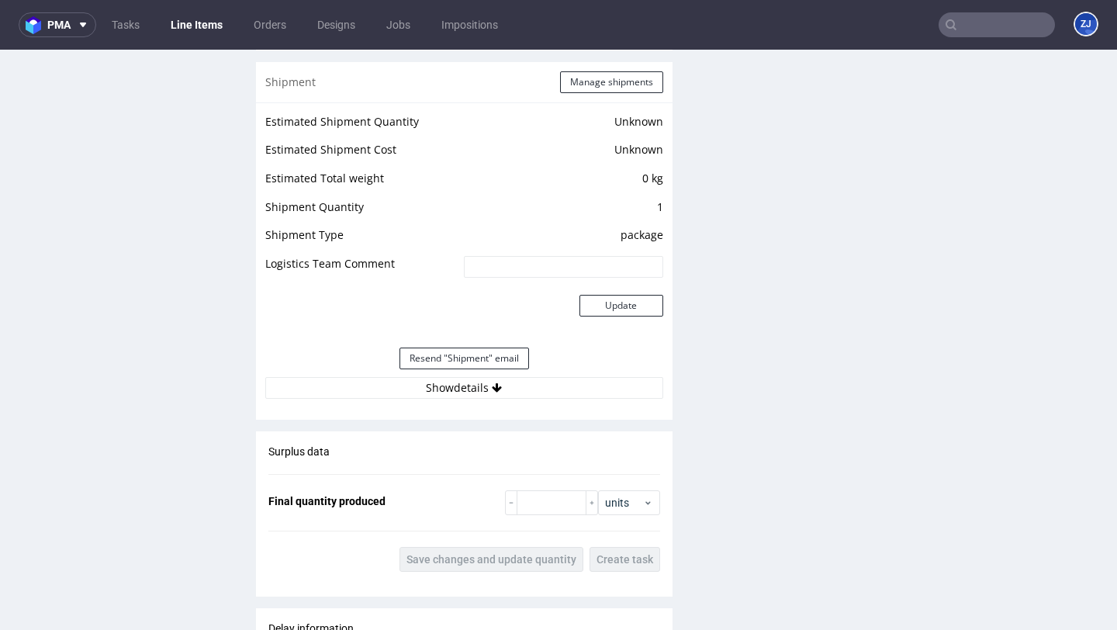
scroll to position [0, 0]
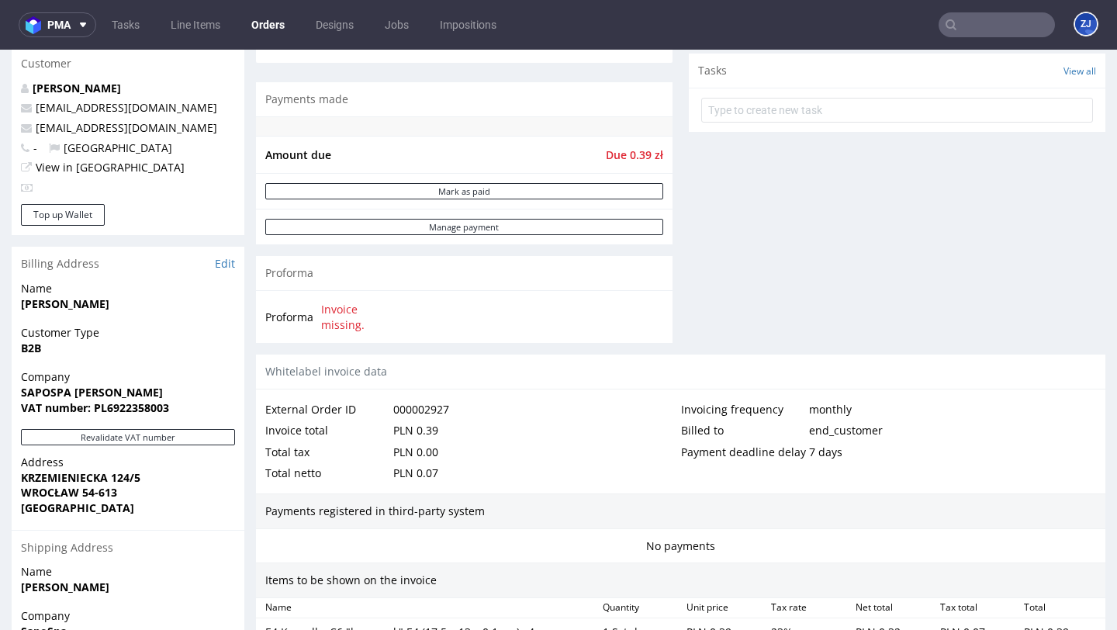
scroll to position [966, 0]
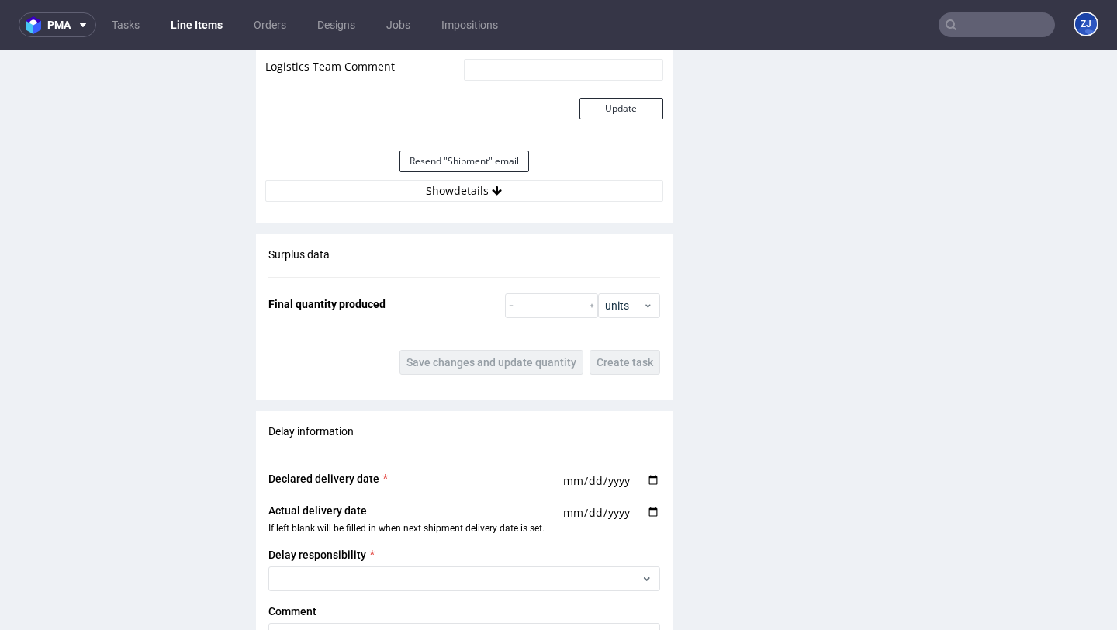
scroll to position [1462, 0]
click at [533, 193] on button "Show details" at bounding box center [464, 190] width 398 height 22
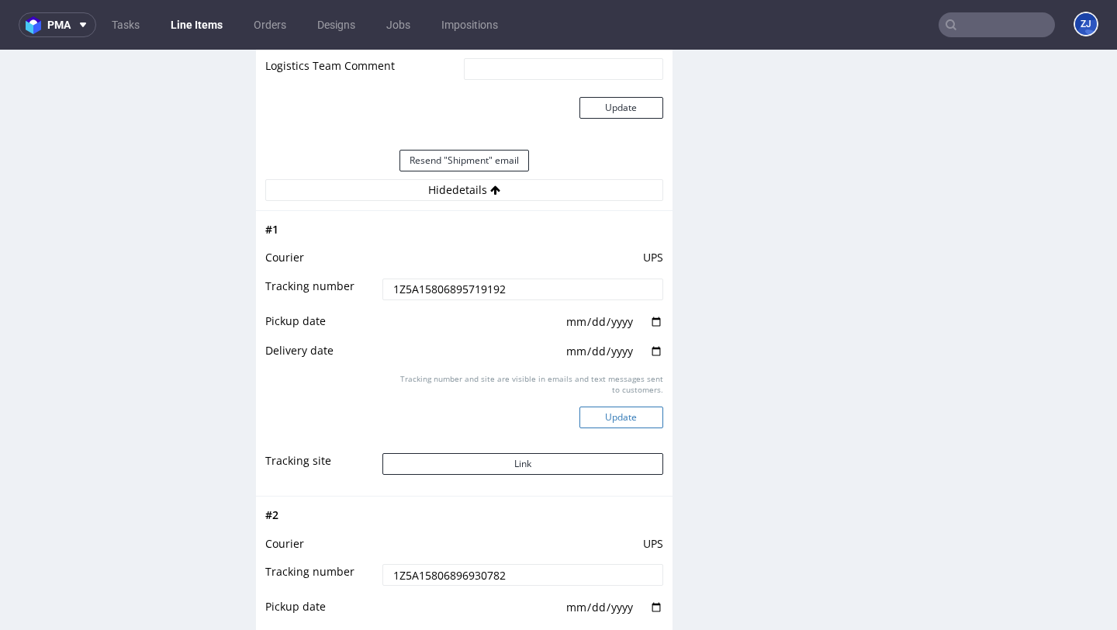
click at [622, 417] on button "Update" at bounding box center [621, 417] width 84 height 22
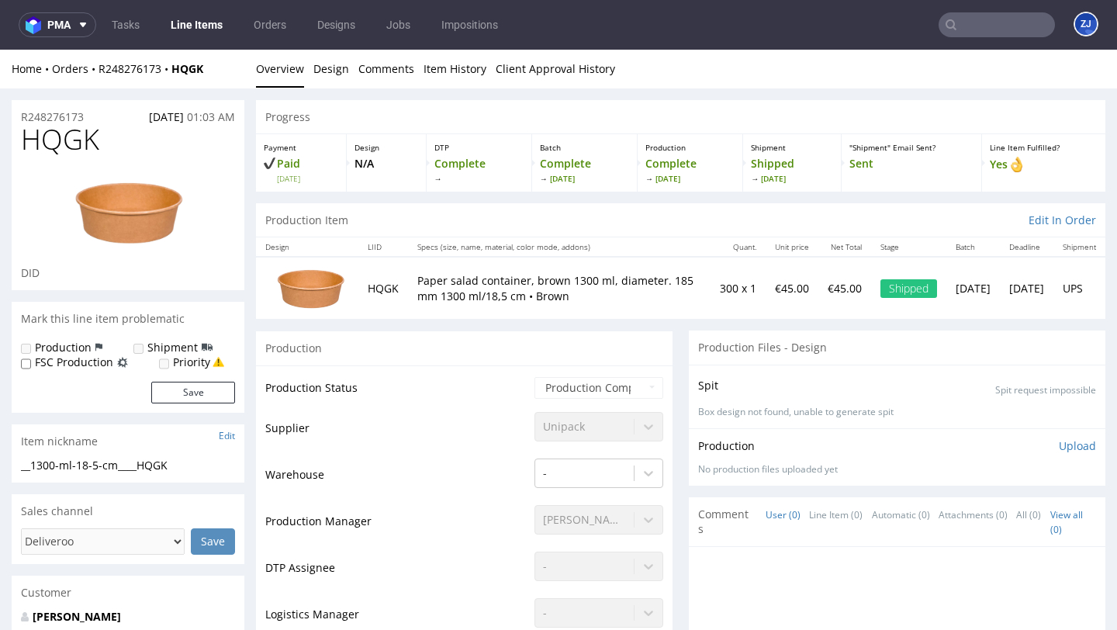
scroll to position [1250, 0]
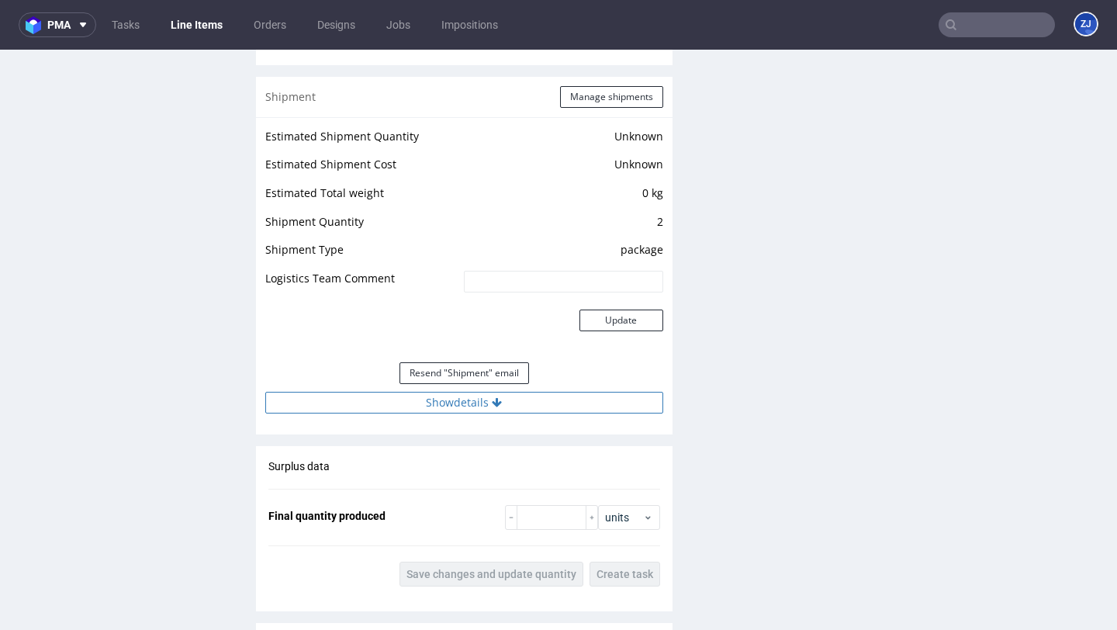
click at [588, 400] on button "Show details" at bounding box center [464, 403] width 398 height 22
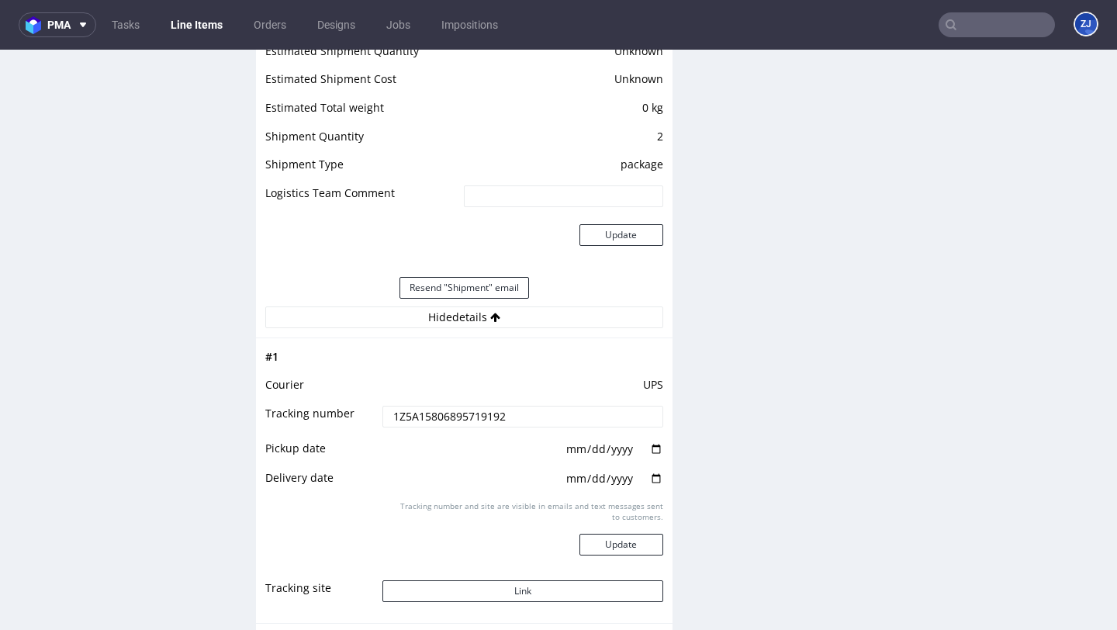
scroll to position [1351, 0]
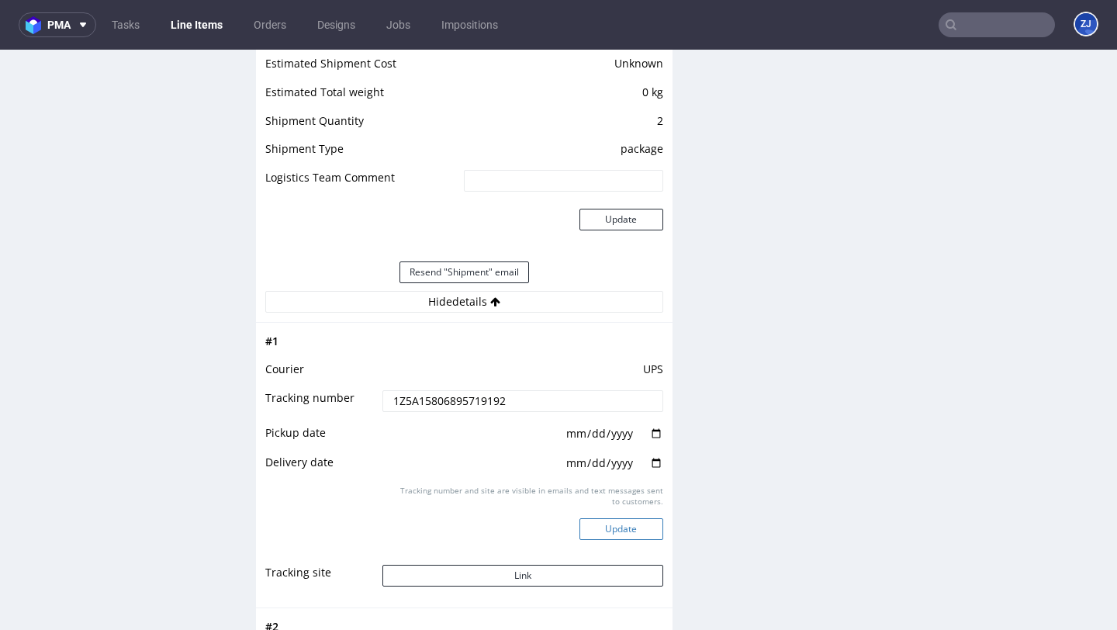
click at [599, 526] on button "Update" at bounding box center [621, 529] width 84 height 22
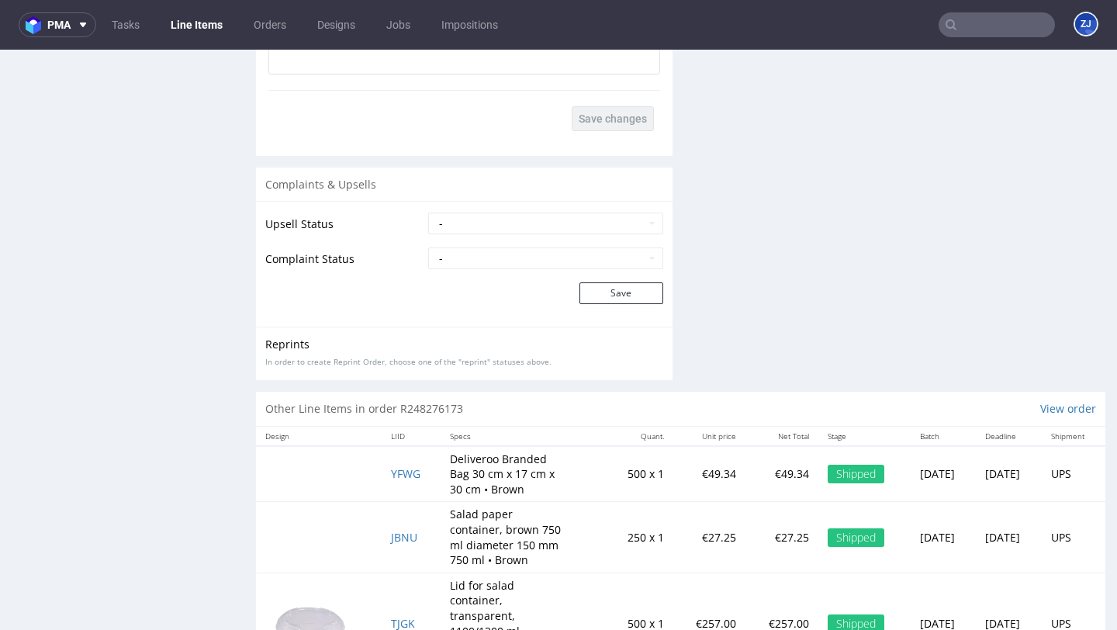
scroll to position [2130, 0]
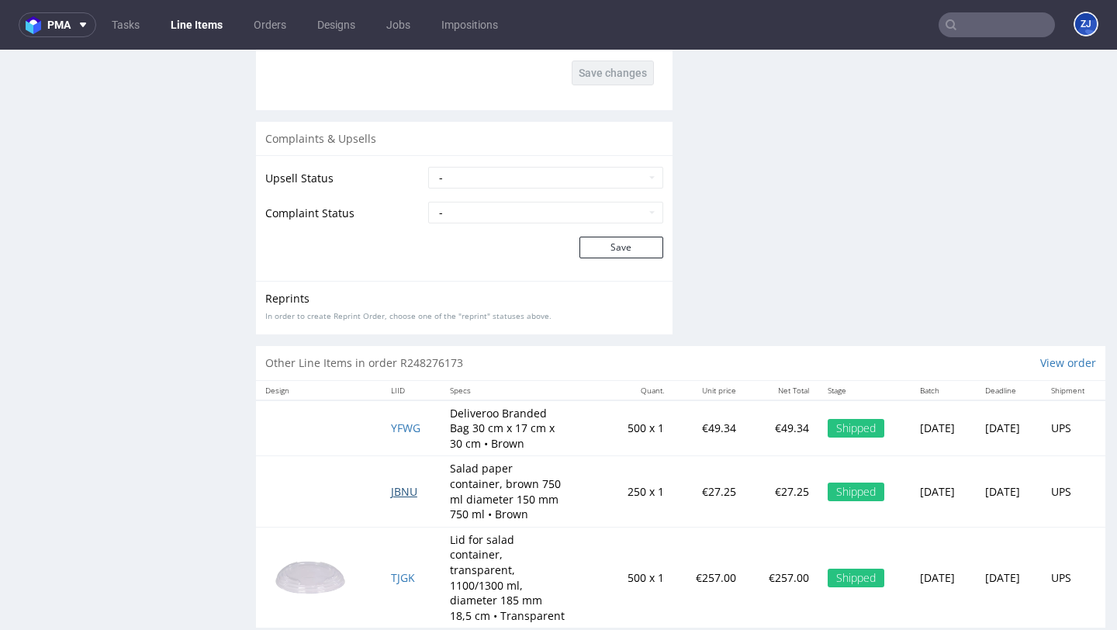
click at [391, 491] on span "JBNU" at bounding box center [404, 491] width 26 height 15
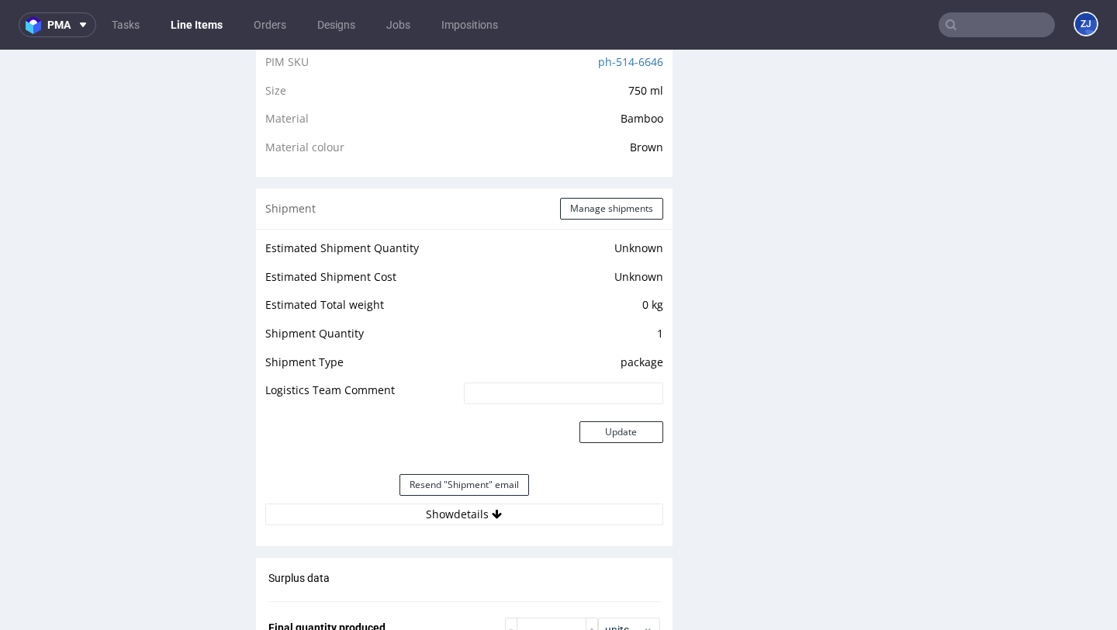
scroll to position [1175, 0]
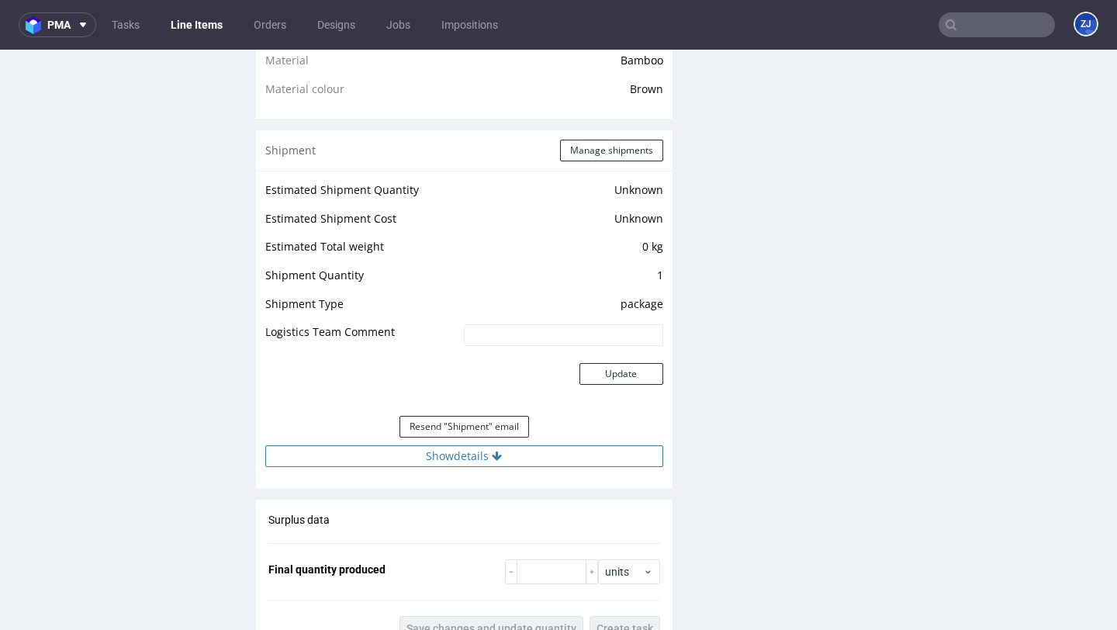
click at [436, 449] on button "Show details" at bounding box center [464, 456] width 398 height 22
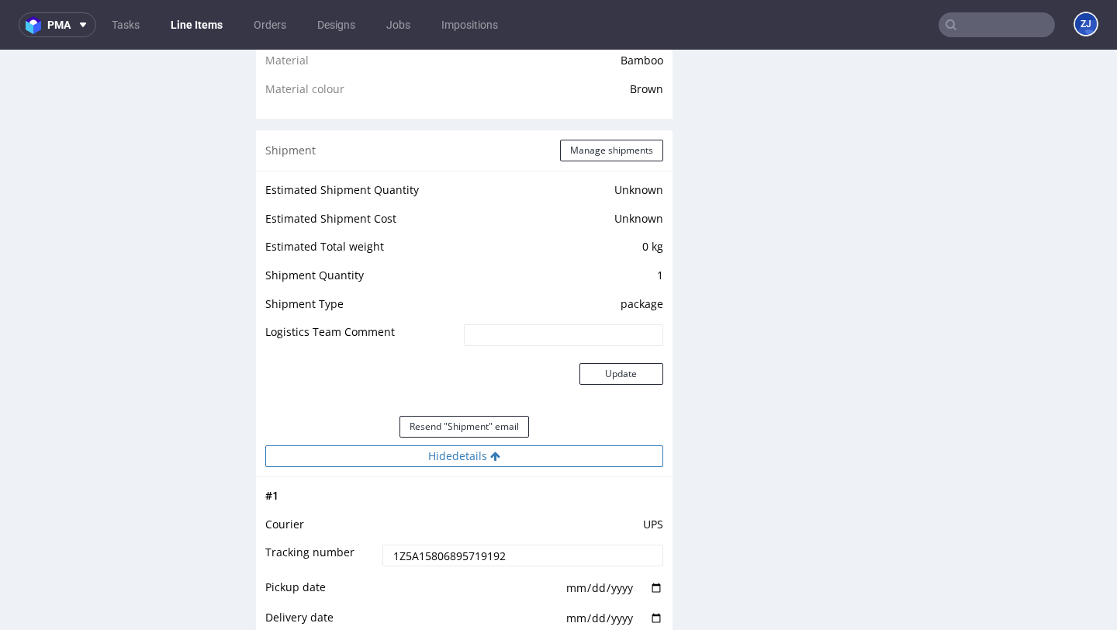
scroll to position [1312, 0]
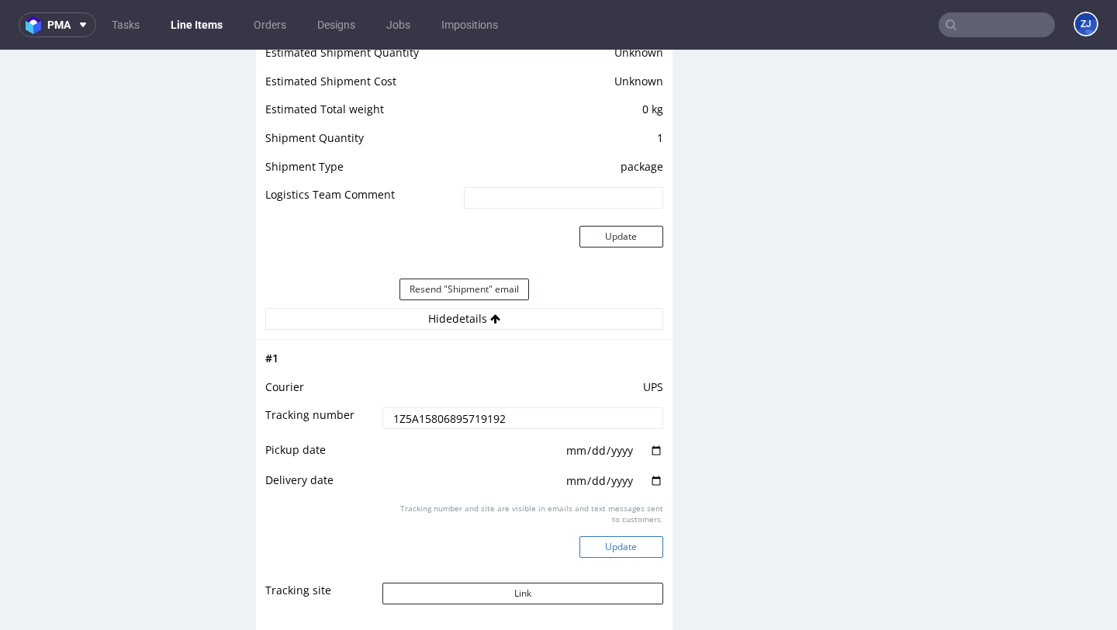
click at [624, 551] on button "Update" at bounding box center [621, 547] width 84 height 22
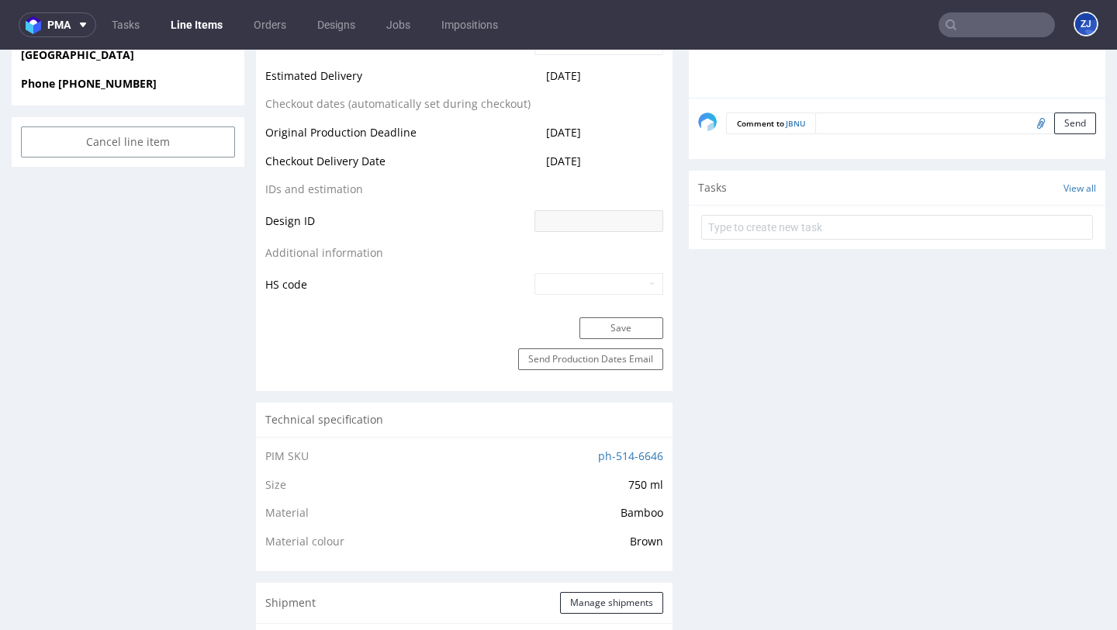
scroll to position [1340, 0]
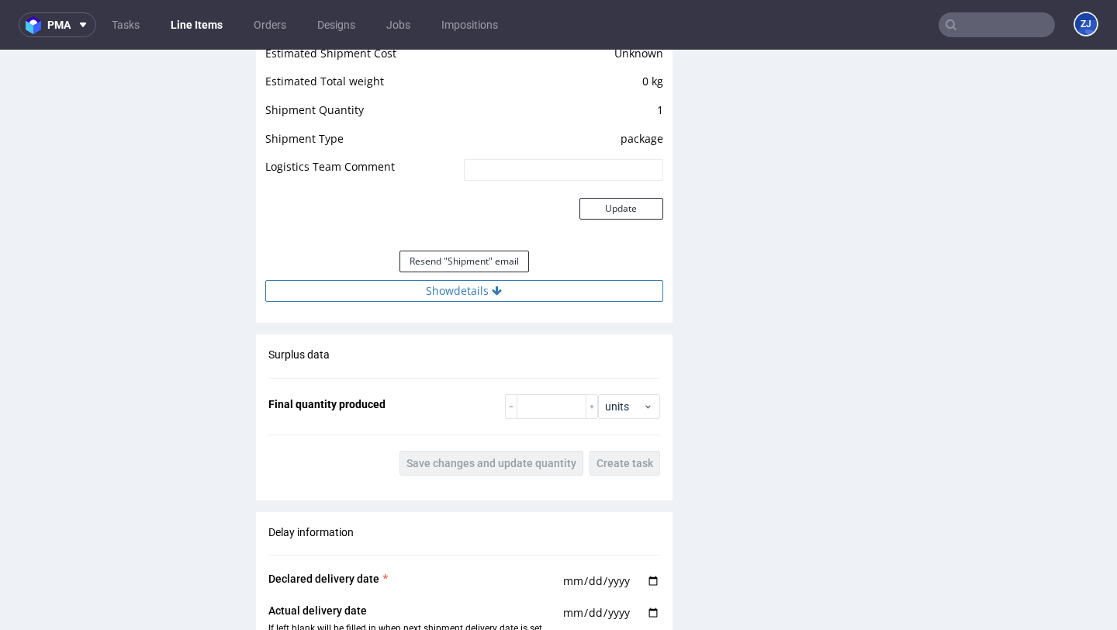
click at [590, 283] on button "Show details" at bounding box center [464, 291] width 398 height 22
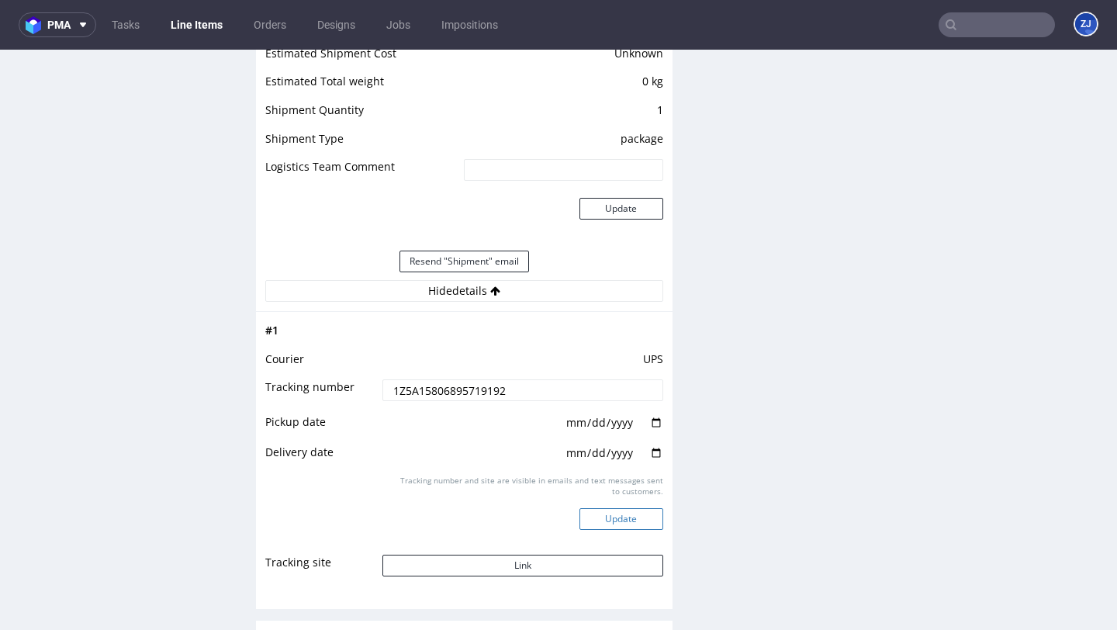
click at [625, 511] on button "Update" at bounding box center [621, 519] width 84 height 22
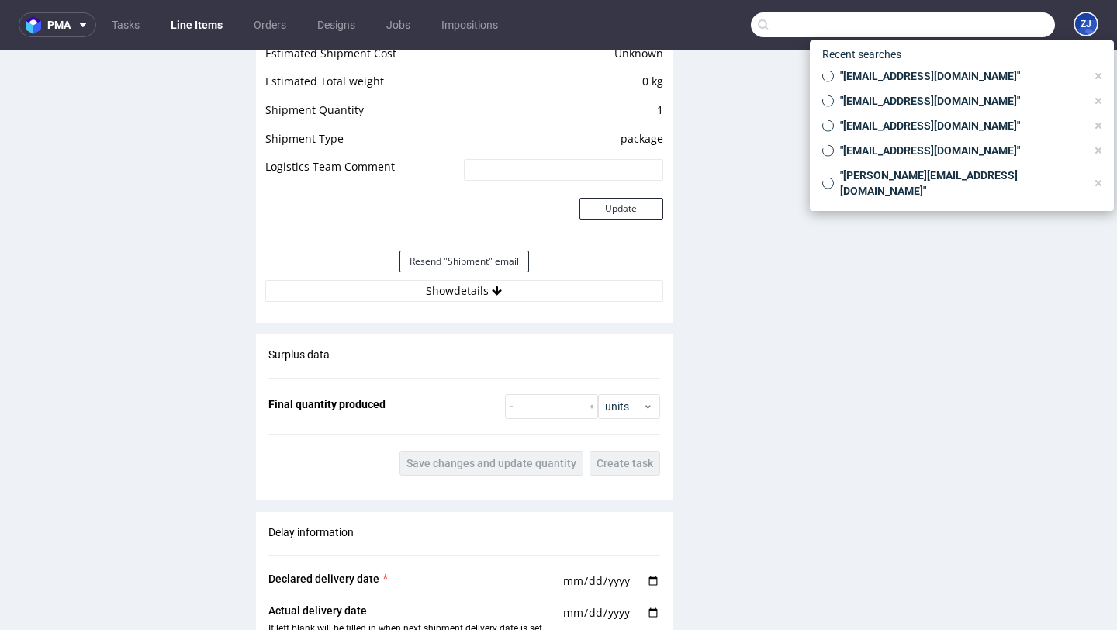
click at [958, 22] on input "text" at bounding box center [903, 24] width 304 height 25
paste input "noialtri.coopsoc@gmail.com"
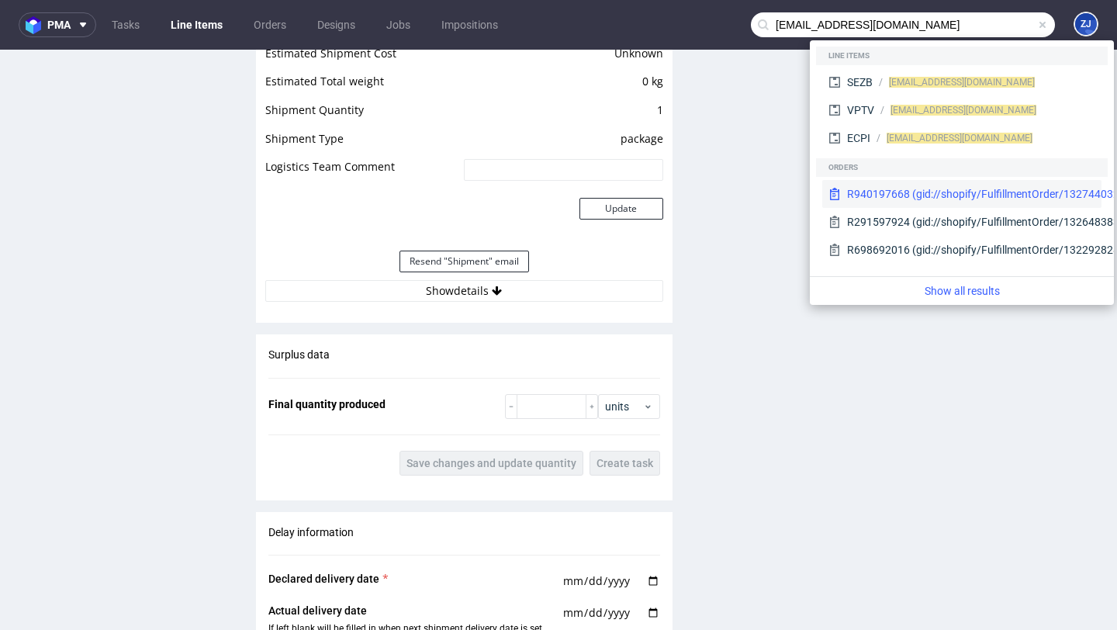
type input "noialtri.coopsoc@gmail.com"
click at [913, 201] on div "R940197668 (gid://shopify/FulfillmentOrder/13274403275078)" at bounding box center [1000, 194] width 307 height 16
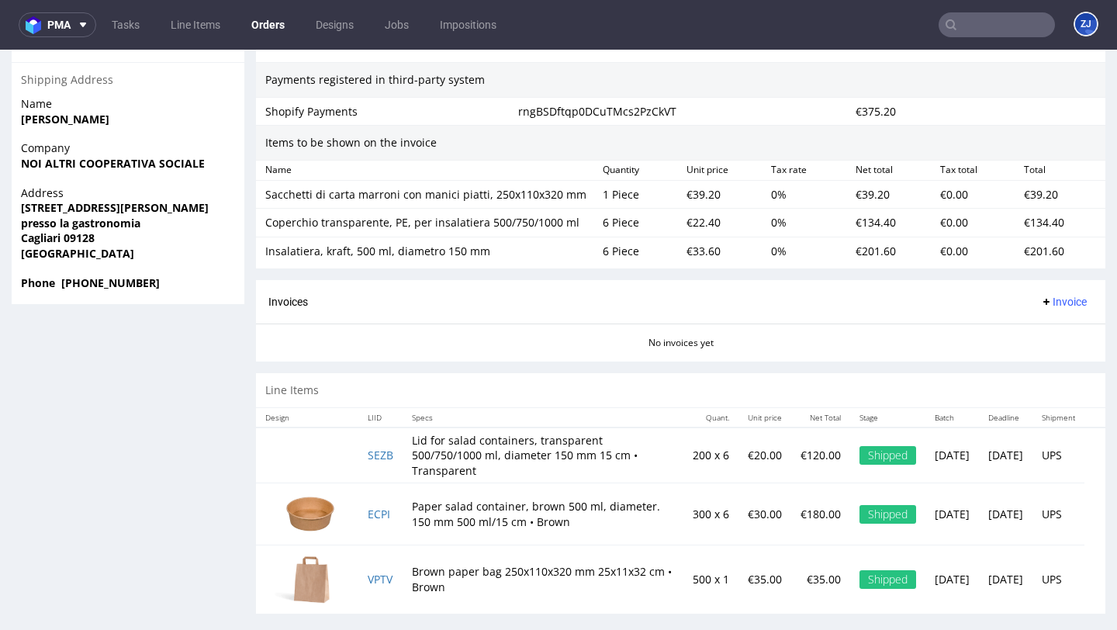
scroll to position [4, 0]
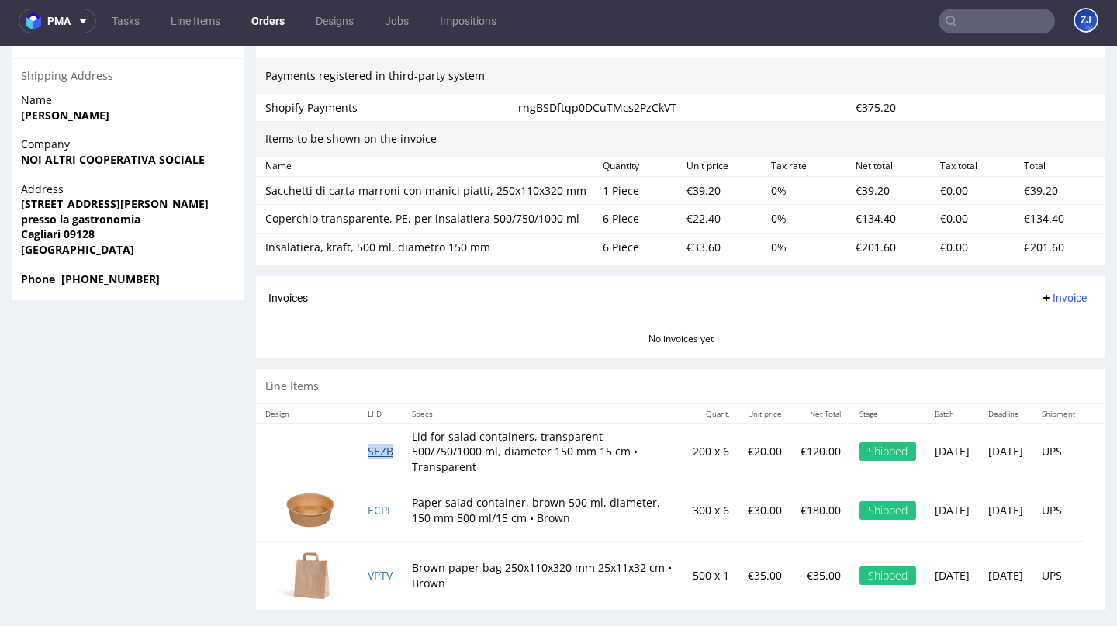
click at [383, 444] on link "SEZB" at bounding box center [381, 451] width 26 height 15
click at [387, 502] on link "ECPI" at bounding box center [379, 509] width 22 height 15
click at [390, 568] on link "VPTV" at bounding box center [380, 575] width 25 height 15
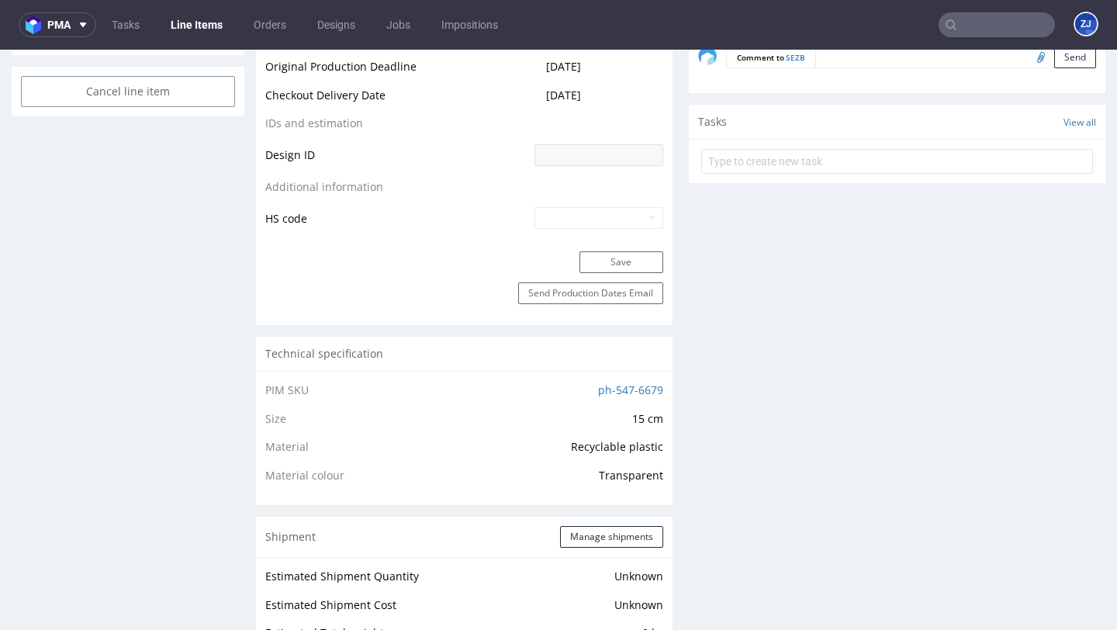
scroll to position [1235, 0]
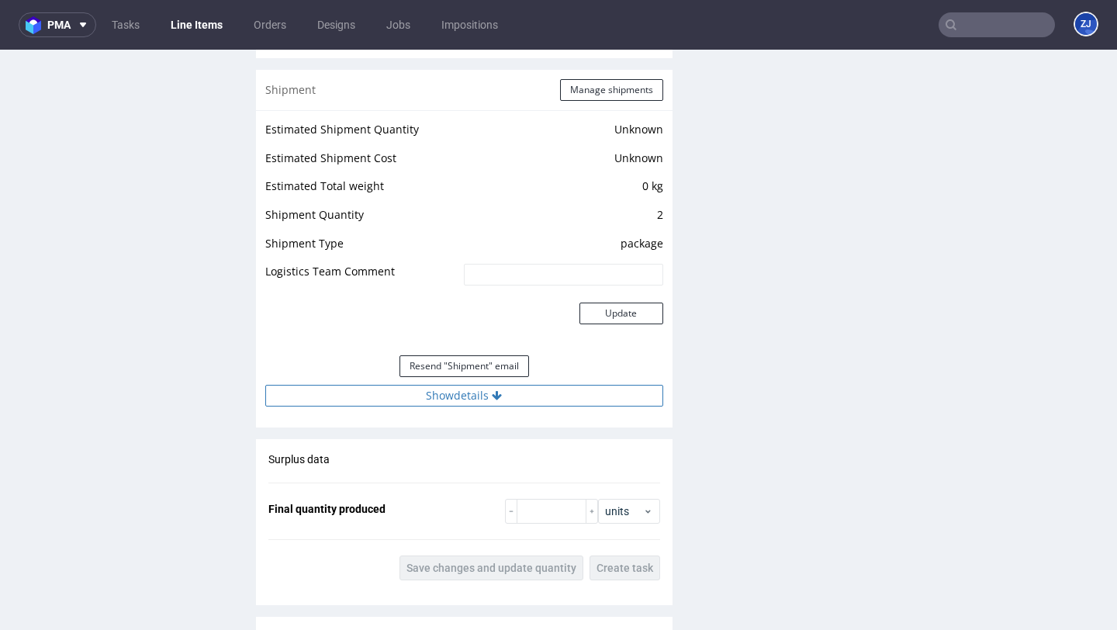
click at [532, 400] on button "Show details" at bounding box center [464, 396] width 398 height 22
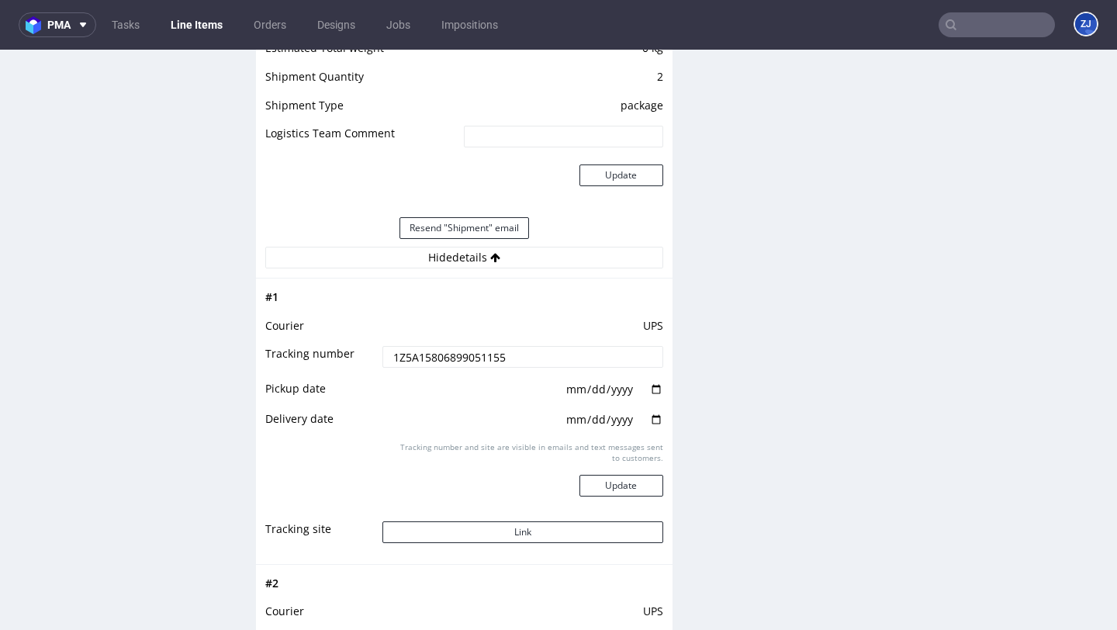
scroll to position [1417, 0]
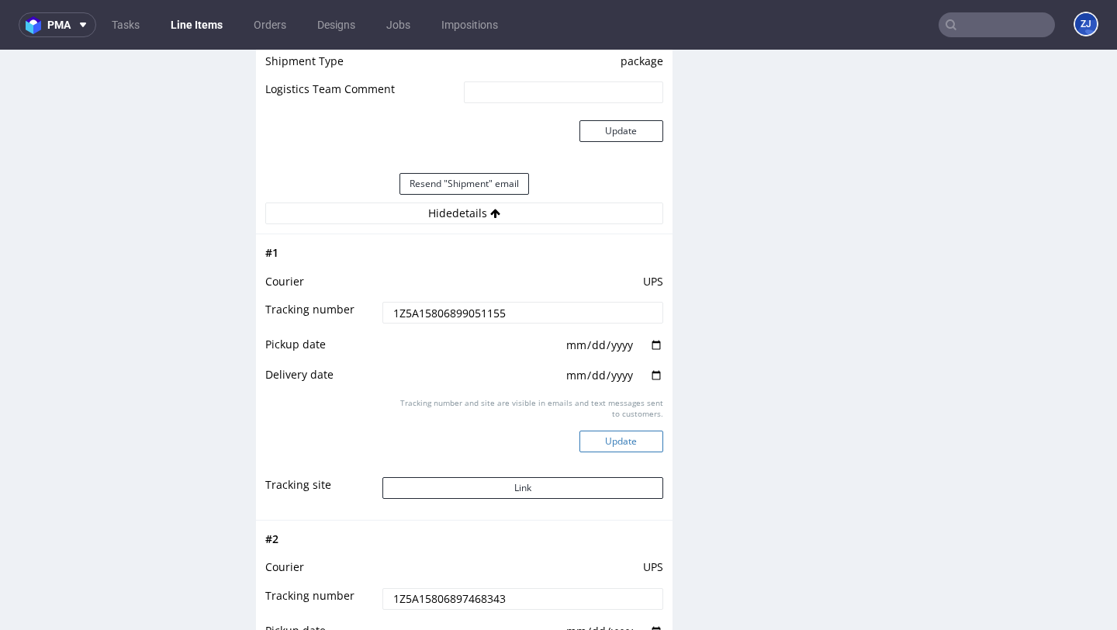
click at [620, 450] on button "Update" at bounding box center [621, 441] width 84 height 22
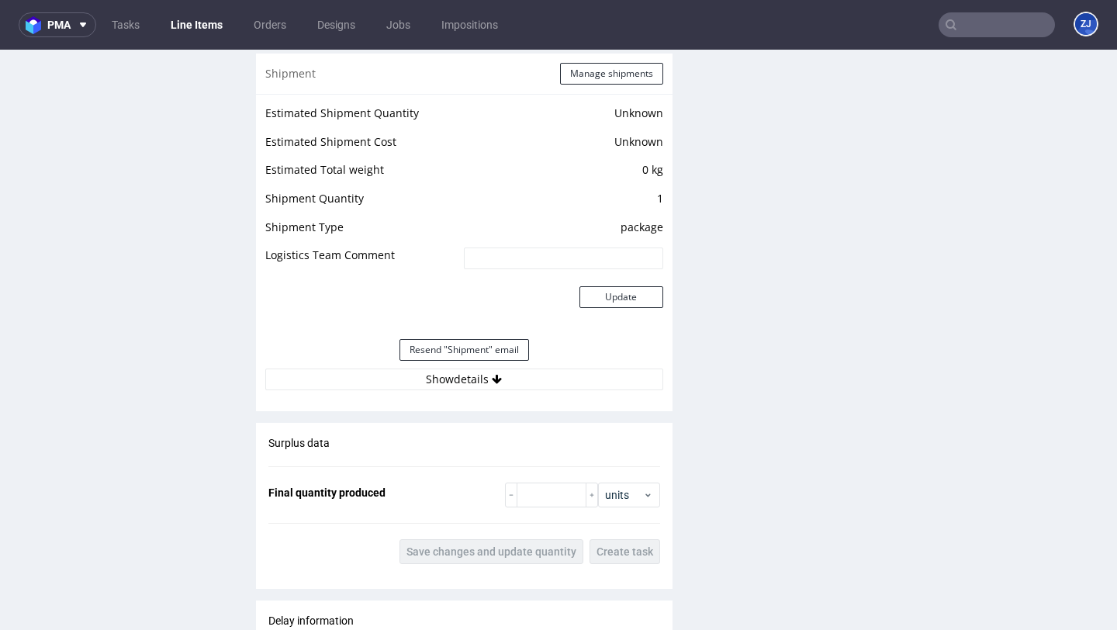
scroll to position [1453, 0]
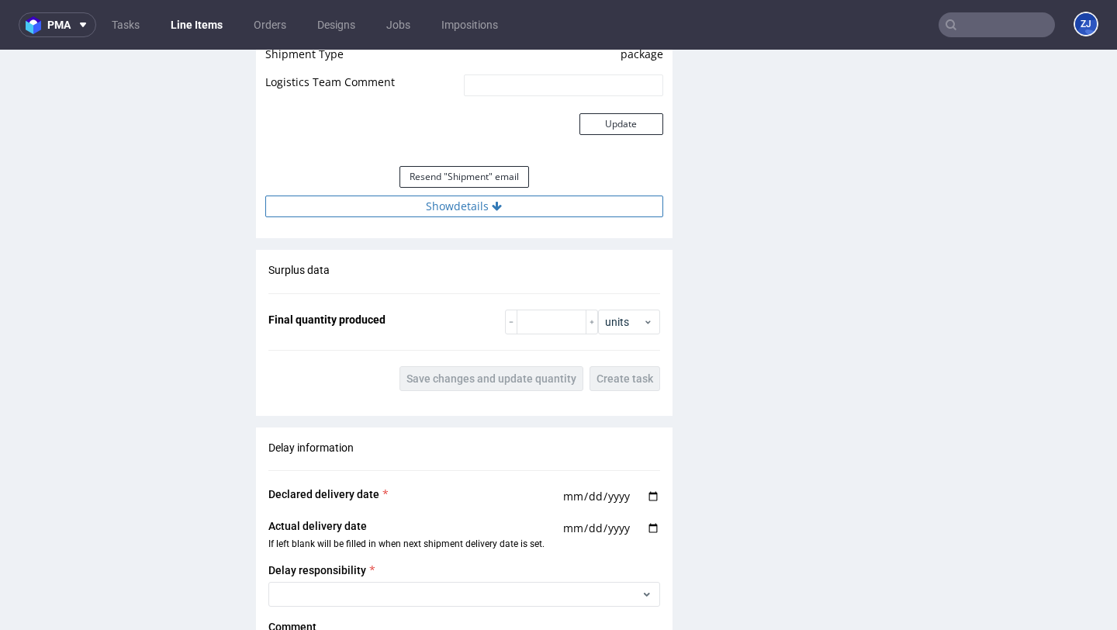
click at [545, 212] on button "Show details" at bounding box center [464, 206] width 398 height 22
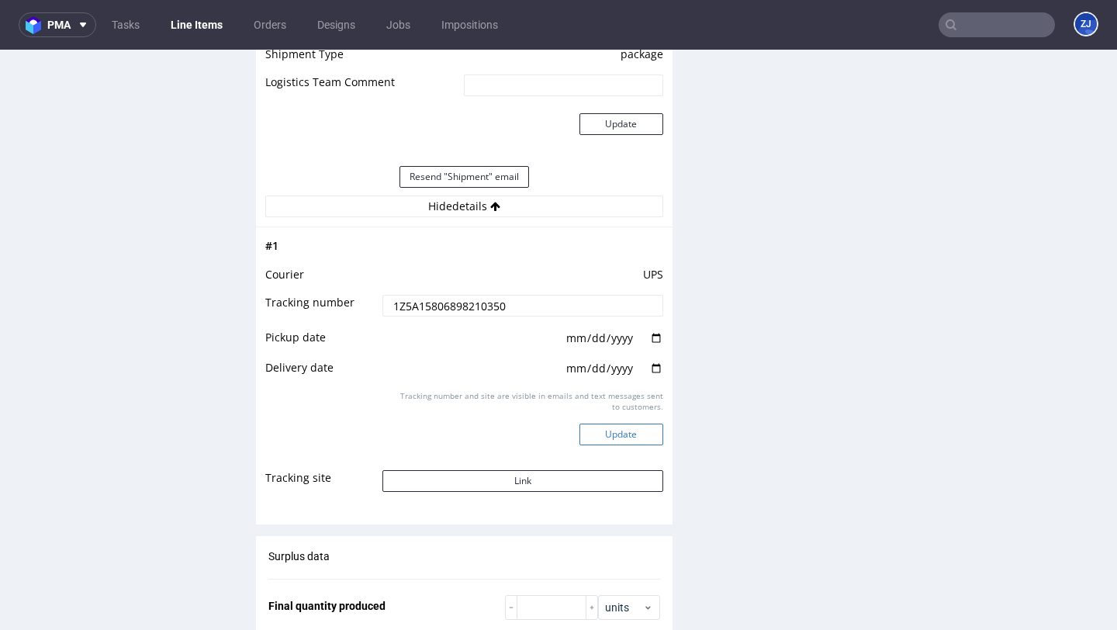
click at [605, 428] on button "Update" at bounding box center [621, 434] width 84 height 22
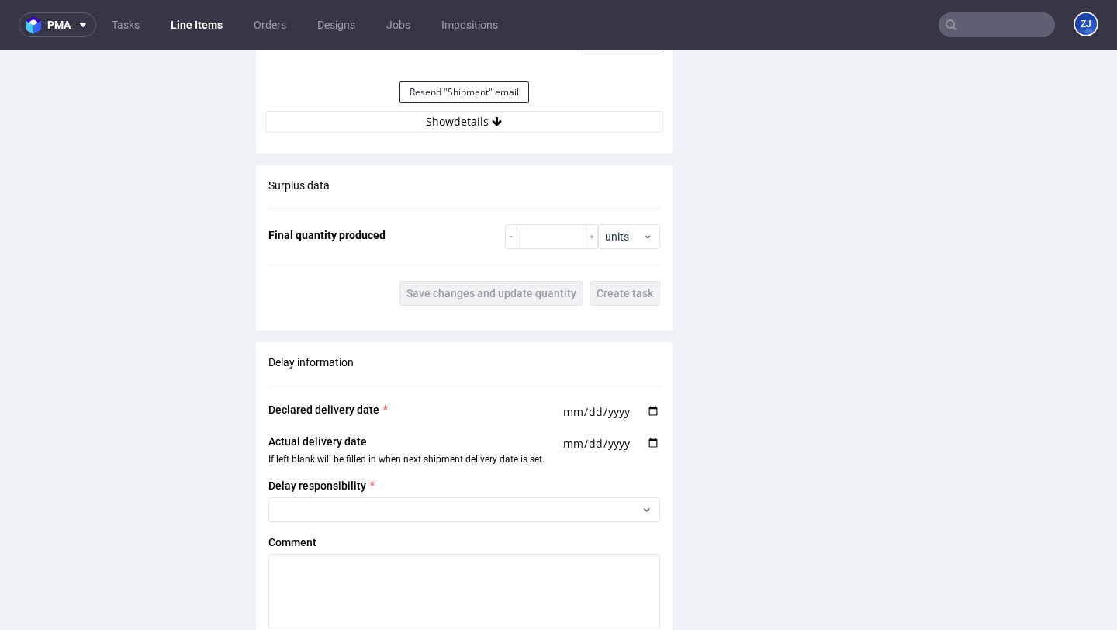
scroll to position [1526, 0]
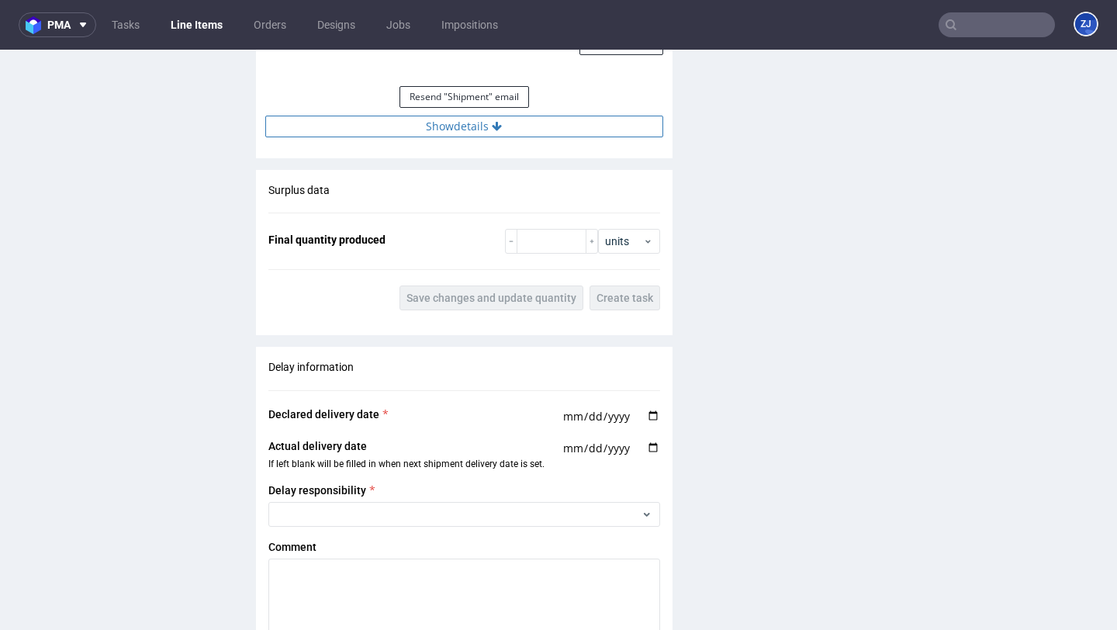
click at [586, 129] on button "Show details" at bounding box center [464, 127] width 398 height 22
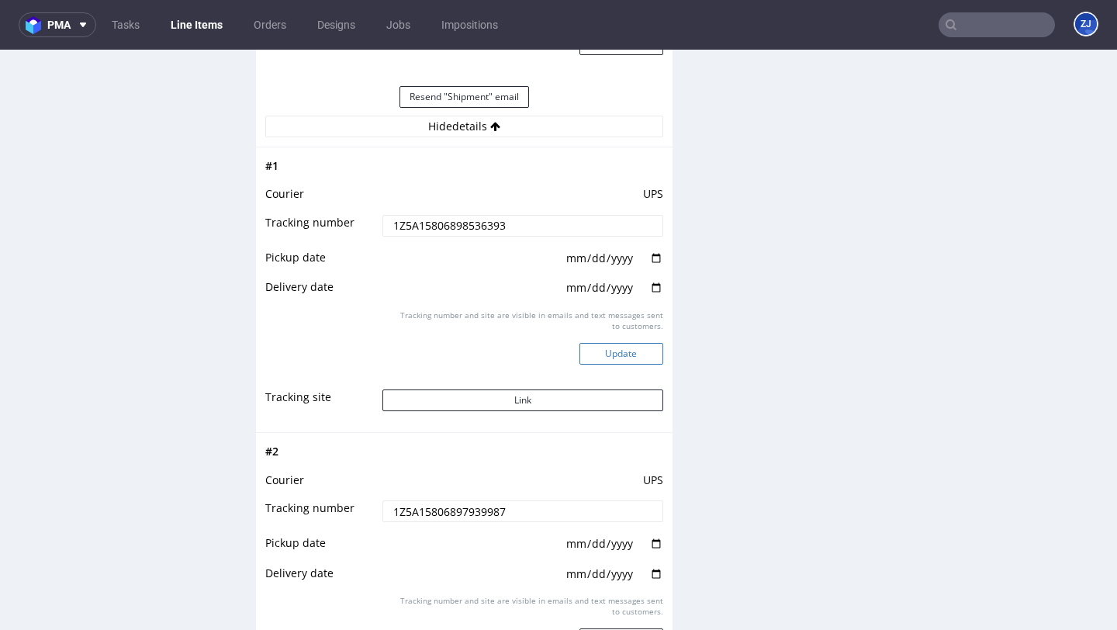
click at [608, 354] on button "Update" at bounding box center [621, 354] width 84 height 22
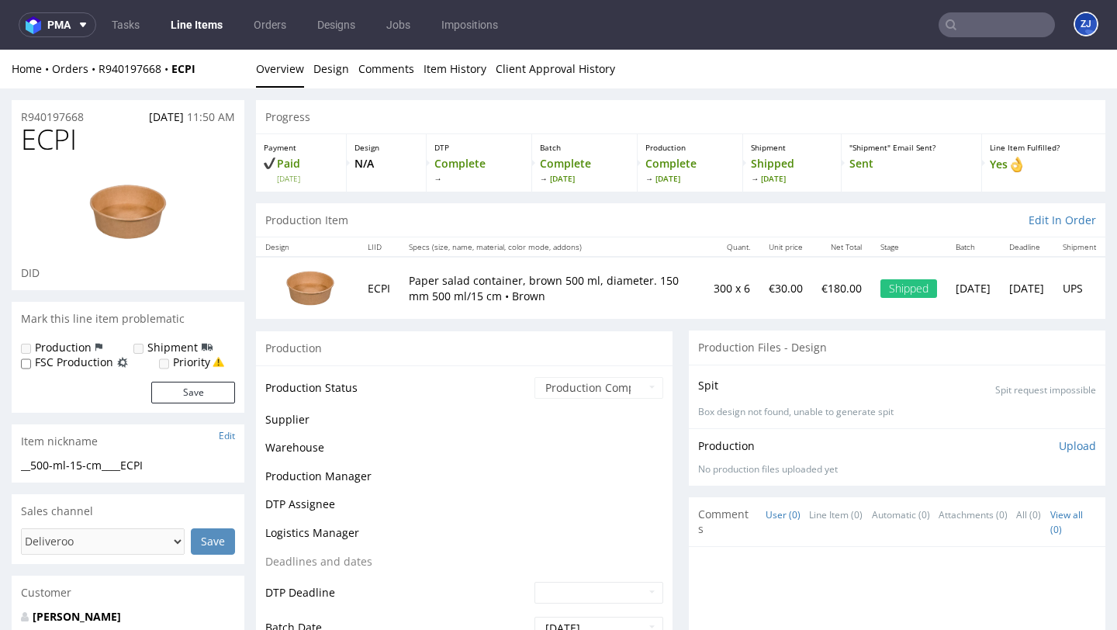
scroll to position [1223, 0]
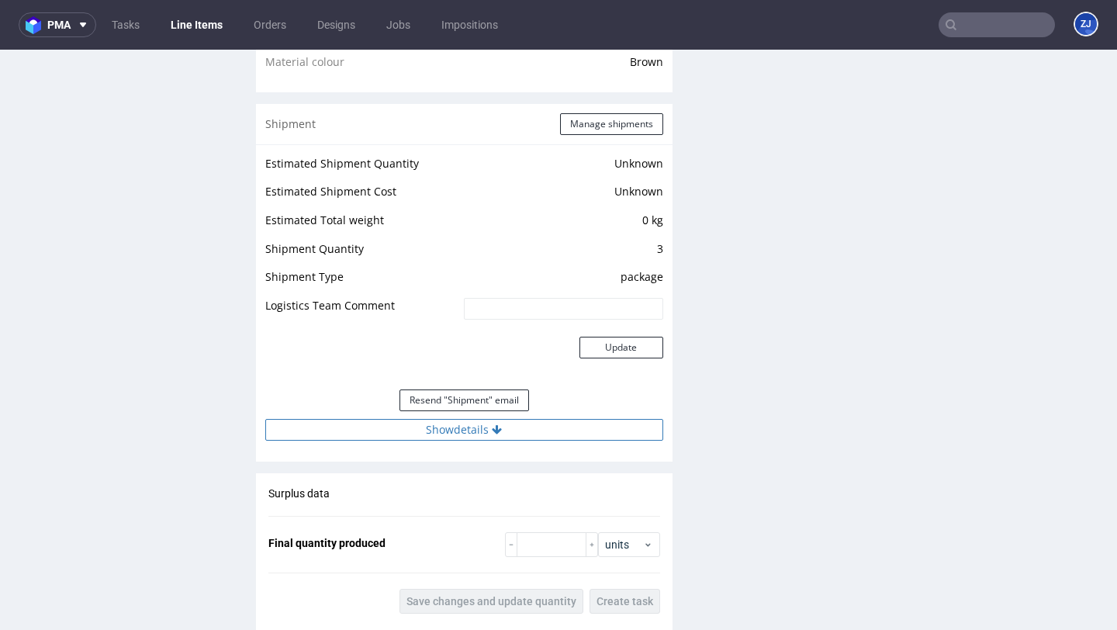
click at [556, 423] on button "Show details" at bounding box center [464, 430] width 398 height 22
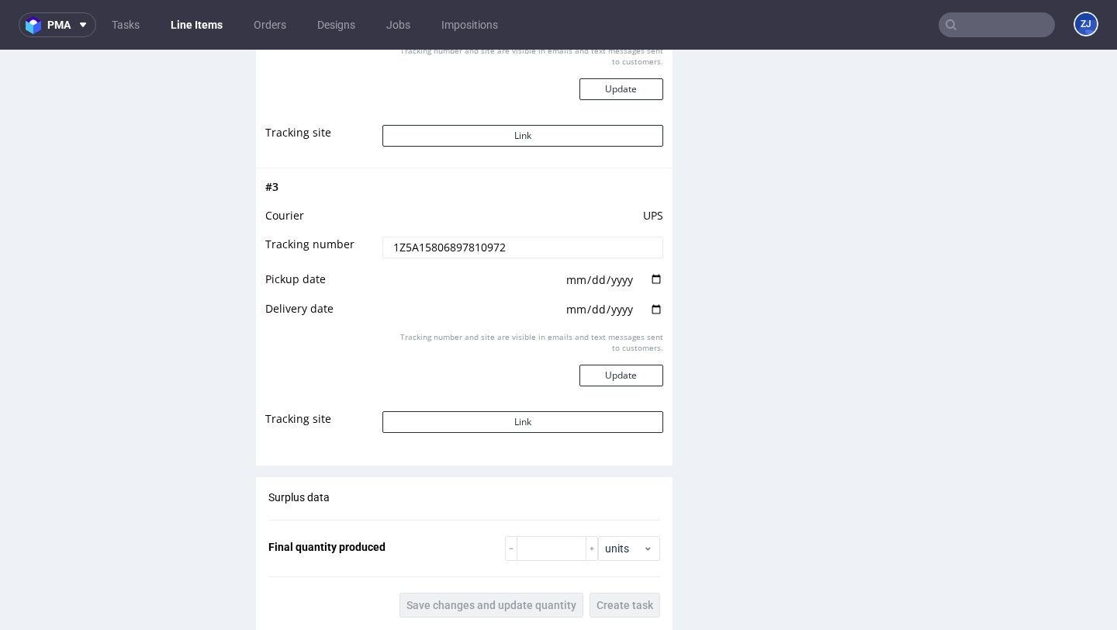
scroll to position [2122, 0]
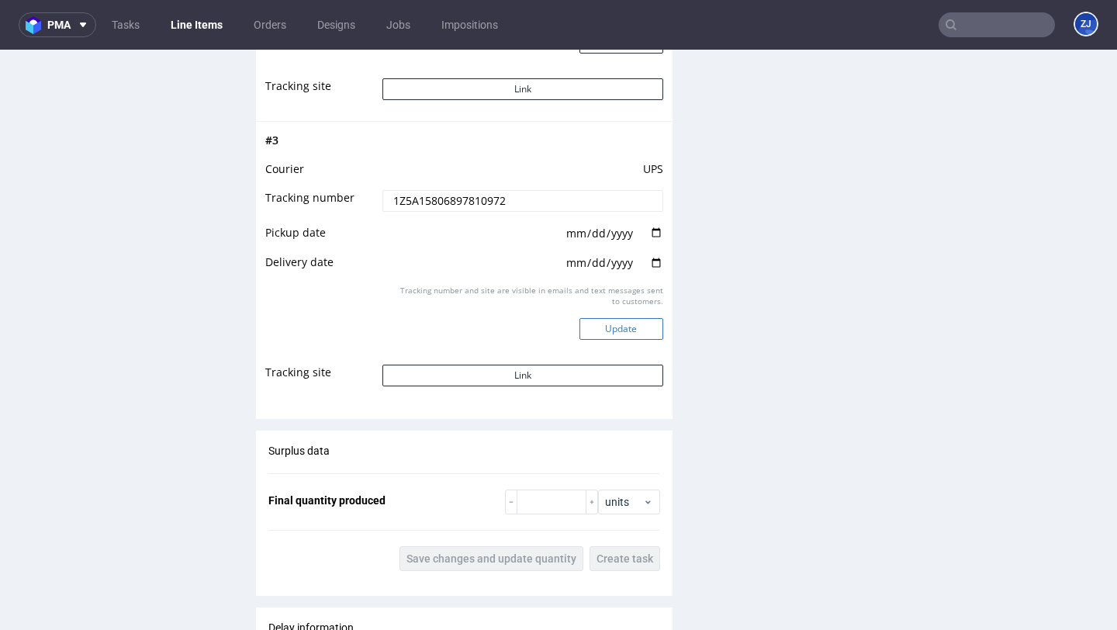
click at [597, 325] on button "Update" at bounding box center [621, 329] width 84 height 22
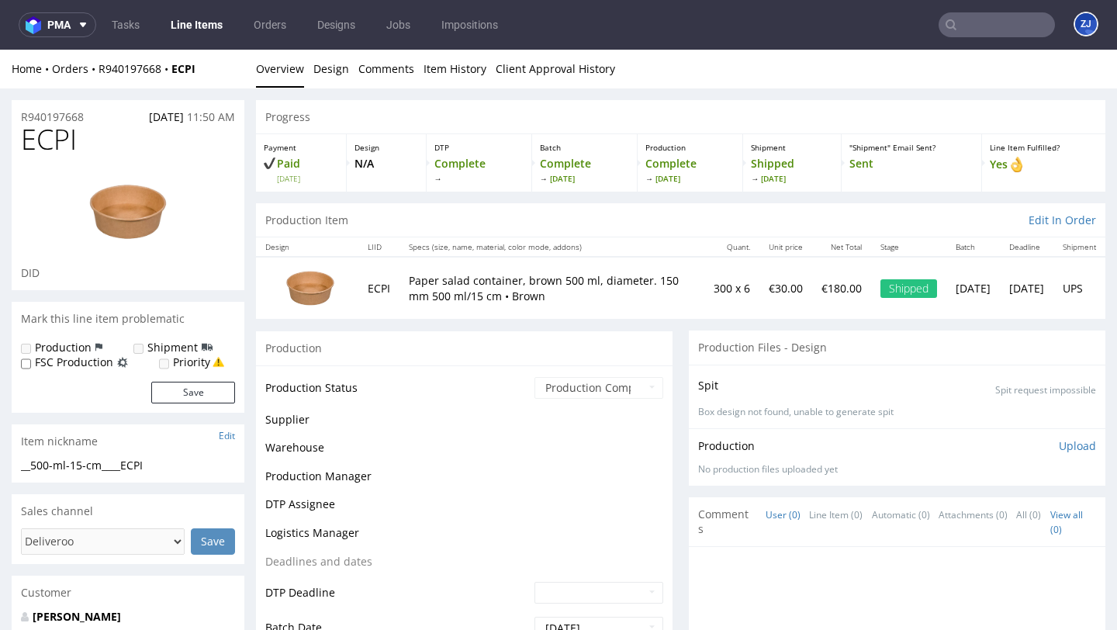
scroll to position [1223, 0]
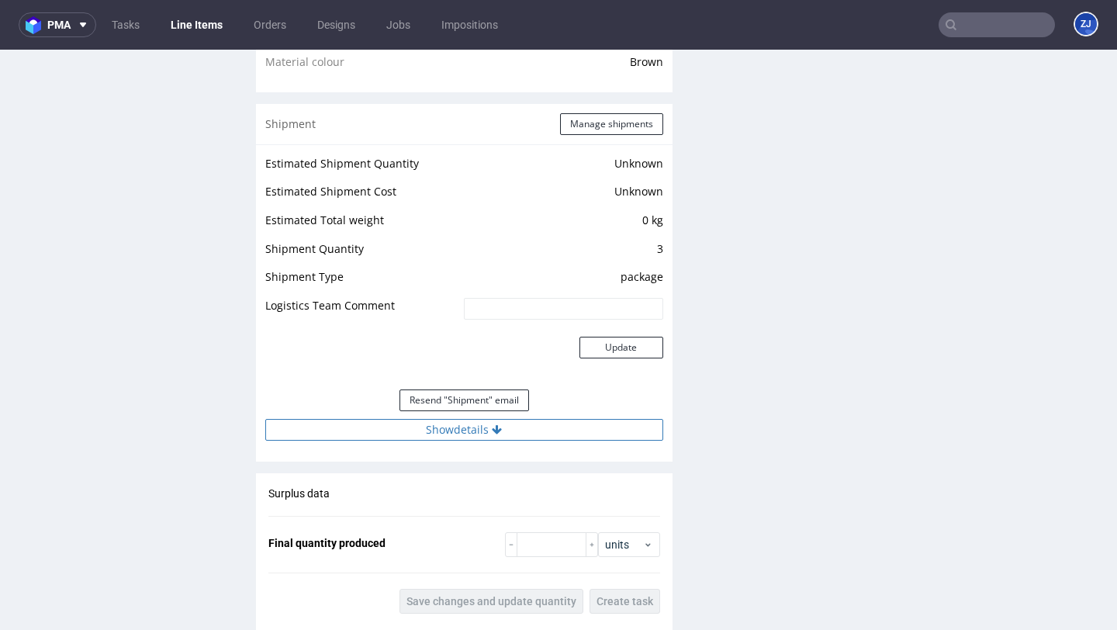
click at [578, 424] on button "Show details" at bounding box center [464, 430] width 398 height 22
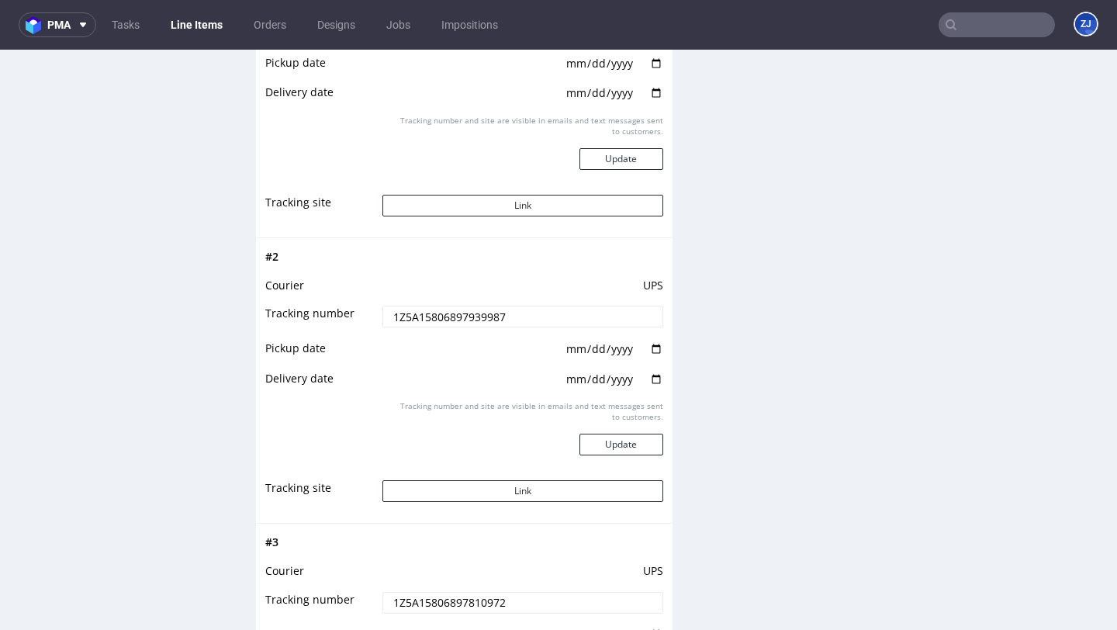
scroll to position [1826, 0]
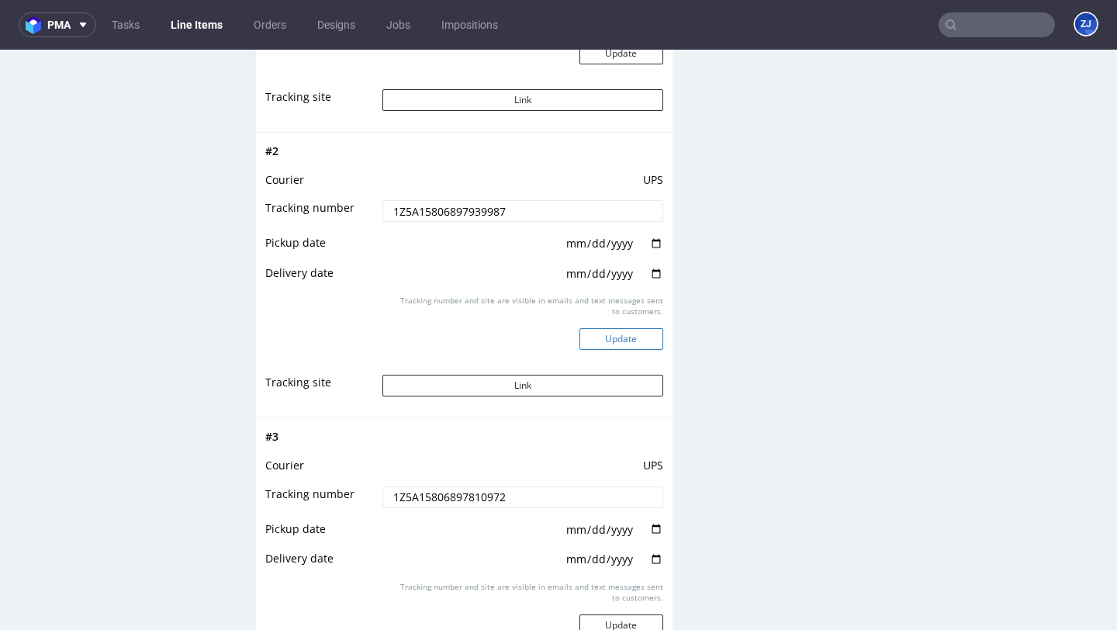
click at [616, 342] on button "Update" at bounding box center [621, 339] width 84 height 22
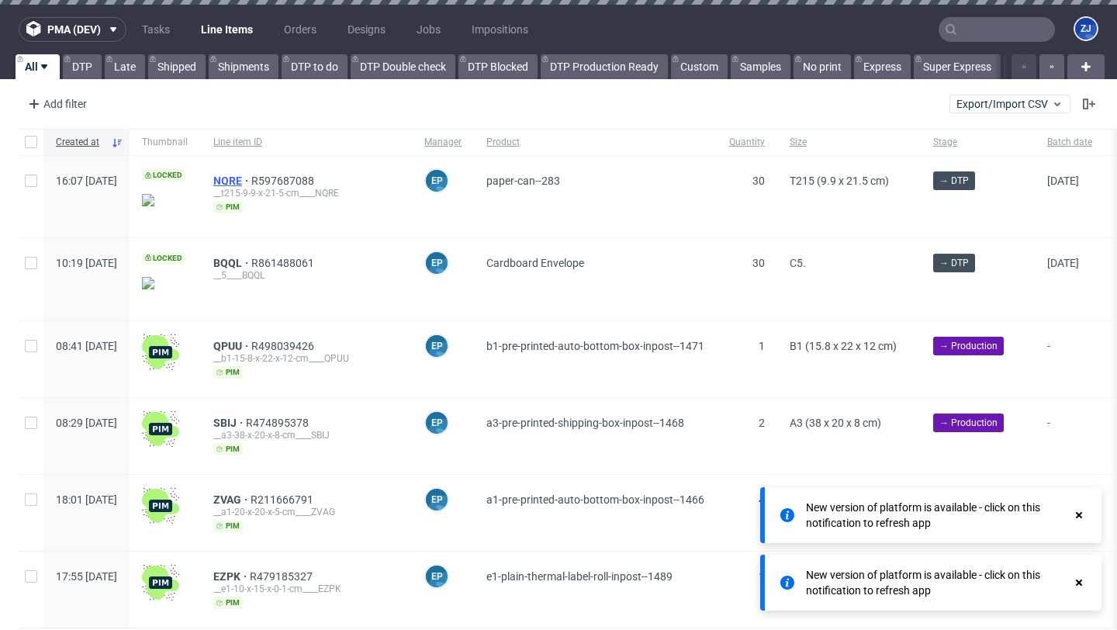
click at [251, 176] on span "NQRE" at bounding box center [232, 180] width 38 height 12
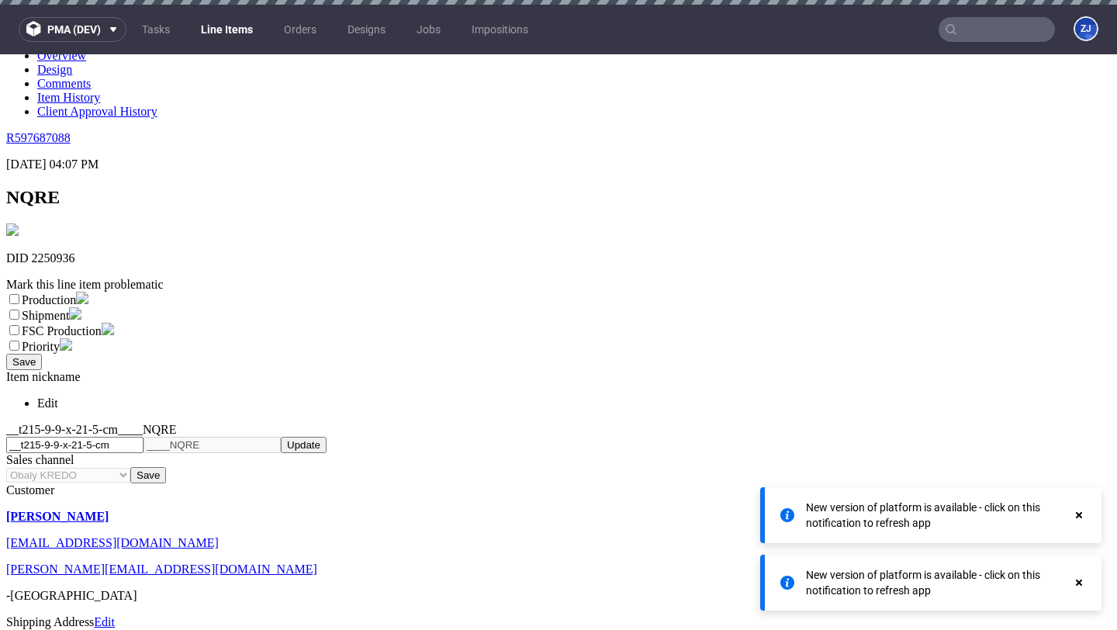
scroll to position [589, 0]
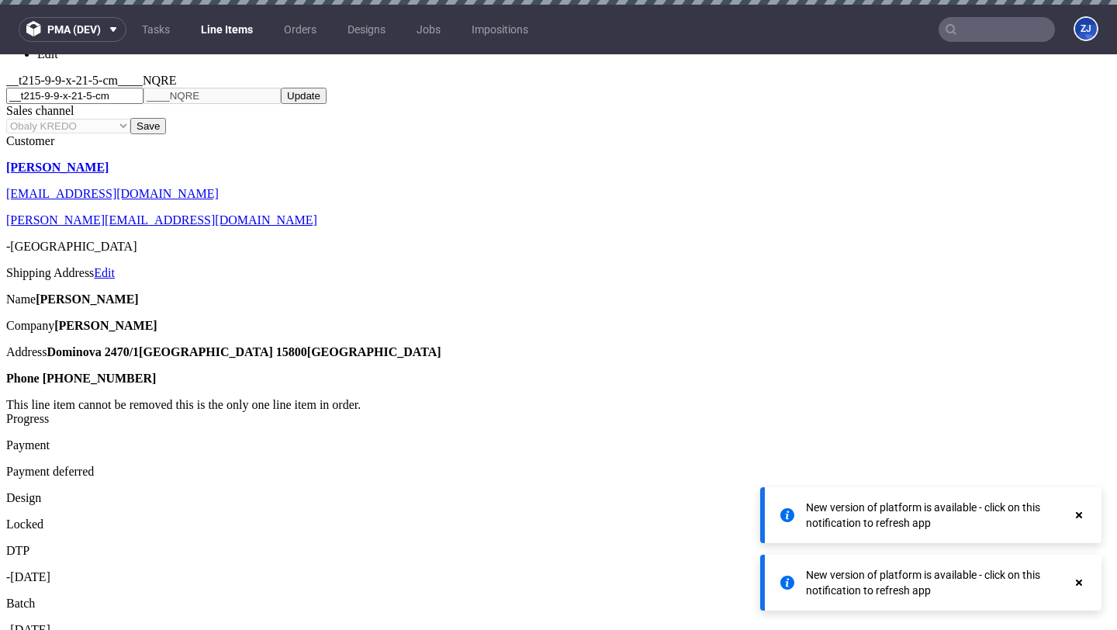
type textarea "boomboomboom"
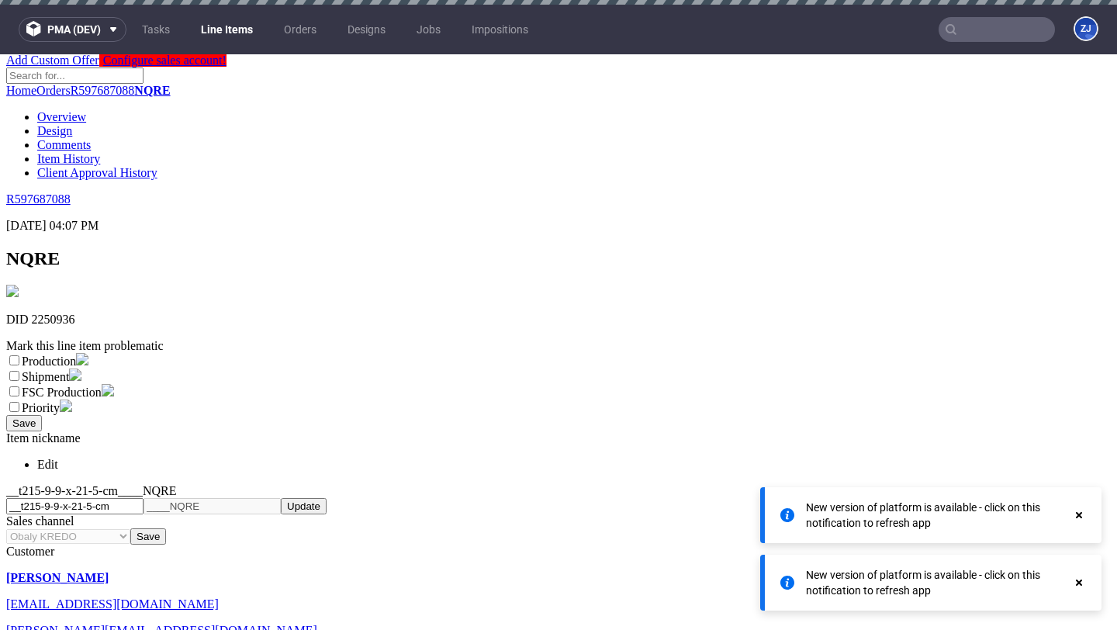
scroll to position [248, 0]
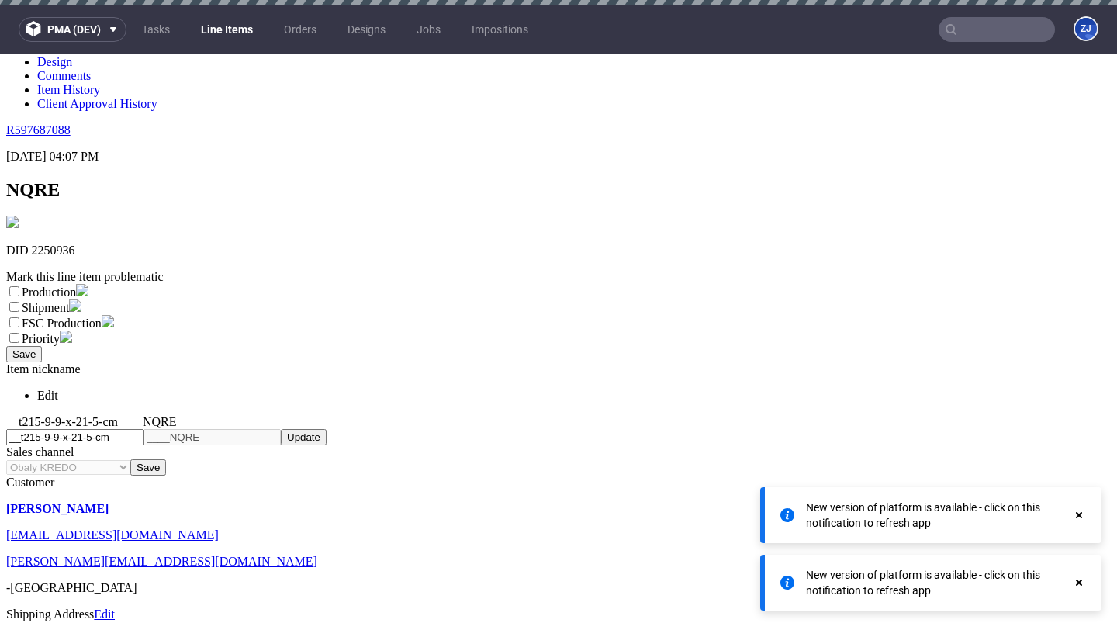
copy section "boomboomboom"
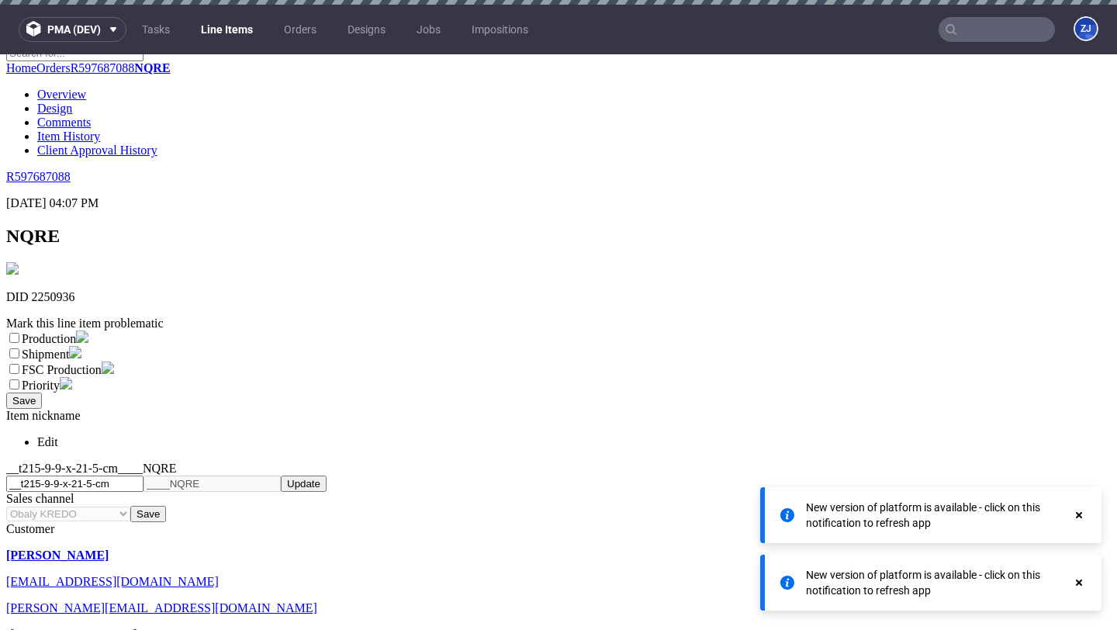
scroll to position [201, 0]
click at [972, 35] on input "text" at bounding box center [996, 29] width 116 height 25
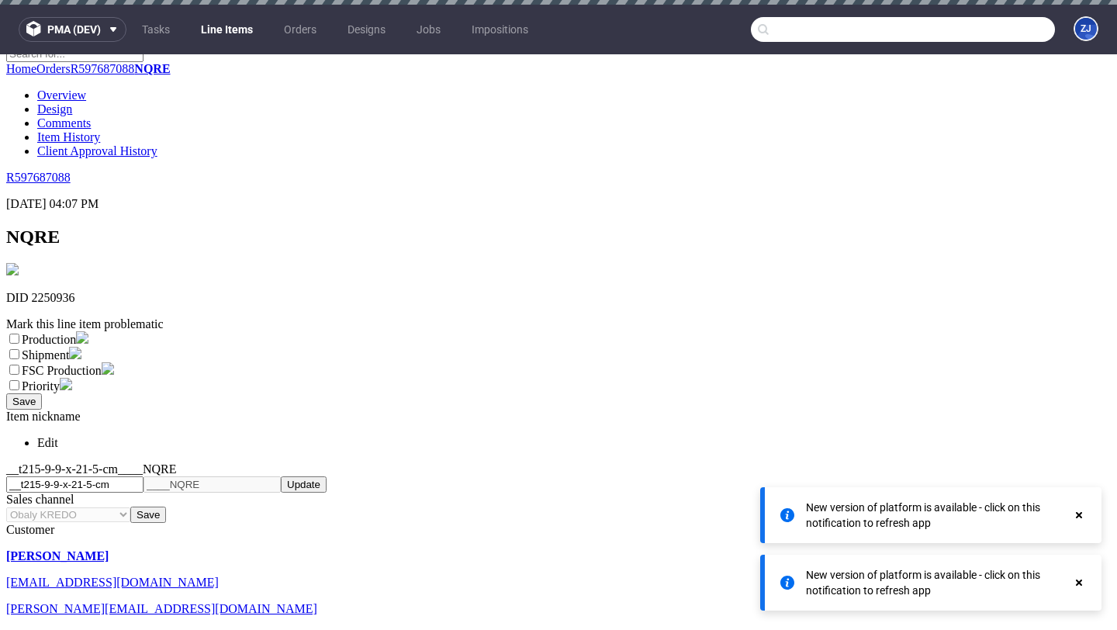
paste input "boomboomboom"
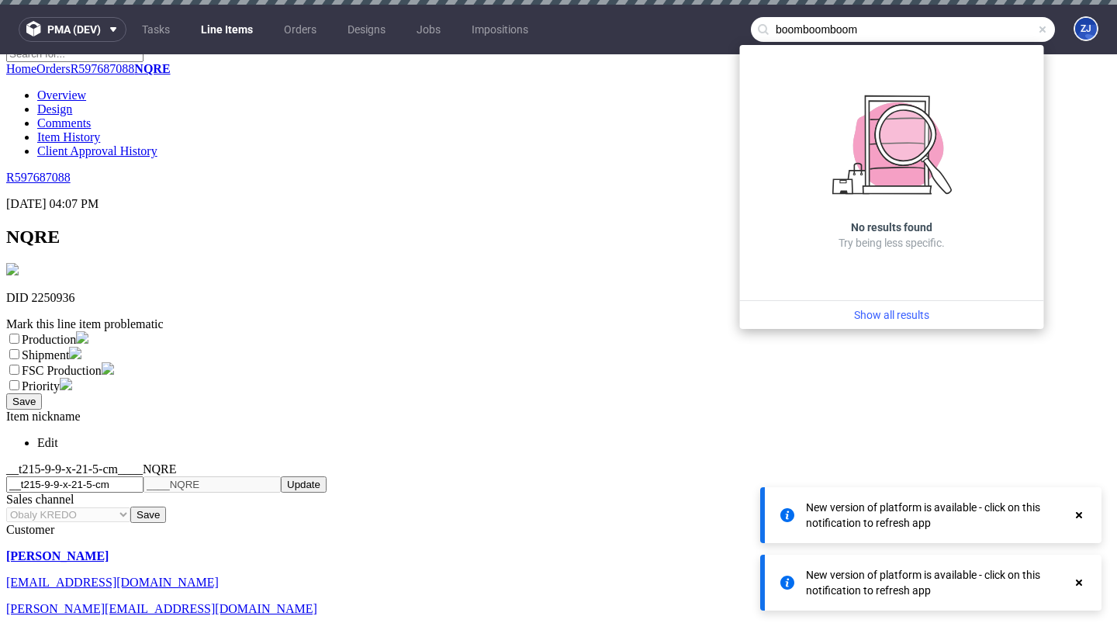
type input "boomboomboom"
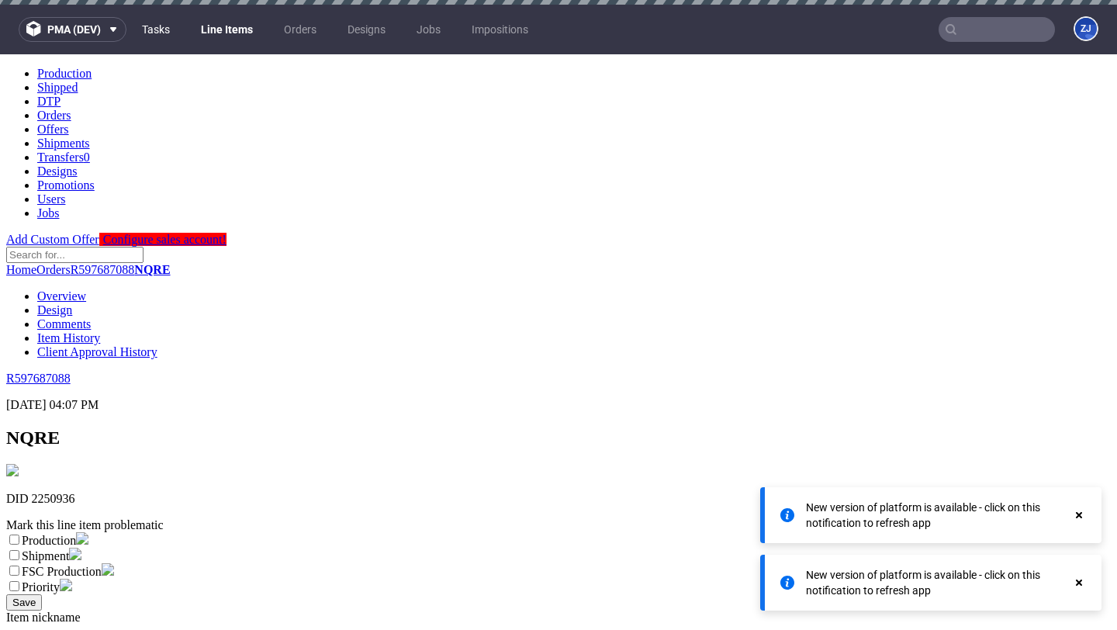
click at [171, 27] on link "Tasks" at bounding box center [156, 29] width 47 height 25
